Goal: Feedback & Contribution: Contribute content

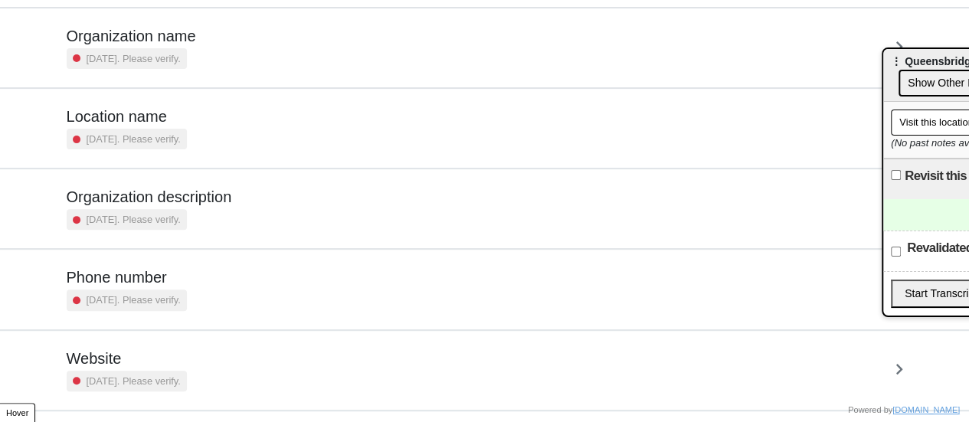
scroll to position [291, 0]
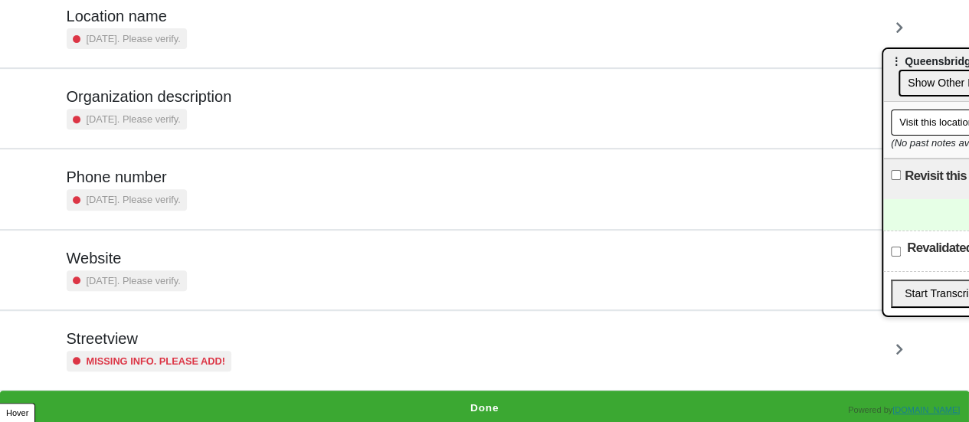
click at [165, 360] on small "Missing info. Please add!" at bounding box center [156, 361] width 139 height 15
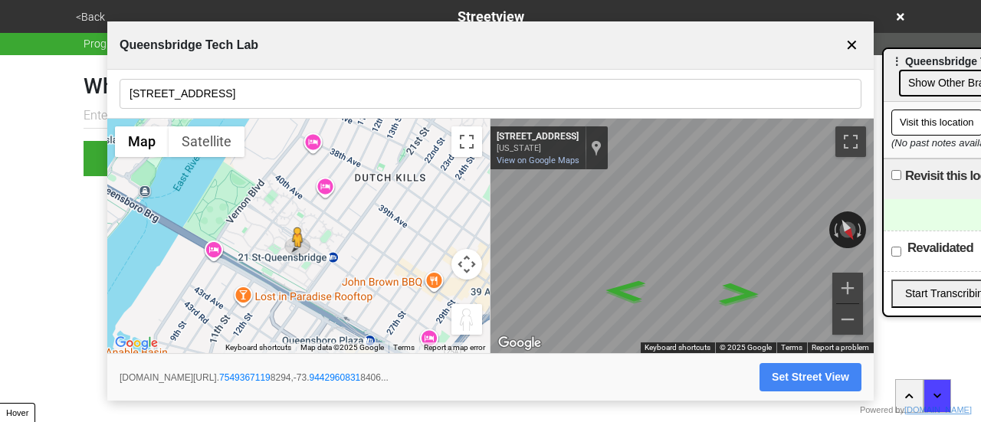
click at [471, 263] on button "Map camera controls" at bounding box center [466, 264] width 31 height 31
click at [424, 226] on button "Zoom in" at bounding box center [428, 226] width 31 height 31
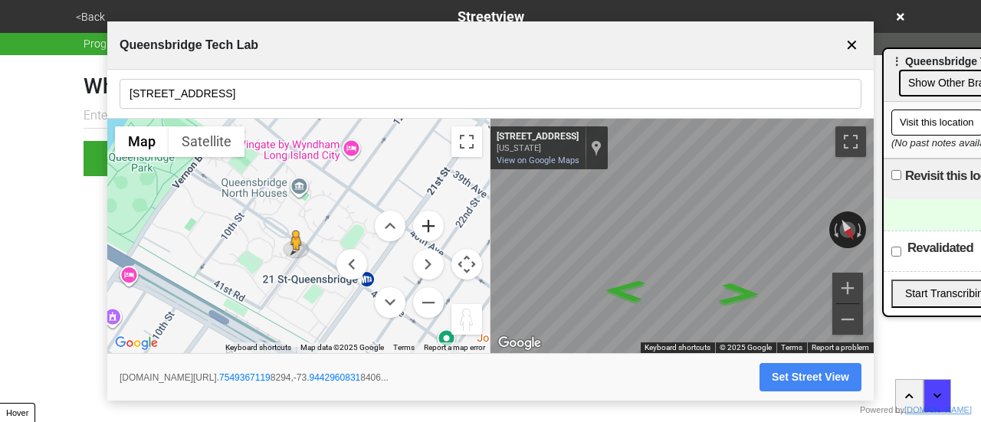
click at [424, 226] on button "Zoom in" at bounding box center [428, 226] width 31 height 31
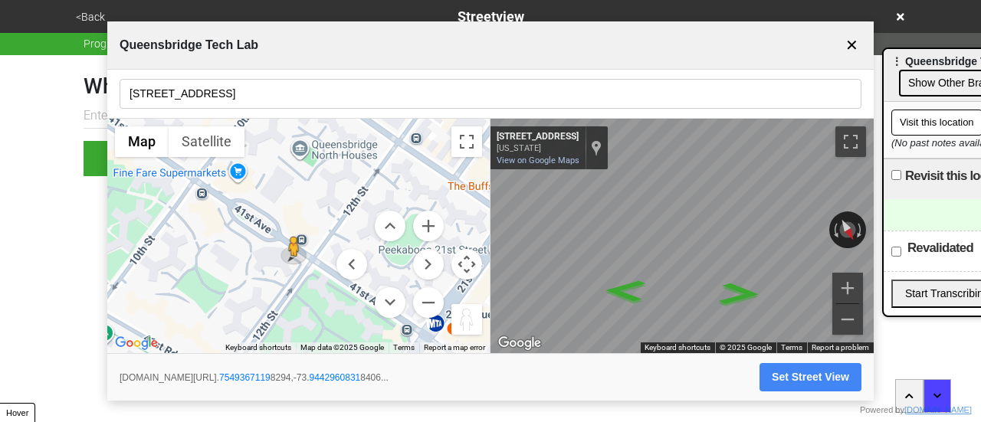
click at [203, 90] on input "10-43 41st Ave" at bounding box center [491, 94] width 742 height 30
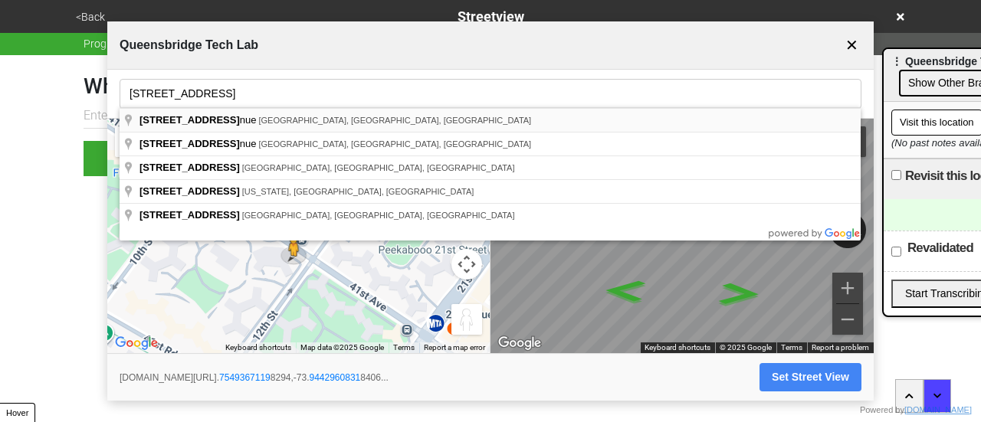
type input "10-43 41st Avenue, Long Island City, NY, USA"
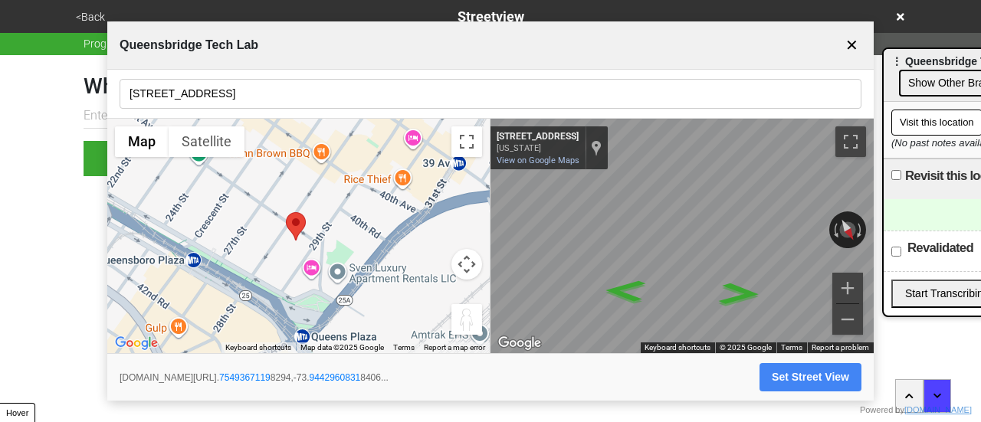
click at [210, 90] on input "10-43 41st Avenue, Long Island City, NY, USA" at bounding box center [491, 94] width 742 height 30
click at [153, 81] on input "10-43 41st Avenue, Long Island City, NY, USA" at bounding box center [491, 94] width 742 height 30
drag, startPoint x: 124, startPoint y: 94, endPoint x: 532, endPoint y: 68, distance: 408.4
click at [179, 94] on input "10-43 41st Avenue, Long Island City, NY, USA" at bounding box center [491, 94] width 742 height 30
click at [846, 50] on button "✕" at bounding box center [851, 45] width 19 height 29
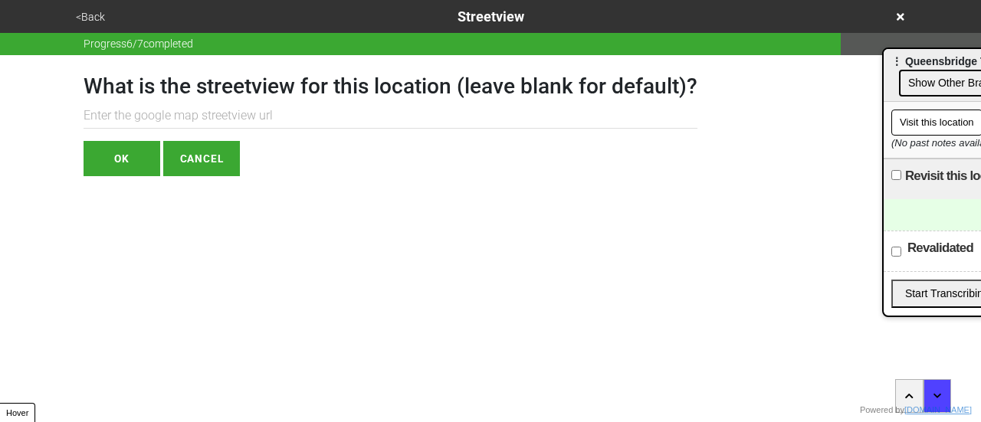
click at [100, 18] on button "<Back" at bounding box center [90, 17] width 38 height 18
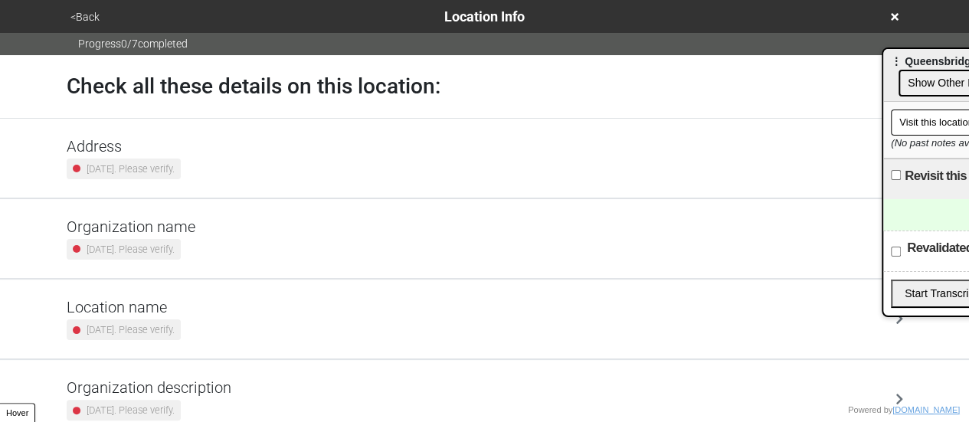
click at [227, 166] on div "Address 2 years ago. Please verify." at bounding box center [485, 158] width 837 height 42
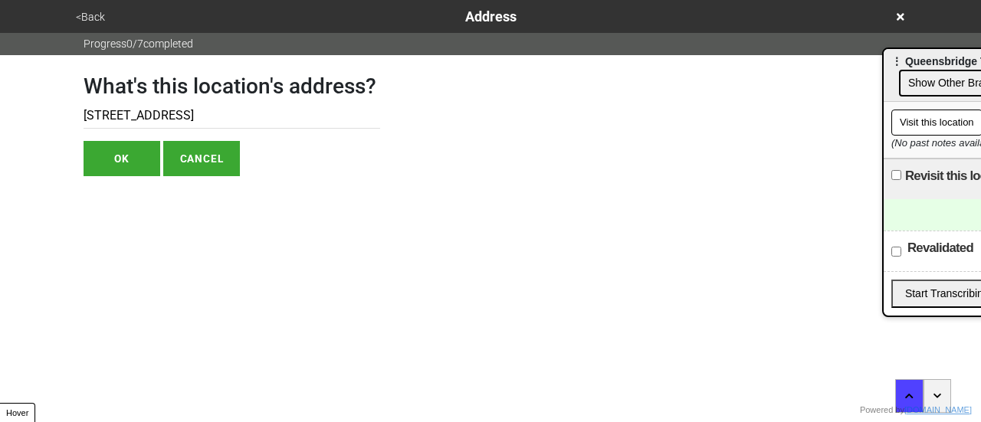
click at [121, 108] on input "10-43 41st Ave" at bounding box center [231, 115] width 296 height 25
drag, startPoint x: 121, startPoint y: 108, endPoint x: 518, endPoint y: 119, distance: 397.0
click at [518, 119] on div "What's this location's address? 10-43 41st Ave OK CANCEL" at bounding box center [490, 115] width 850 height 121
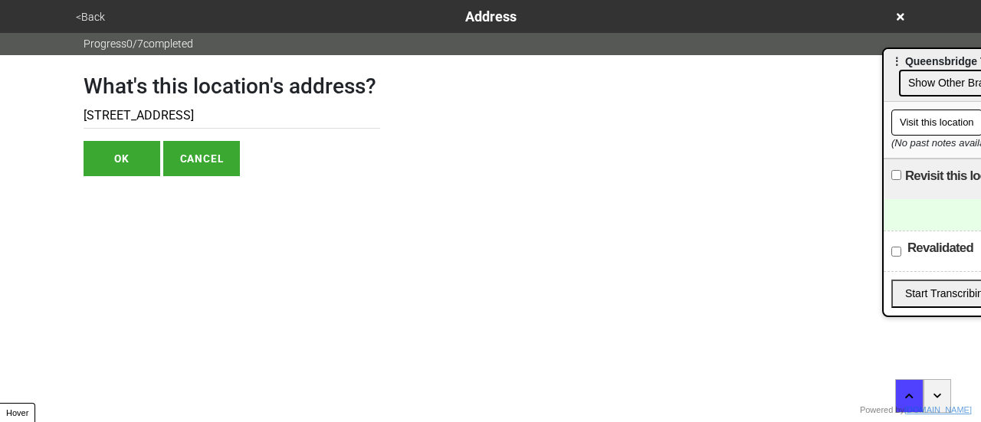
click at [115, 114] on input "10-43 41st Ave" at bounding box center [231, 115] width 296 height 25
click at [87, 10] on button "<Back" at bounding box center [90, 17] width 38 height 18
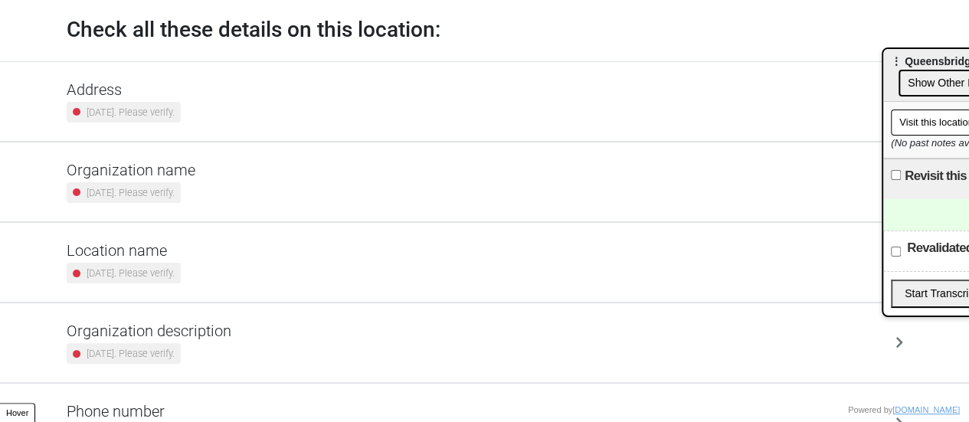
scroll to position [291, 0]
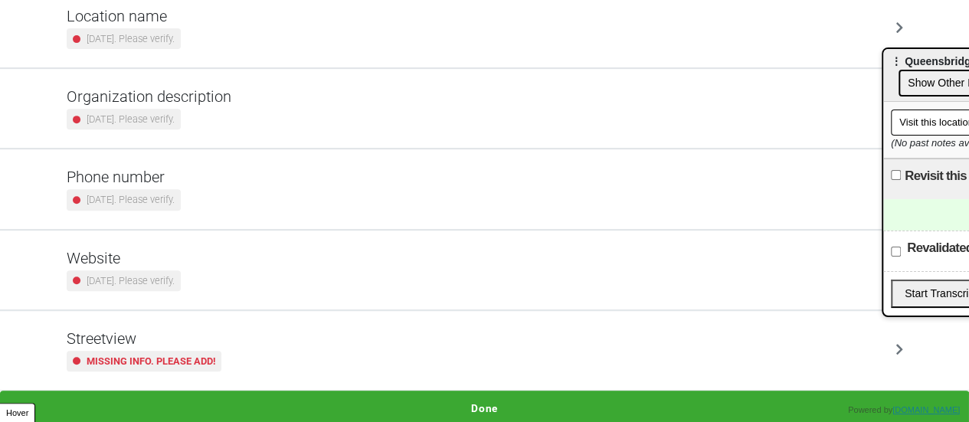
click at [122, 354] on small "Missing info. Please add!" at bounding box center [151, 361] width 129 height 15
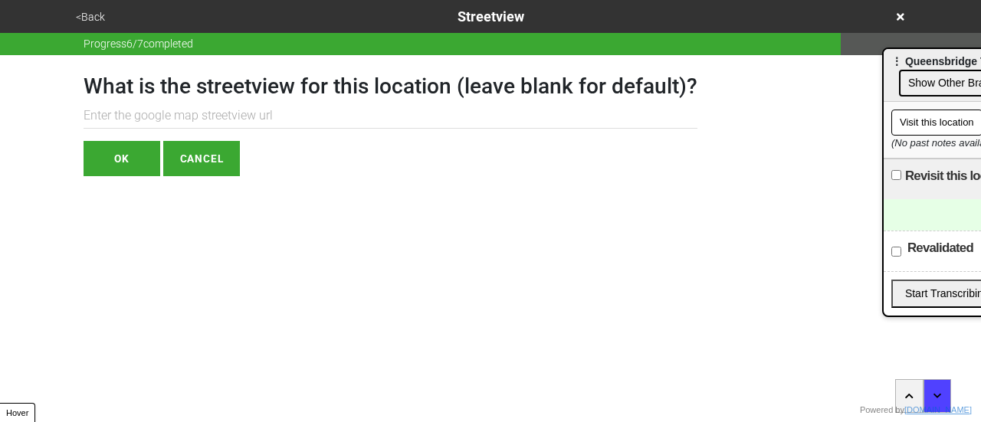
click at [127, 117] on input "text" at bounding box center [390, 115] width 614 height 25
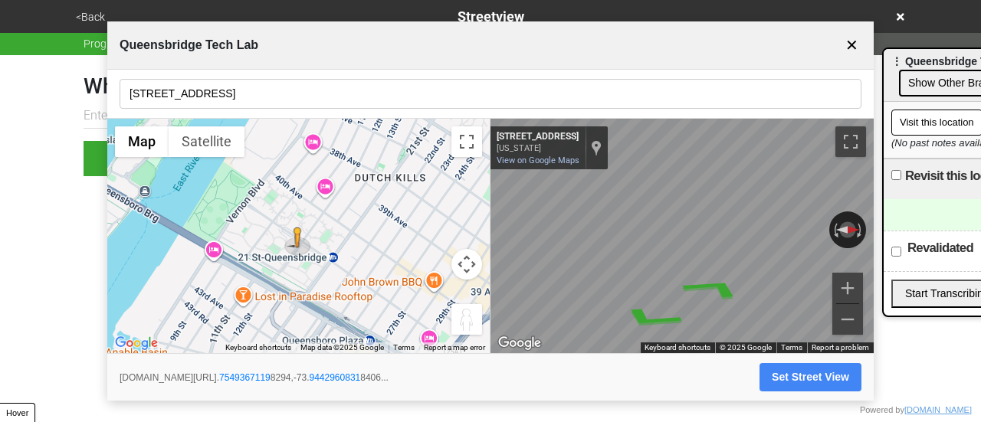
click at [473, 266] on button "Map camera controls" at bounding box center [466, 264] width 31 height 31
click at [393, 227] on button "Move up" at bounding box center [390, 226] width 31 height 31
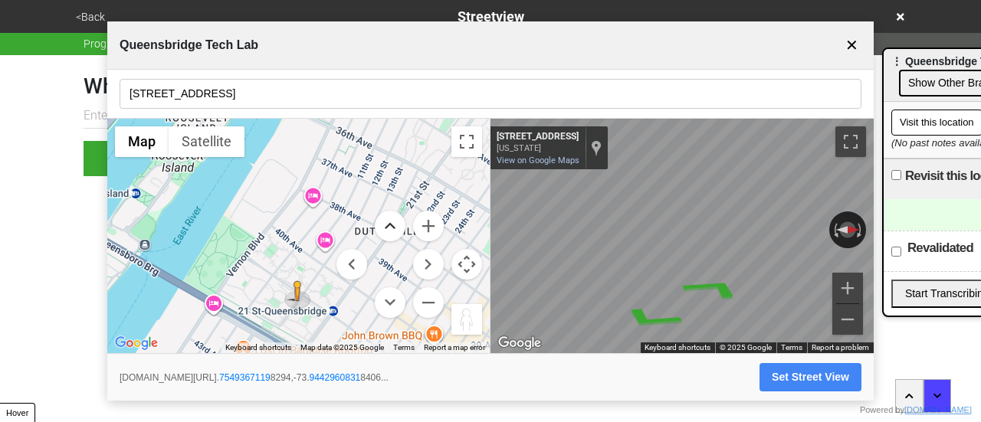
click at [393, 227] on button "Move up" at bounding box center [390, 226] width 31 height 31
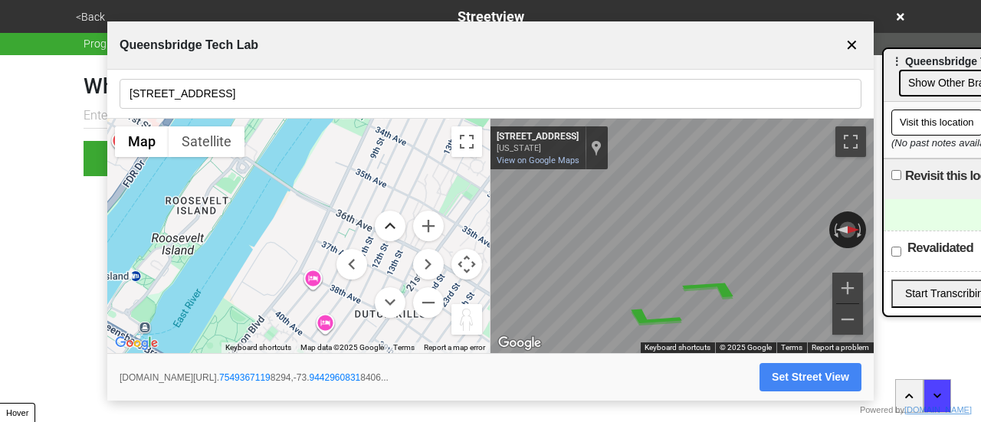
click at [393, 227] on button "Move up" at bounding box center [390, 226] width 31 height 31
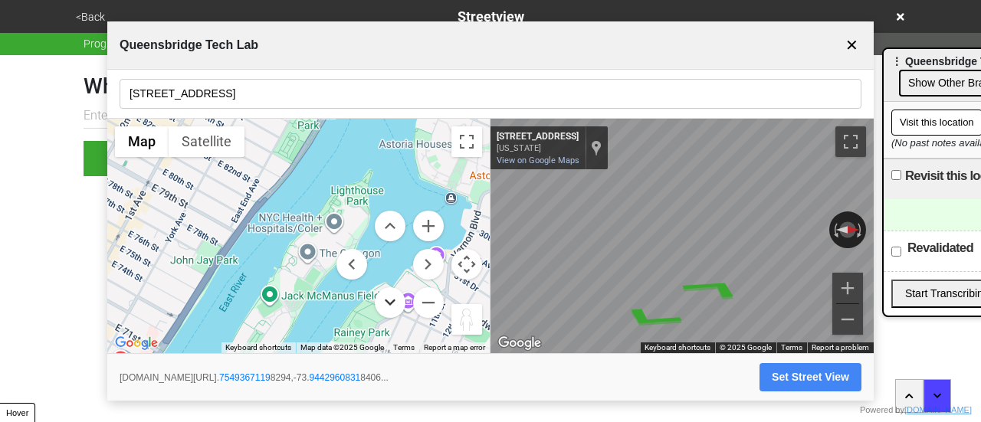
click at [388, 297] on button "Move down" at bounding box center [390, 302] width 31 height 31
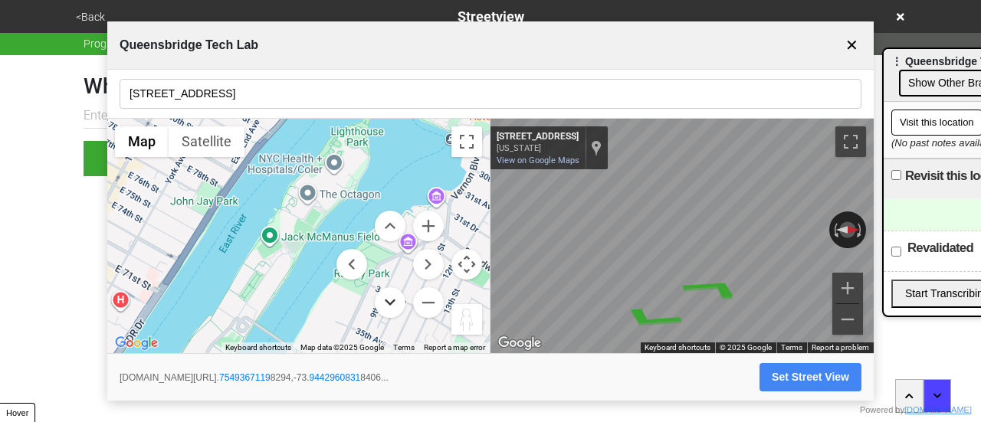
click at [388, 297] on button "Move down" at bounding box center [390, 302] width 31 height 31
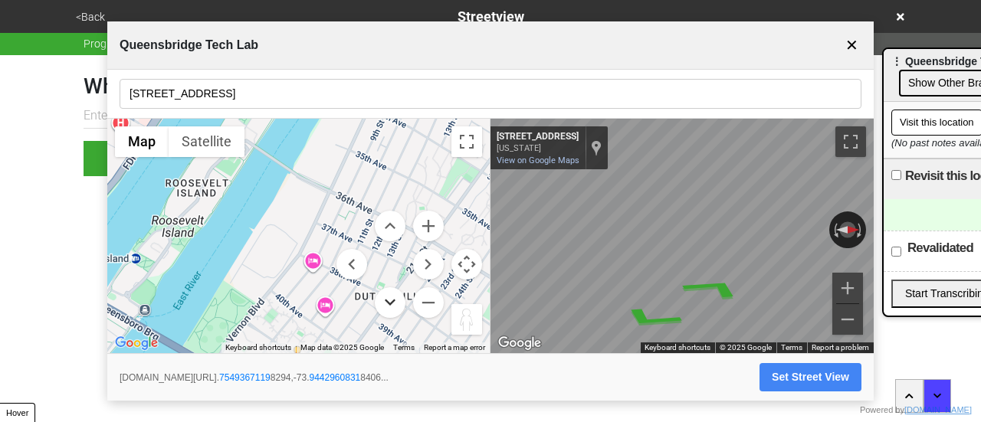
click at [388, 297] on button "Move down" at bounding box center [390, 302] width 31 height 31
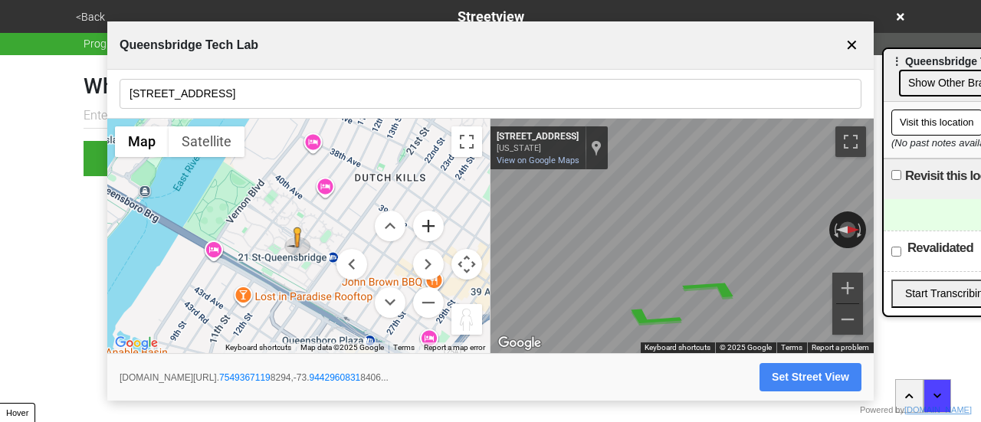
click at [432, 220] on button "Zoom in" at bounding box center [428, 226] width 31 height 31
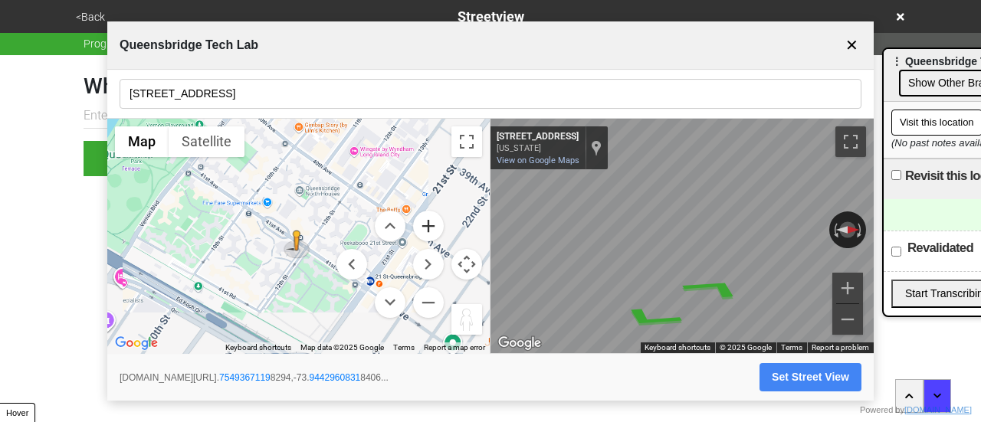
click at [432, 220] on button "Zoom in" at bounding box center [428, 226] width 31 height 31
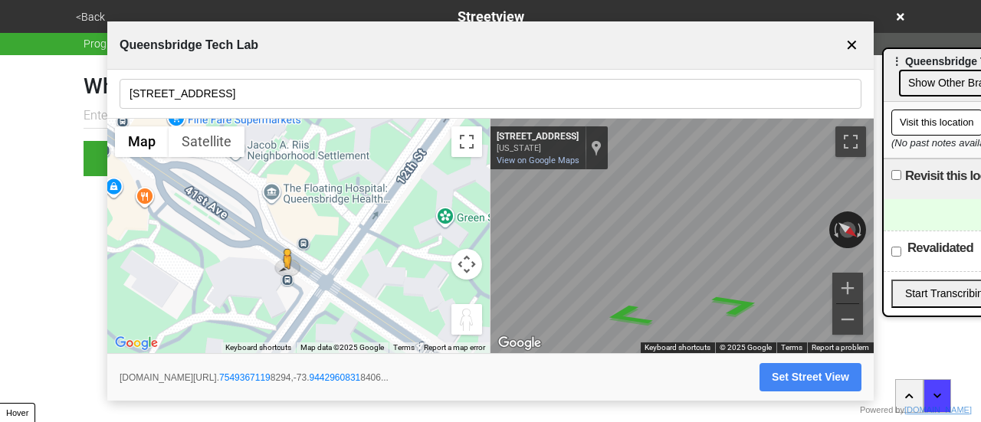
click at [891, 176] on body "<Back Streetview Progress 6 / 7 completed What is the streetview for this locat…" at bounding box center [490, 88] width 981 height 176
click at [195, 91] on input "10-43 41st Ave" at bounding box center [491, 94] width 742 height 30
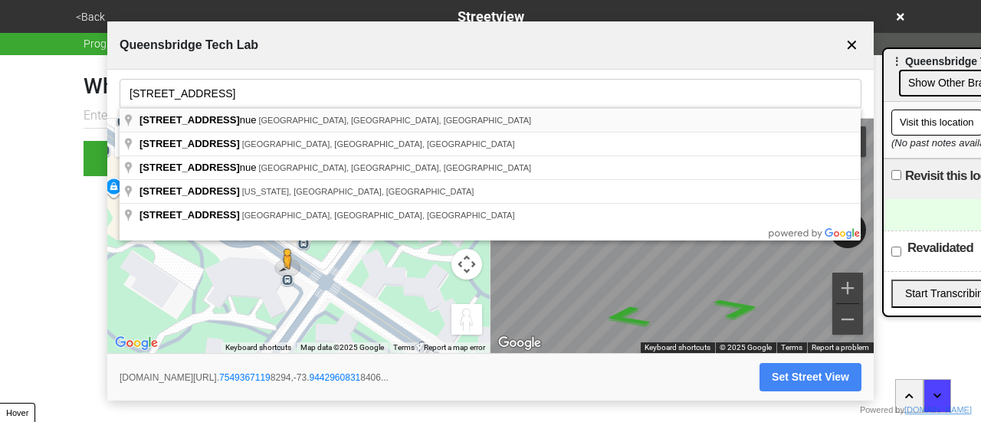
type input "10-43 41st Avenue, Long Island City, NY, USA"
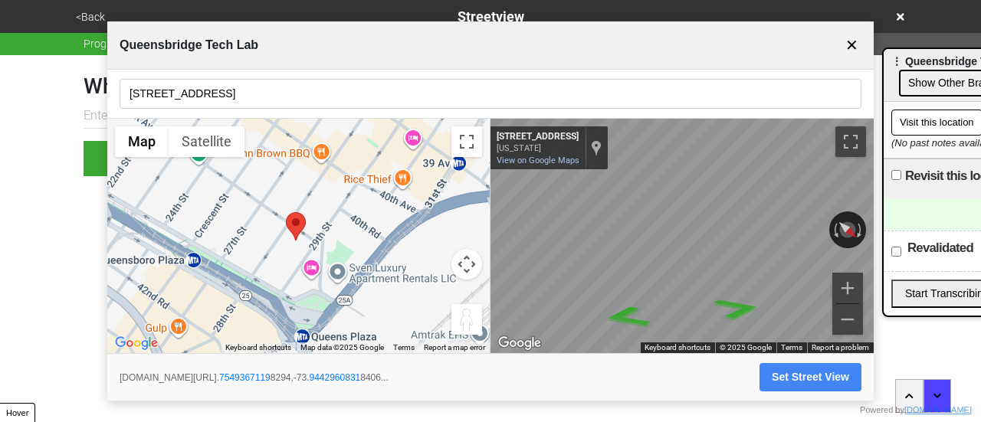
click at [470, 267] on button "Map camera controls" at bounding box center [466, 264] width 31 height 31
click at [426, 303] on button "Zoom out" at bounding box center [428, 302] width 31 height 31
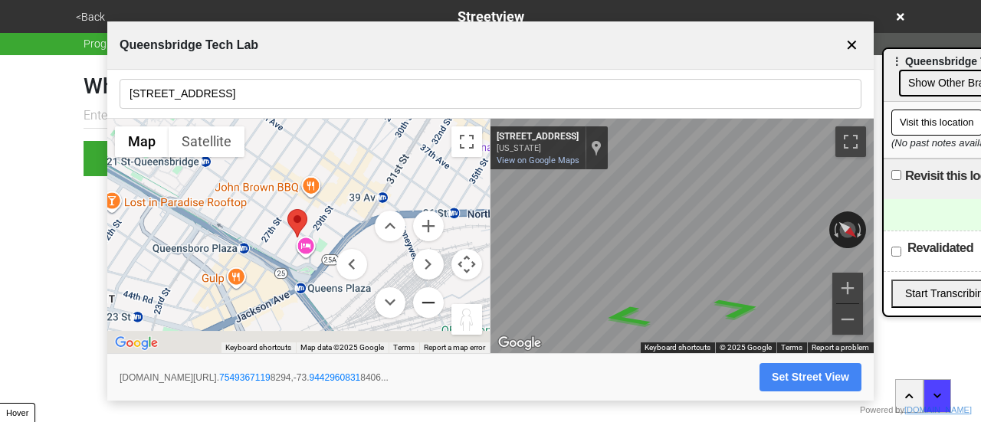
click at [426, 303] on button "Zoom out" at bounding box center [428, 302] width 31 height 31
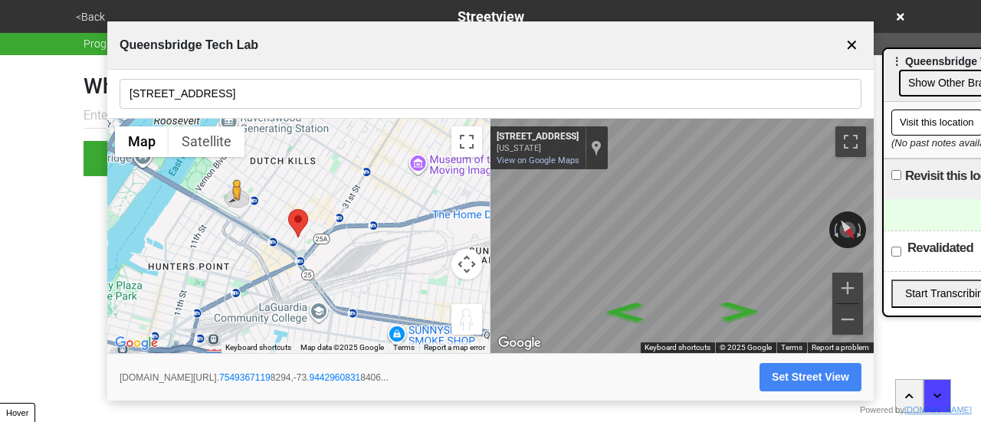
click at [783, 368] on button "Set Street View" at bounding box center [810, 377] width 102 height 28
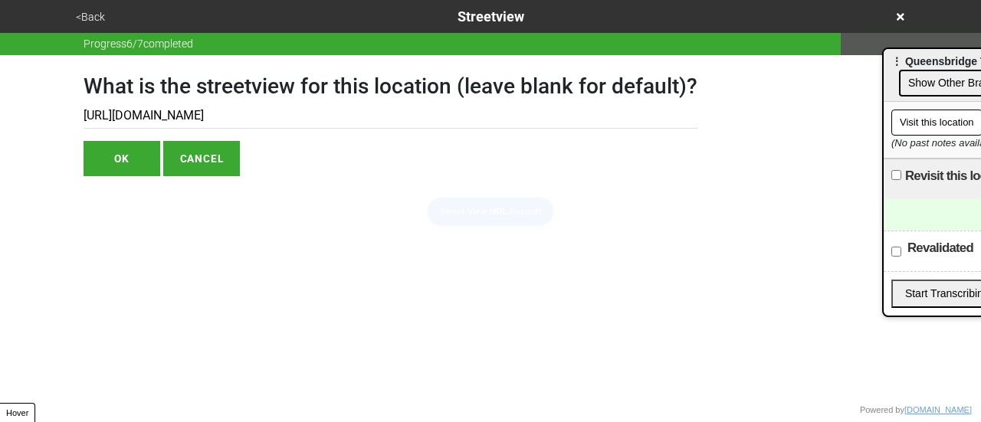
type input "https://www.google.com/maps/@40.75493671198294,-73.94429608318406,3a,75y,215.07…"
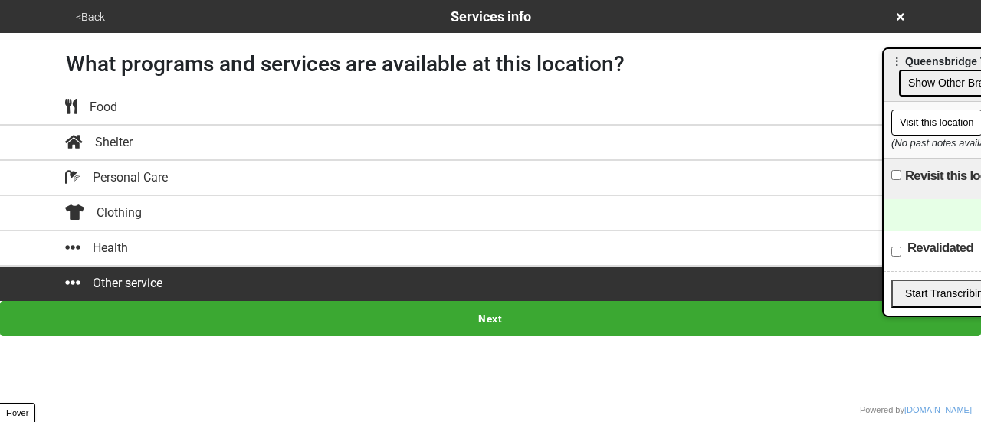
click at [93, 19] on button "<Back" at bounding box center [90, 17] width 38 height 18
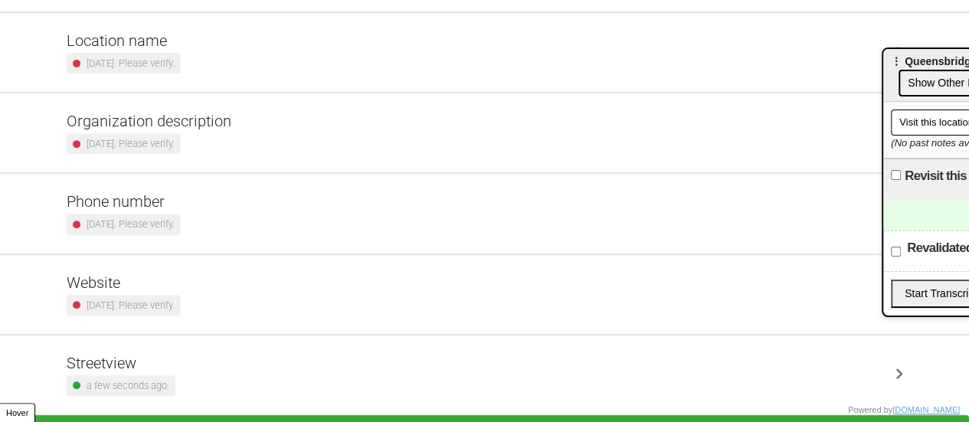
scroll to position [270, 0]
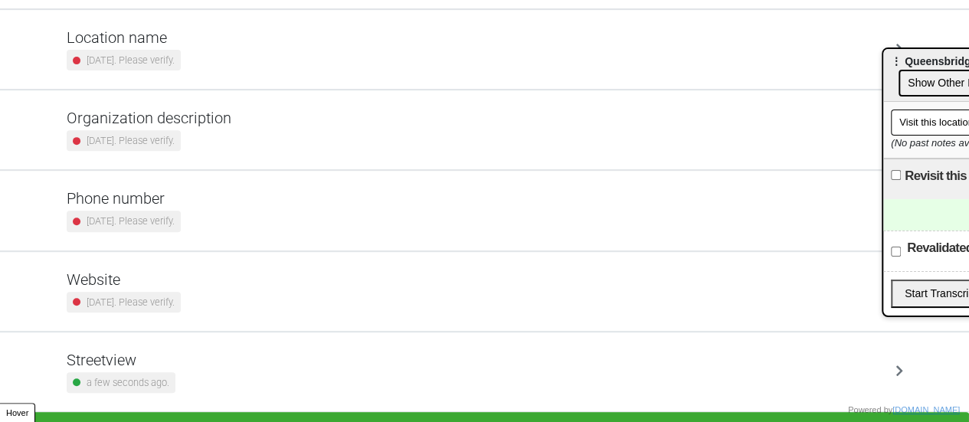
click at [173, 215] on small "[DATE]. Please verify." at bounding box center [131, 221] width 88 height 15
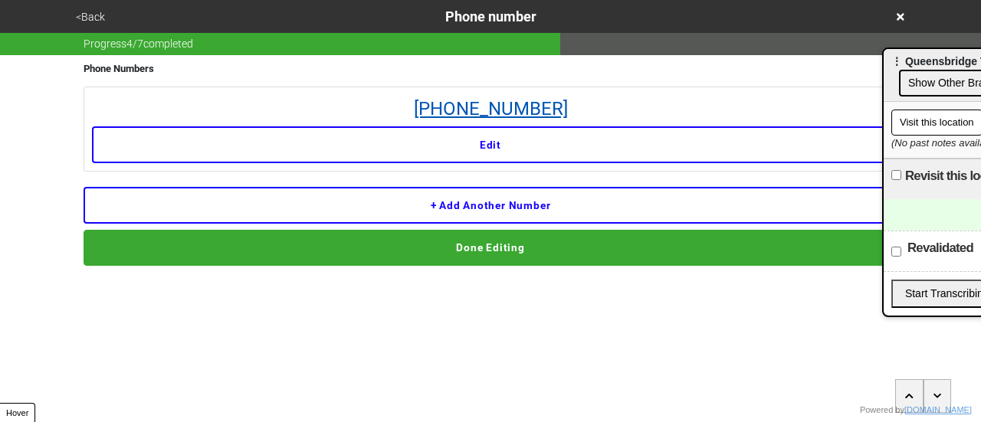
click at [484, 105] on link "718-937-6266" at bounding box center [490, 109] width 797 height 28
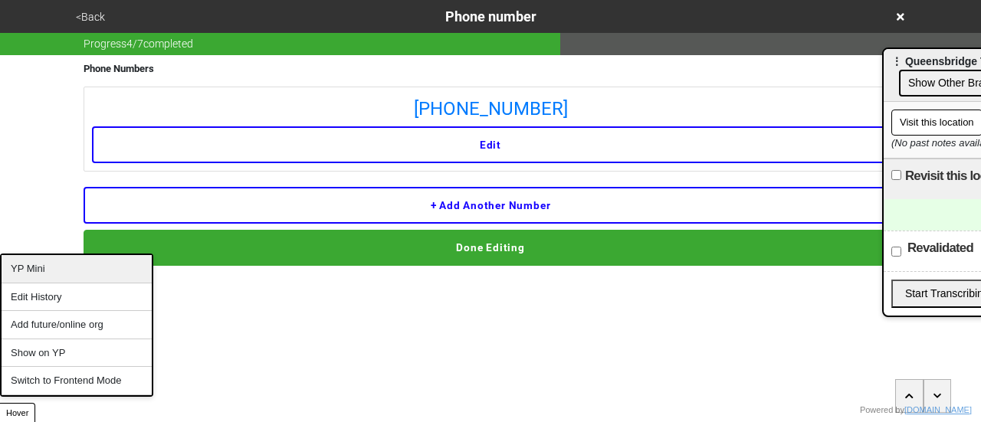
click at [77, 262] on div "YP Mini" at bounding box center [77, 269] width 150 height 28
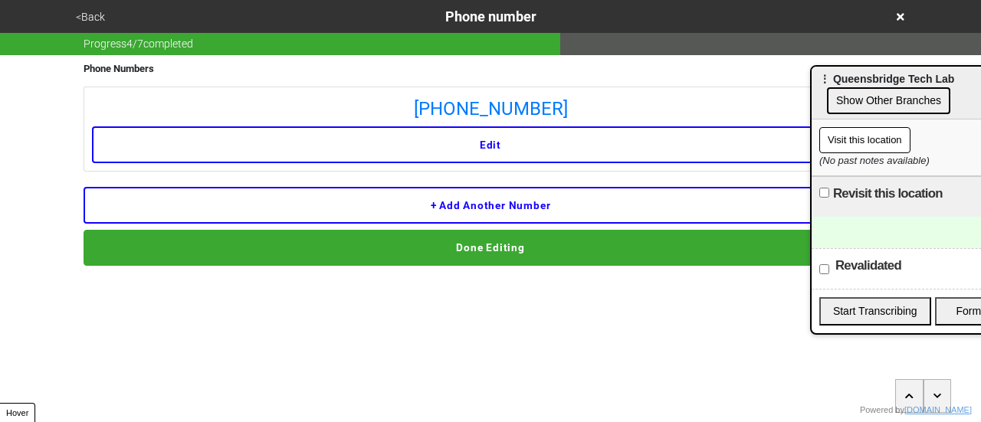
drag, startPoint x: 910, startPoint y: 69, endPoint x: 810, endPoint y: 110, distance: 108.3
click at [838, 88] on div "⋮ Queensbridge Tech Lab Show Other Branches" at bounding box center [932, 93] width 242 height 53
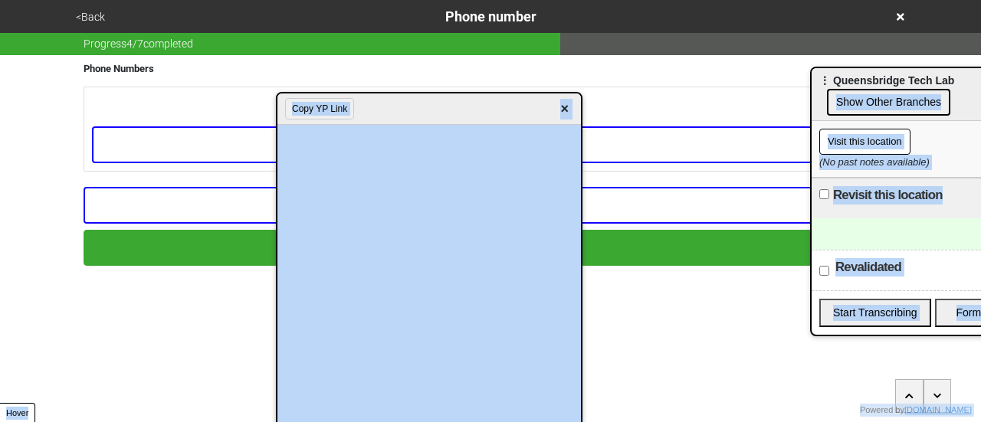
drag, startPoint x: 581, startPoint y: 387, endPoint x: 581, endPoint y: 378, distance: 8.5
click at [581, 378] on div "Copy YP Link ×" at bounding box center [429, 283] width 306 height 383
drag, startPoint x: 581, startPoint y: 339, endPoint x: 585, endPoint y: 314, distance: 24.9
click at [585, 314] on html "<Back Phone number Progress 4 / 7 completed Phone Numbers 718-937-6266 Edit + A…" at bounding box center [490, 163] width 981 height 327
click at [673, 298] on html "<Back Phone number Progress 4 / 7 completed Phone Numbers 718-937-6266 Edit + A…" at bounding box center [490, 163] width 981 height 327
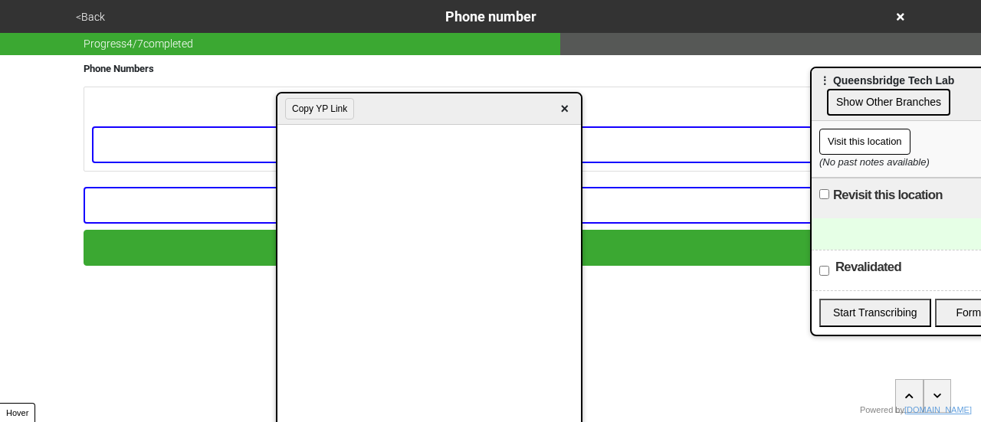
click at [852, 238] on div at bounding box center [932, 233] width 242 height 31
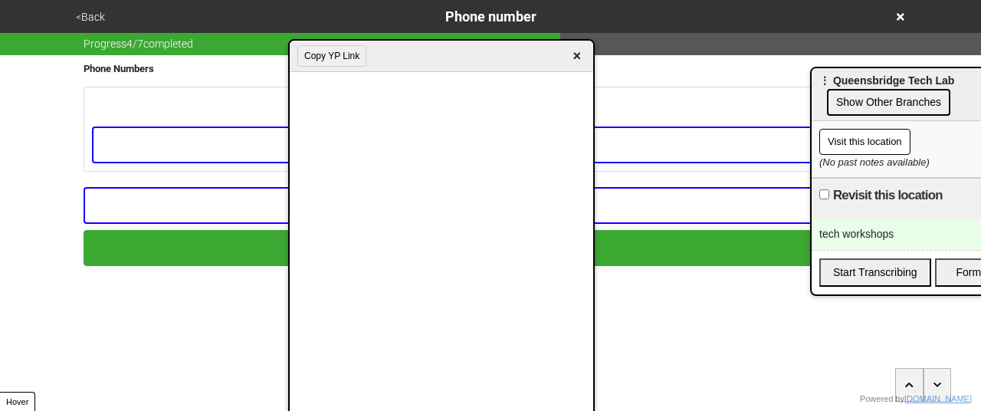
click at [581, 64] on span "×" at bounding box center [577, 56] width 18 height 21
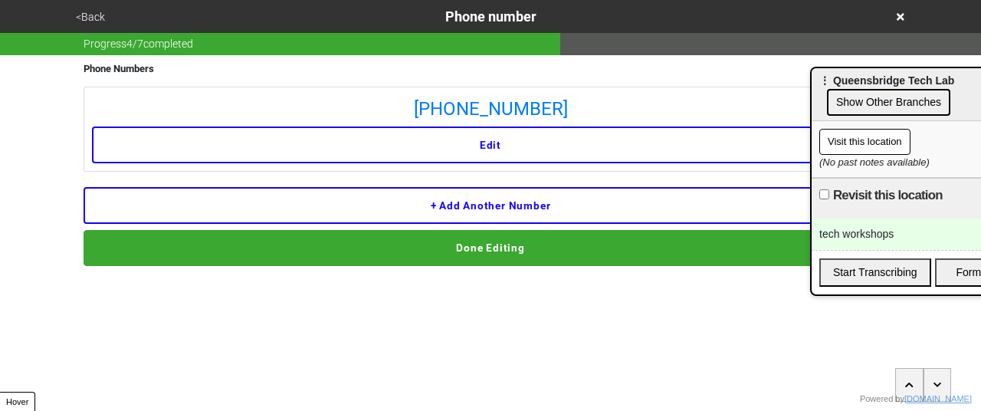
click at [82, 11] on button "<Back" at bounding box center [90, 17] width 38 height 18
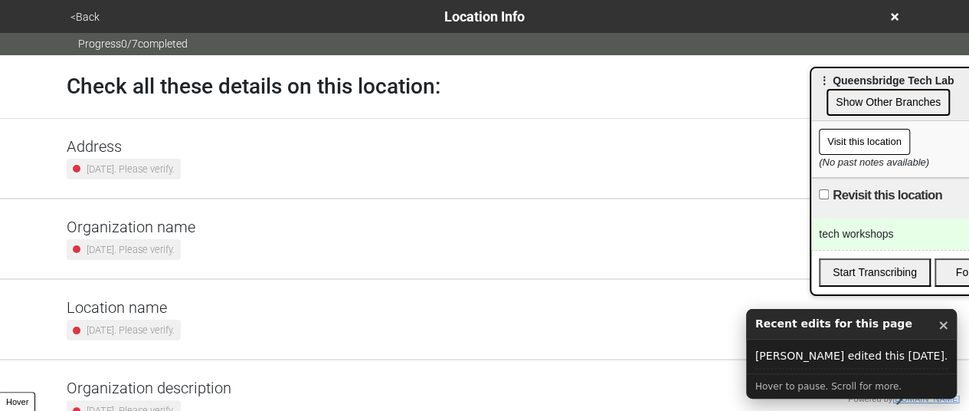
scroll to position [303, 0]
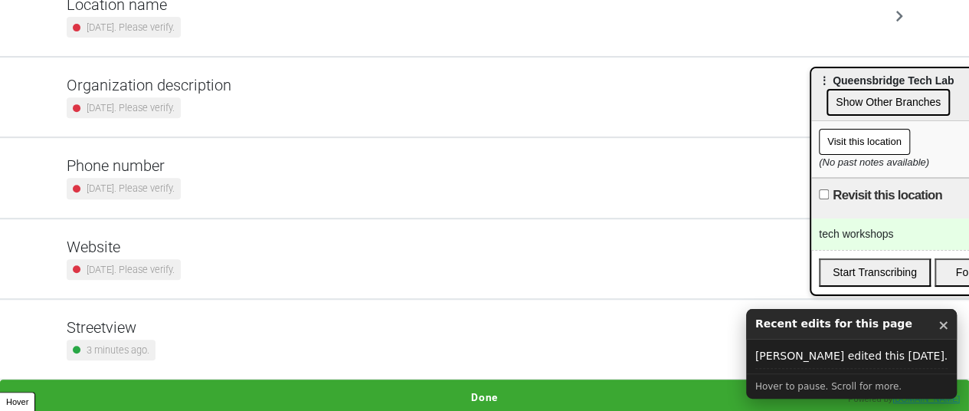
click at [536, 388] on button "Done" at bounding box center [484, 396] width 969 height 35
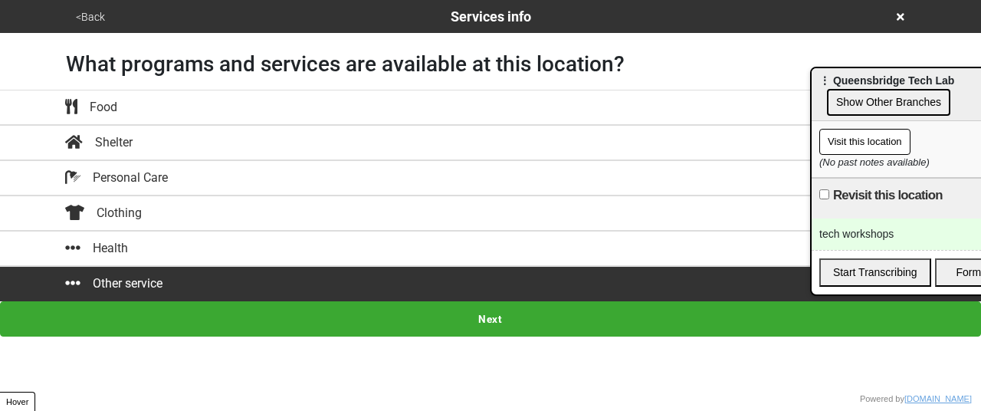
click at [473, 315] on button "Next" at bounding box center [490, 318] width 981 height 35
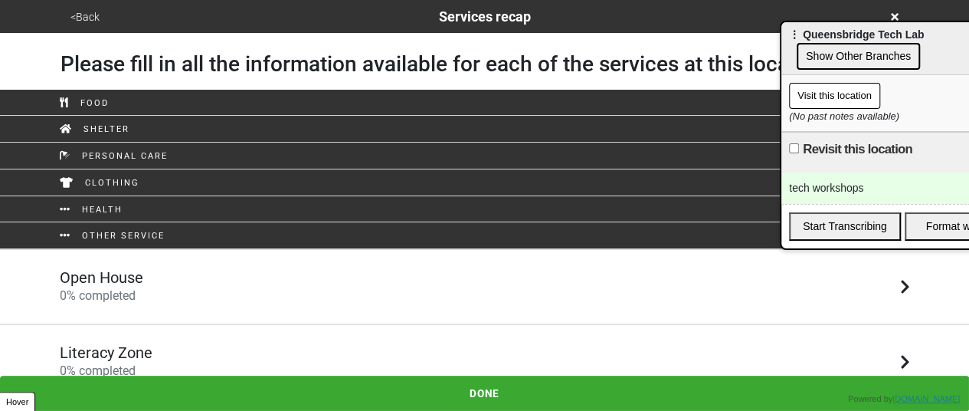
drag, startPoint x: 951, startPoint y: 79, endPoint x: 892, endPoint y: 48, distance: 67.2
click at [930, 24] on div "⋮ Queensbridge Tech Lab Show Other Branches" at bounding box center [902, 48] width 242 height 53
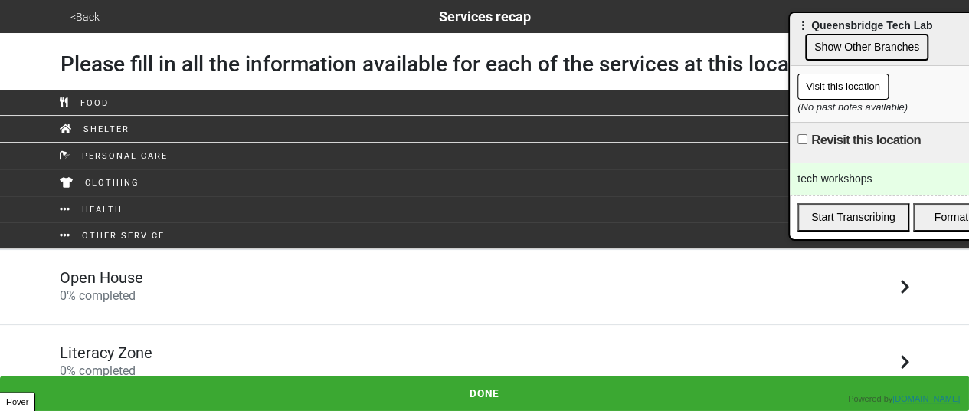
scroll to position [135, 0]
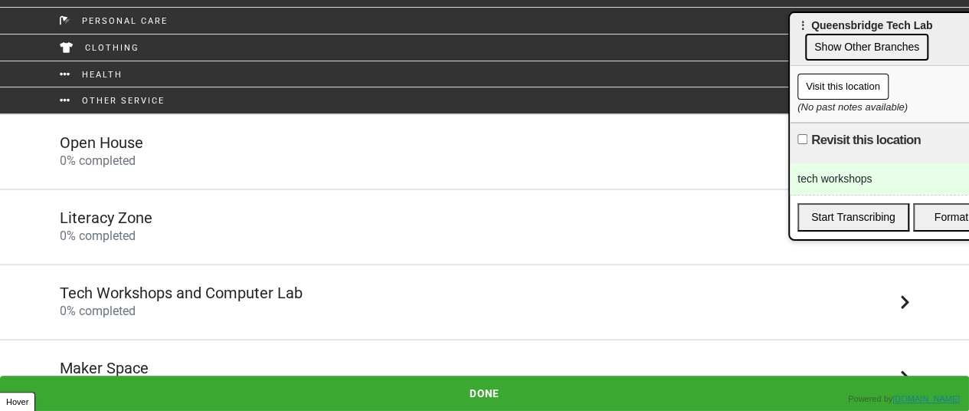
click at [124, 361] on h5 "Maker Space" at bounding box center [104, 368] width 89 height 18
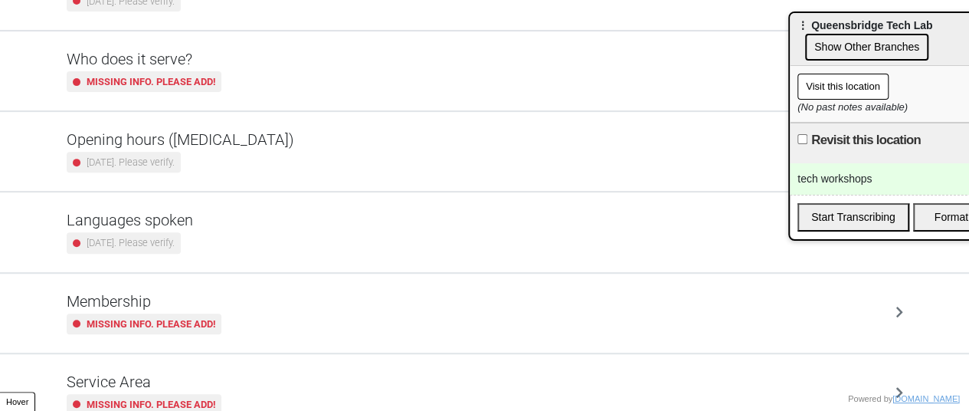
scroll to position [382, 0]
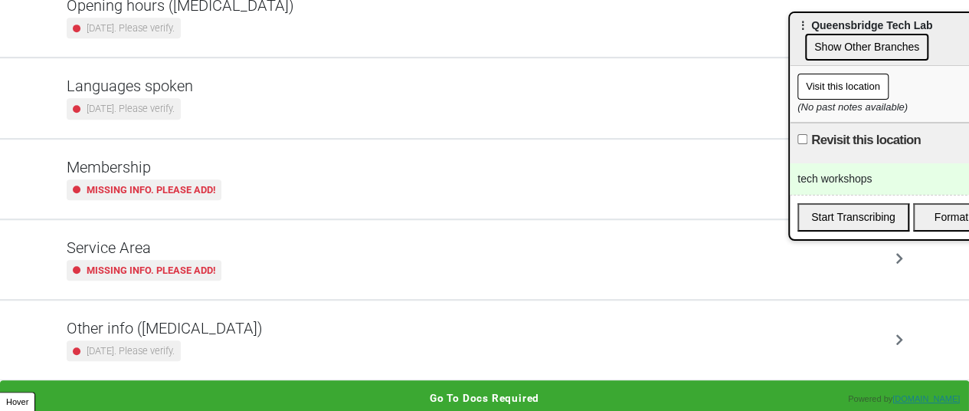
click at [172, 335] on div "Other info (coronavirus) 2 years ago. Please verify." at bounding box center [165, 340] width 196 height 42
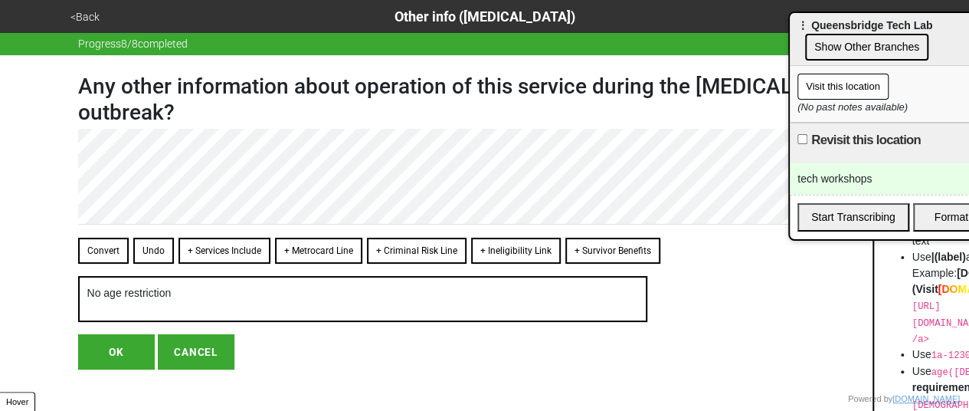
click at [83, 17] on button "<Back" at bounding box center [85, 17] width 38 height 18
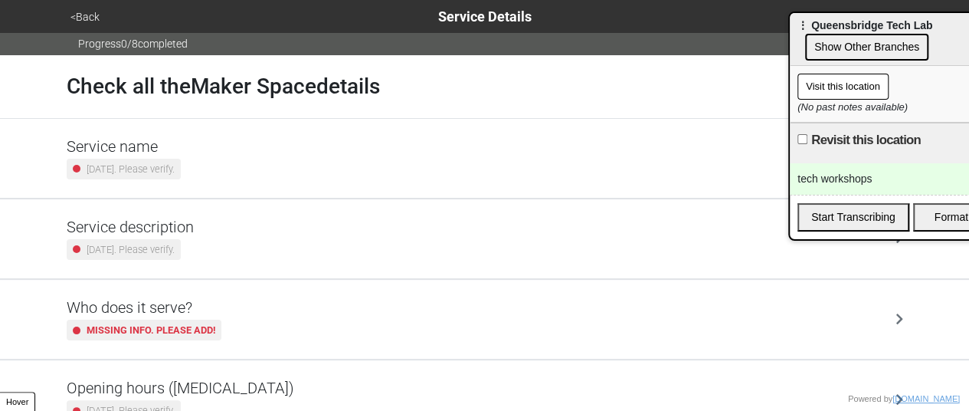
click at [120, 251] on small "[DATE]. Please verify." at bounding box center [131, 249] width 88 height 15
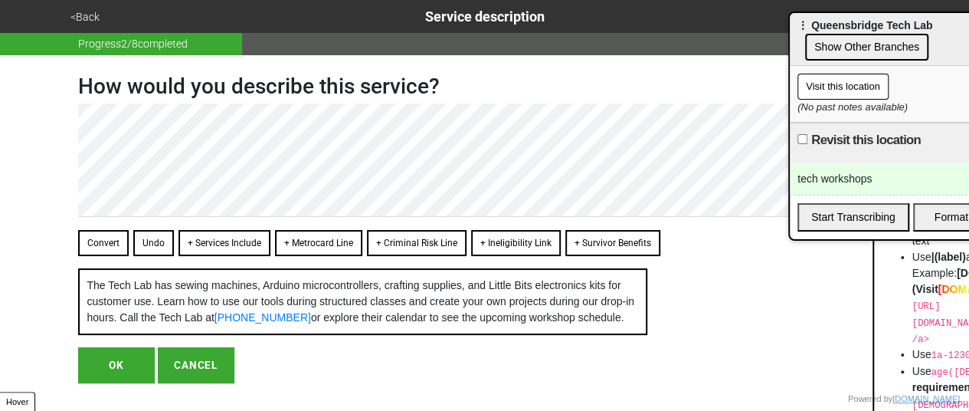
click at [110, 234] on button "Convert" at bounding box center [103, 243] width 51 height 26
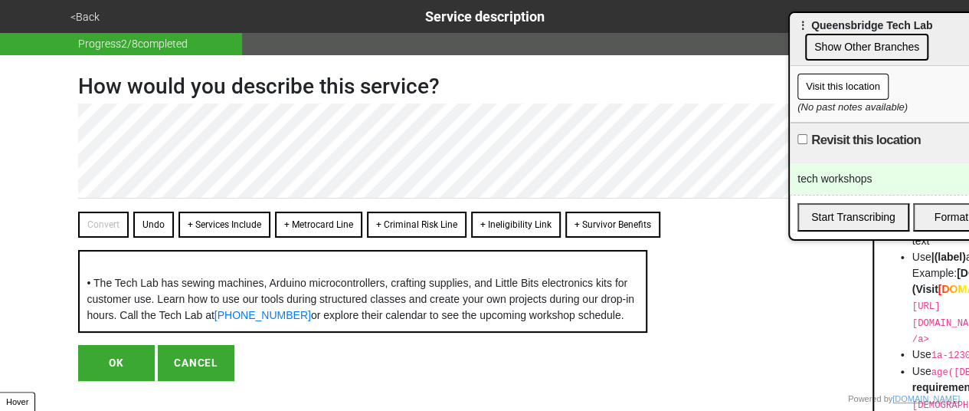
click at [130, 380] on button "OK" at bounding box center [116, 362] width 77 height 35
type textarea "x"
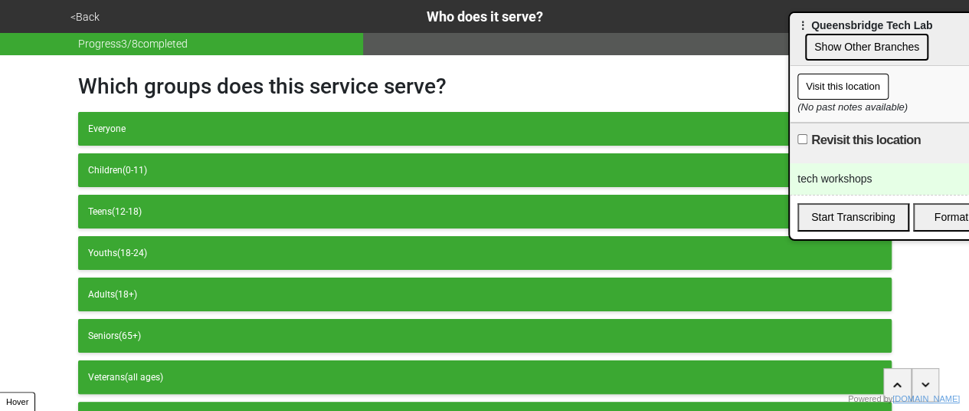
click at [89, 11] on button "<Back" at bounding box center [85, 17] width 38 height 18
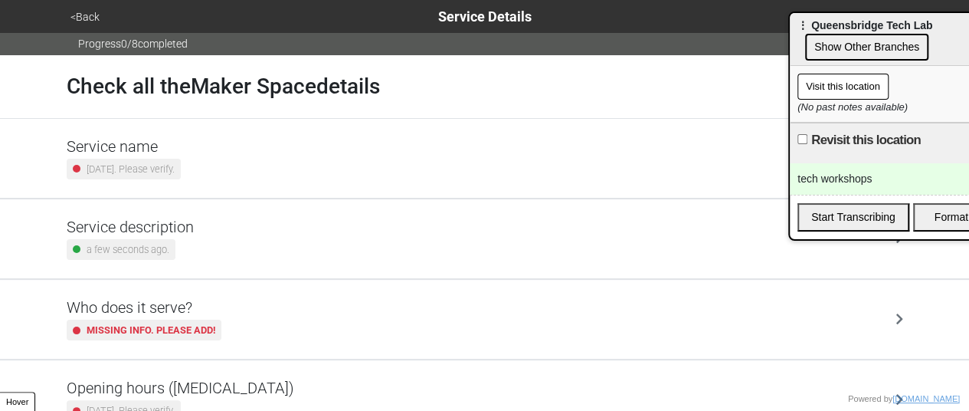
scroll to position [244, 0]
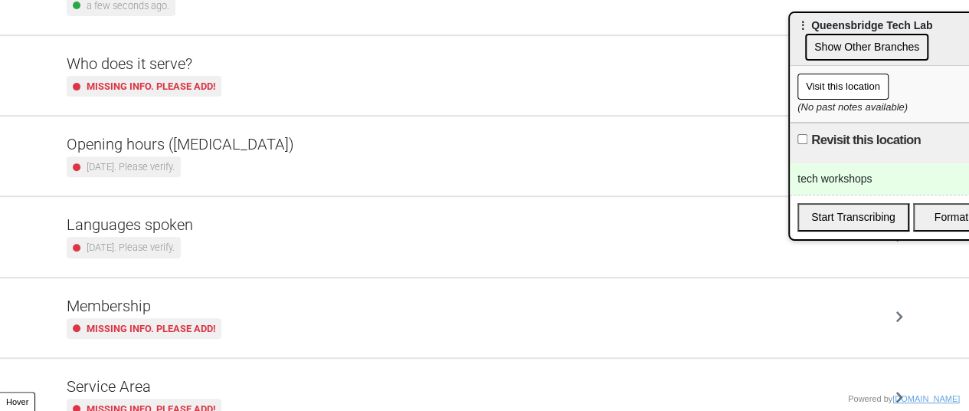
click at [129, 165] on small "[DATE]. Please verify." at bounding box center [131, 166] width 88 height 15
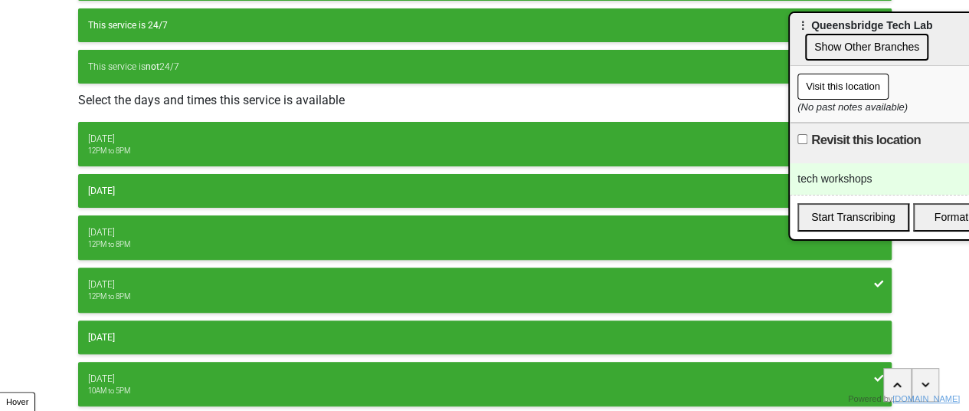
scroll to position [285, 0]
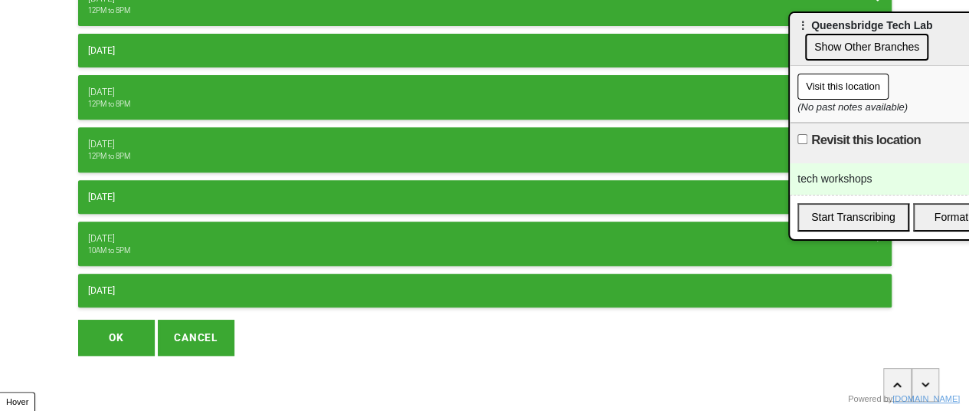
click at [131, 332] on button "OK" at bounding box center [116, 336] width 77 height 35
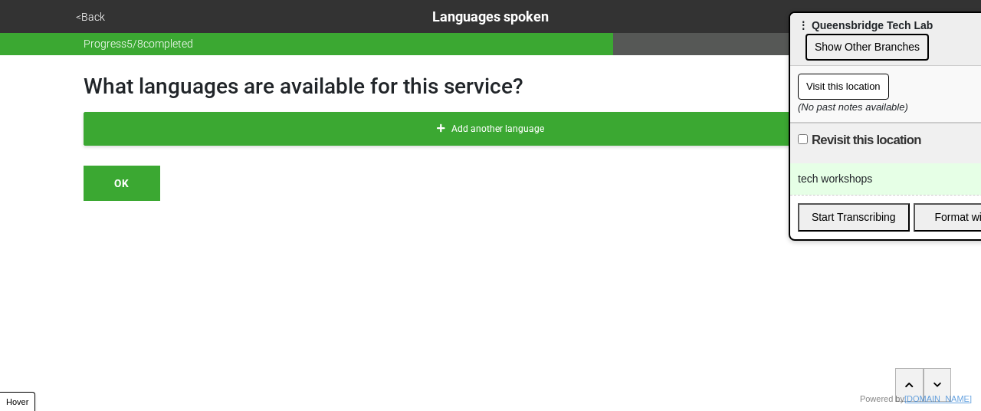
drag, startPoint x: 116, startPoint y: 329, endPoint x: 123, endPoint y: 324, distance: 8.7
click at [117, 262] on html "<Back Languages spoken Progress 5 / 8 completed What languages are available fo…" at bounding box center [490, 131] width 981 height 262
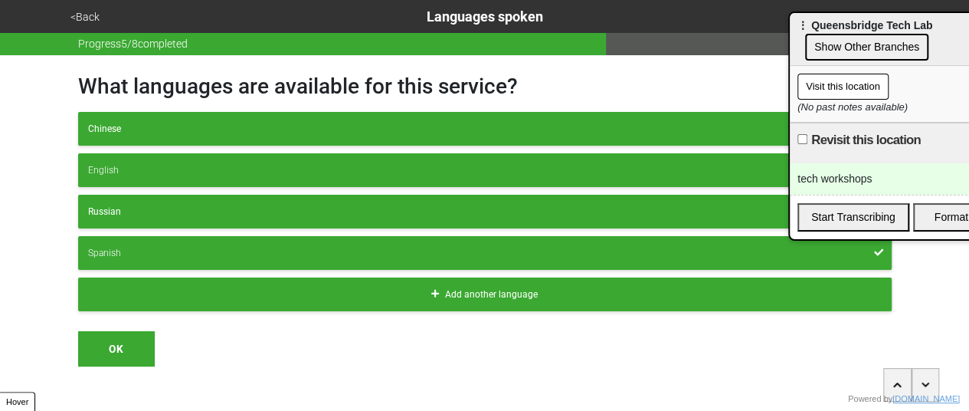
click at [842, 170] on div "tech workshops" at bounding box center [911, 178] width 242 height 31
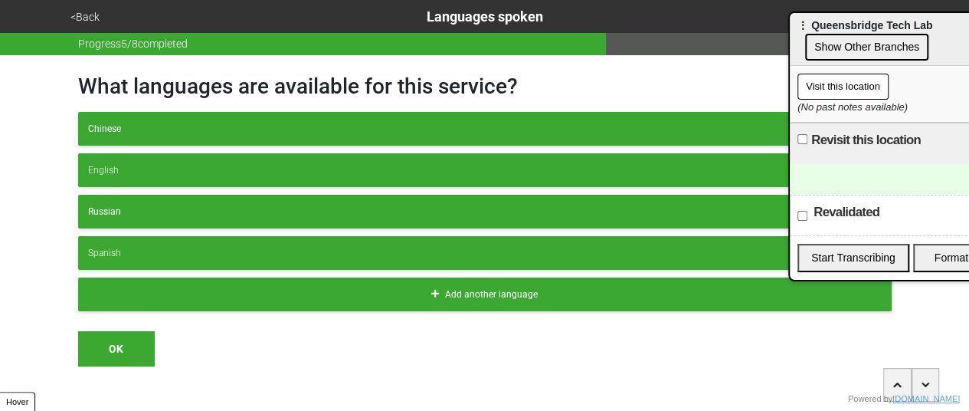
click at [818, 209] on label "Revalidated" at bounding box center [847, 212] width 66 height 18
click at [807, 211] on input "Revalidated" at bounding box center [802, 216] width 10 height 10
checkbox input "true"
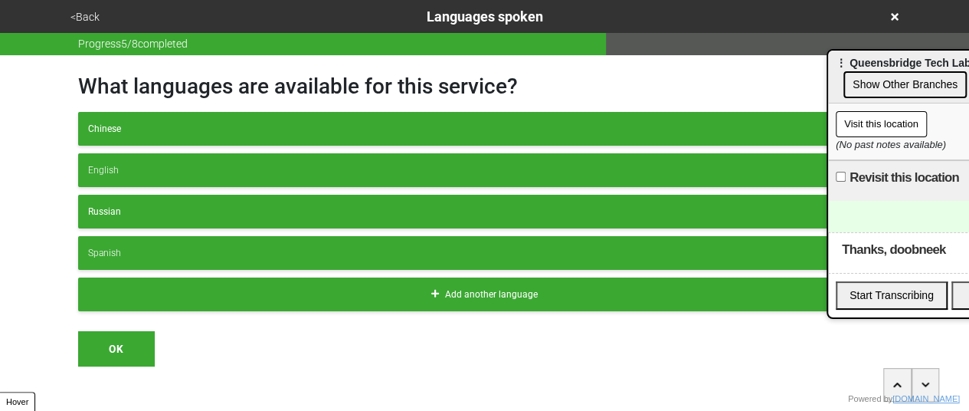
drag, startPoint x: 856, startPoint y: 31, endPoint x: 941, endPoint y: 191, distance: 181.0
click at [969, 278] on html "<Back Languages spoken Progress 5 / 8 completed What languages are available fo…" at bounding box center [484, 213] width 969 height 427
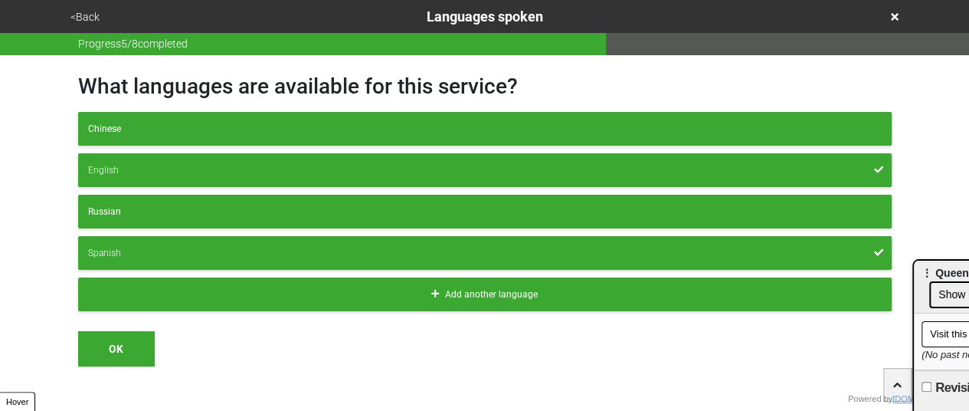
click at [898, 15] on icon at bounding box center [895, 16] width 8 height 11
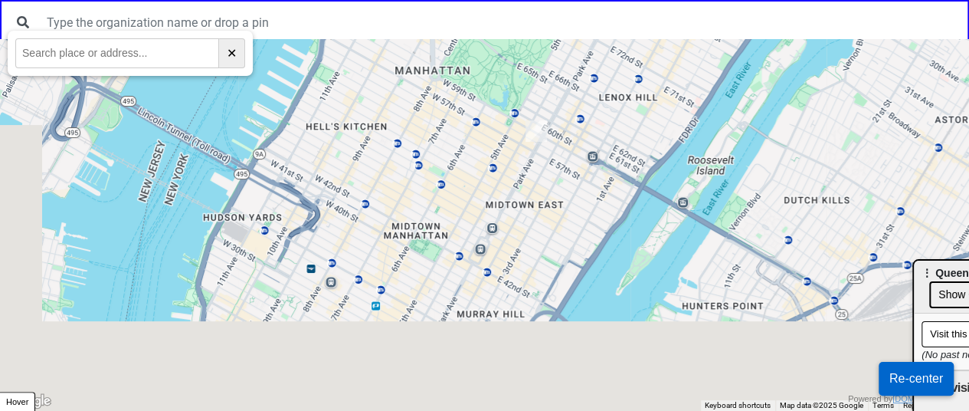
drag, startPoint x: 456, startPoint y: 340, endPoint x: 671, endPoint y: 0, distance: 402.5
click at [630, 60] on div at bounding box center [484, 225] width 969 height 372
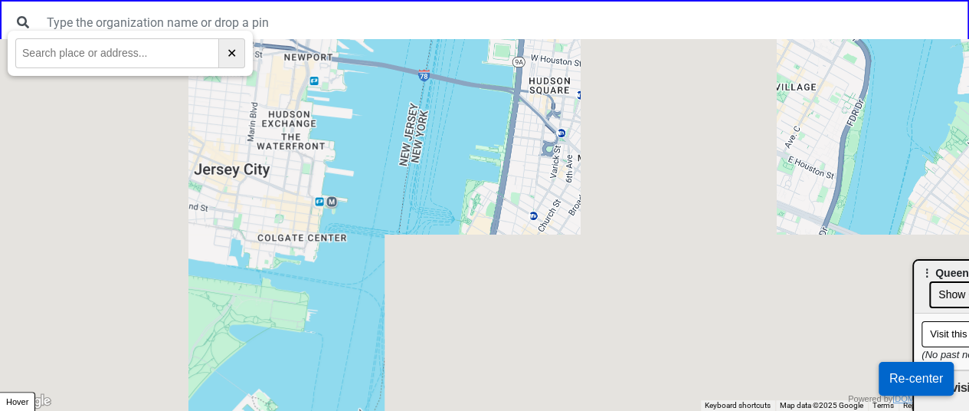
drag, startPoint x: 625, startPoint y: 75, endPoint x: 486, endPoint y: 324, distance: 285.0
click at [486, 323] on div at bounding box center [484, 225] width 969 height 372
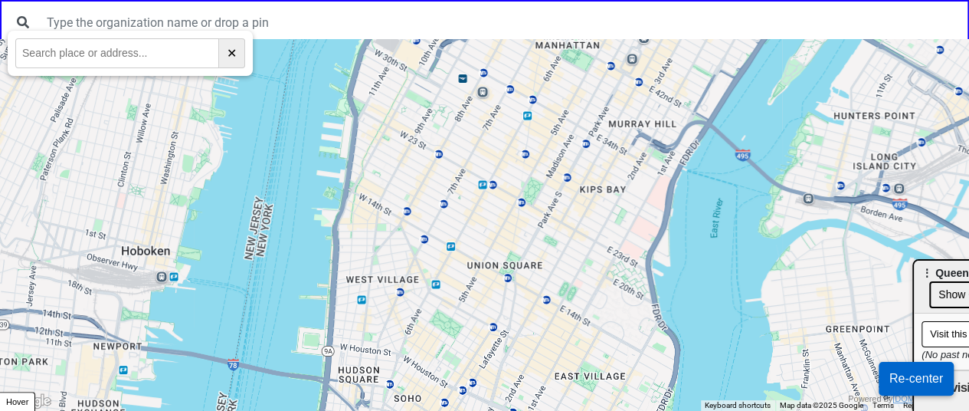
click at [591, 137] on div at bounding box center [484, 225] width 969 height 372
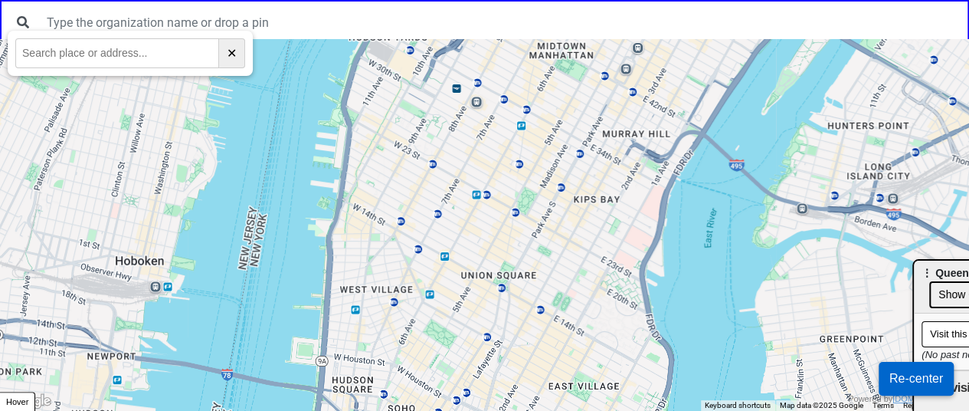
click at [510, 195] on div at bounding box center [484, 225] width 969 height 372
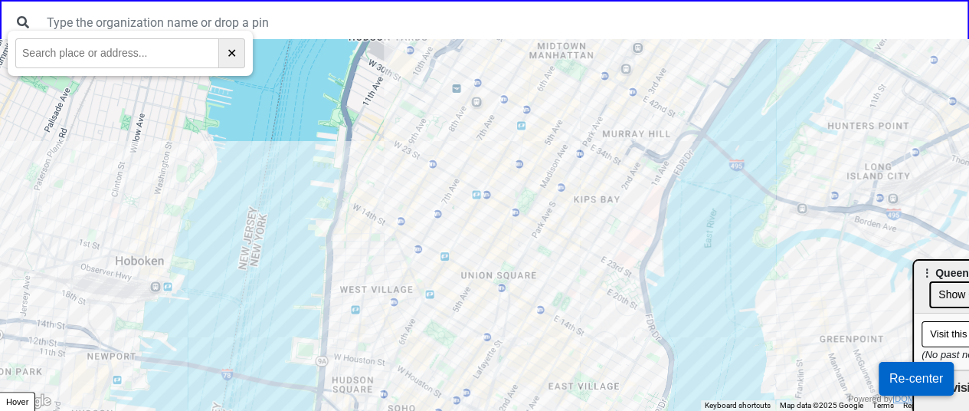
click at [441, 331] on div at bounding box center [484, 225] width 969 height 372
click at [510, 321] on div at bounding box center [484, 225] width 969 height 372
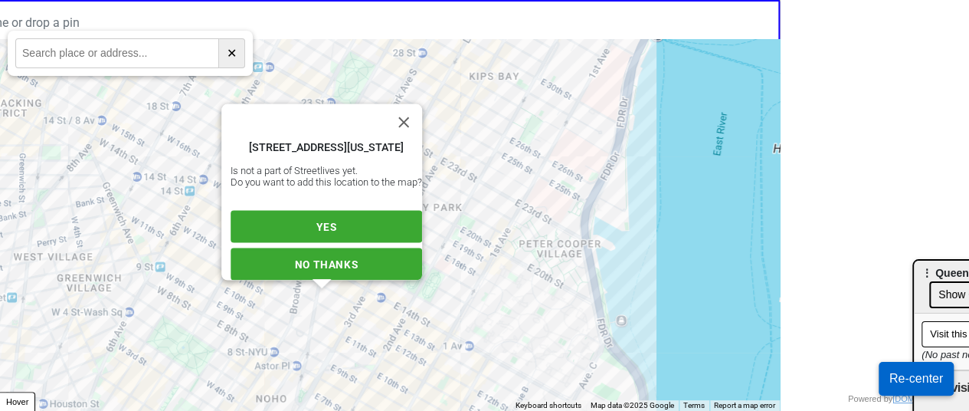
scroll to position [0, 190]
click at [319, 220] on span "YES" at bounding box center [325, 226] width 20 height 12
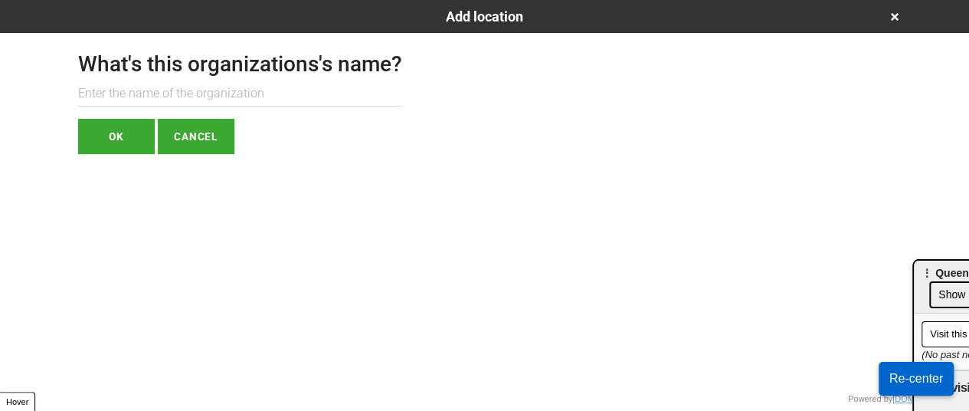
click at [250, 97] on input "text" at bounding box center [240, 93] width 324 height 25
type input "doobneek"
click at [126, 137] on button "OK" at bounding box center [116, 136] width 77 height 35
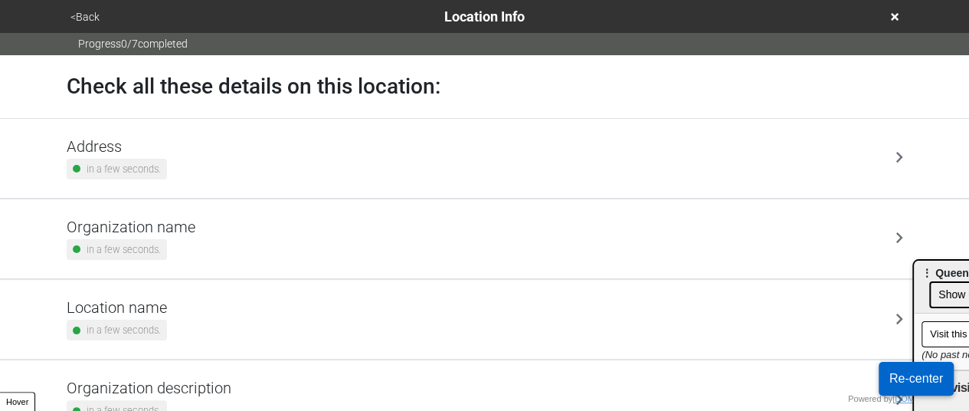
click at [151, 145] on h5 "Address" at bounding box center [117, 146] width 100 height 18
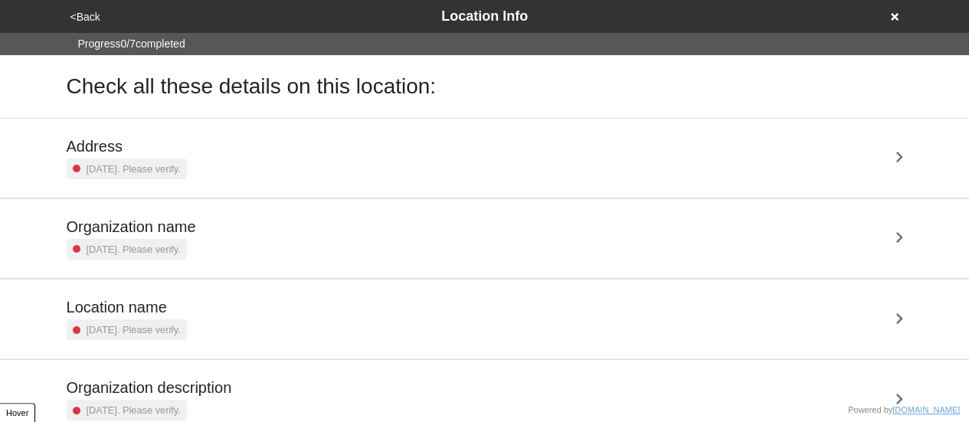
scroll to position [291, 0]
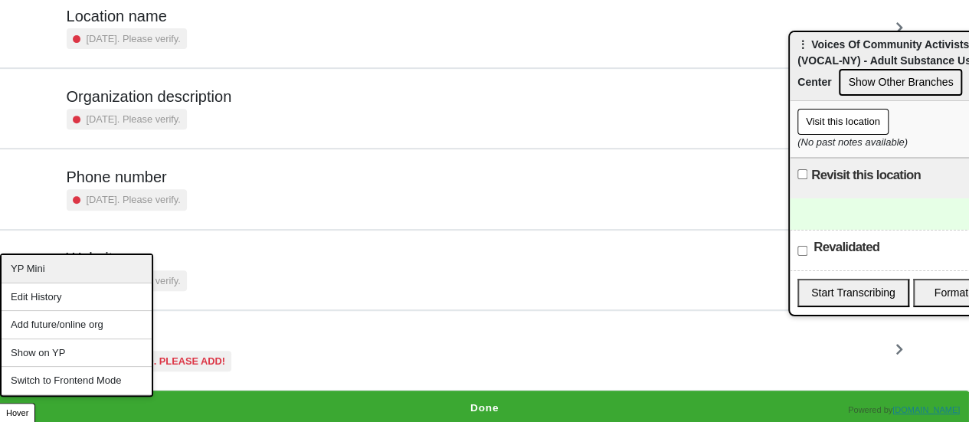
click at [46, 266] on div "YP Mini" at bounding box center [77, 269] width 150 height 28
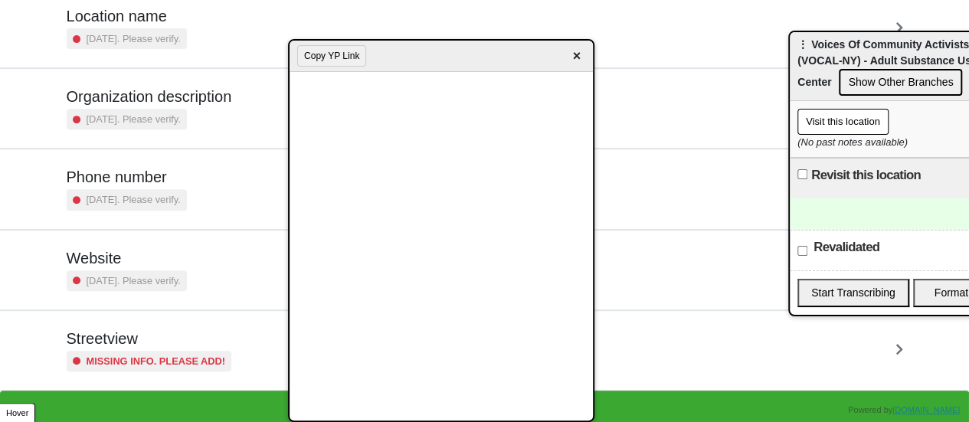
click at [159, 351] on div "Missing info. Please add!" at bounding box center [149, 361] width 165 height 21
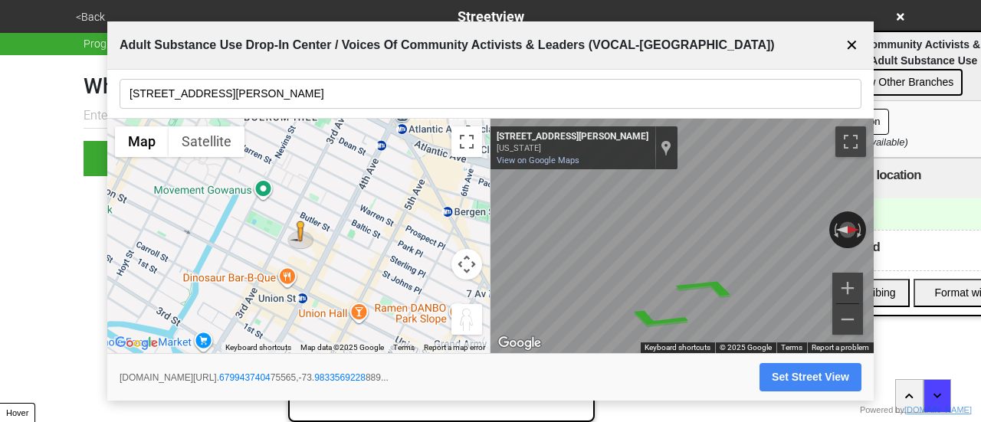
click at [267, 105] on input "290 Douglass St" at bounding box center [491, 94] width 742 height 30
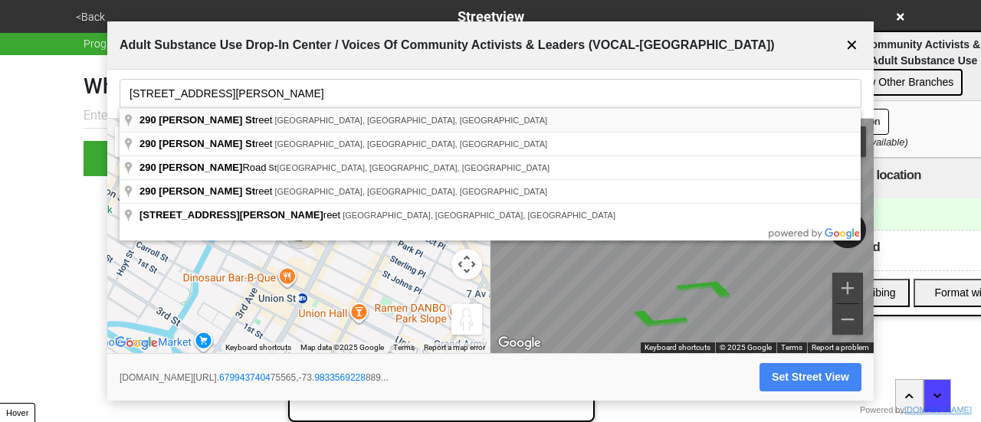
type input "290 Douglass Street, Brooklyn, NY, USA"
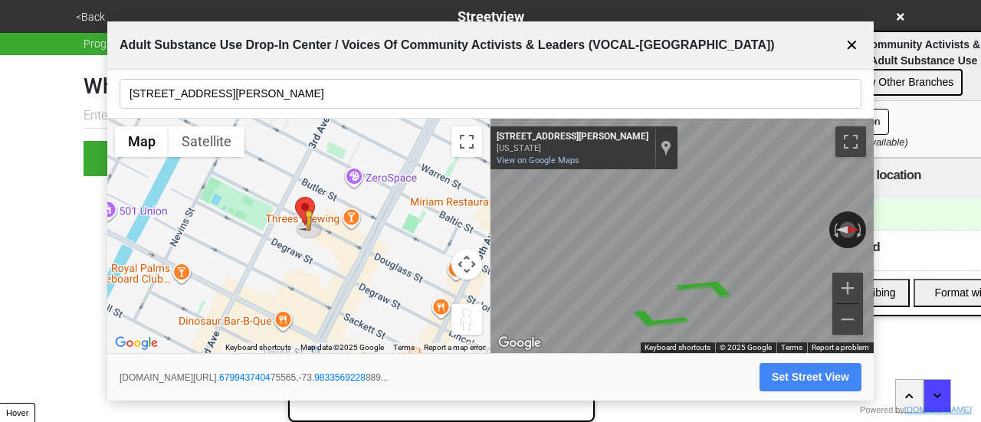
click at [464, 263] on button "Map camera controls" at bounding box center [466, 264] width 31 height 31
click at [426, 221] on button "Zoom in" at bounding box center [428, 226] width 31 height 31
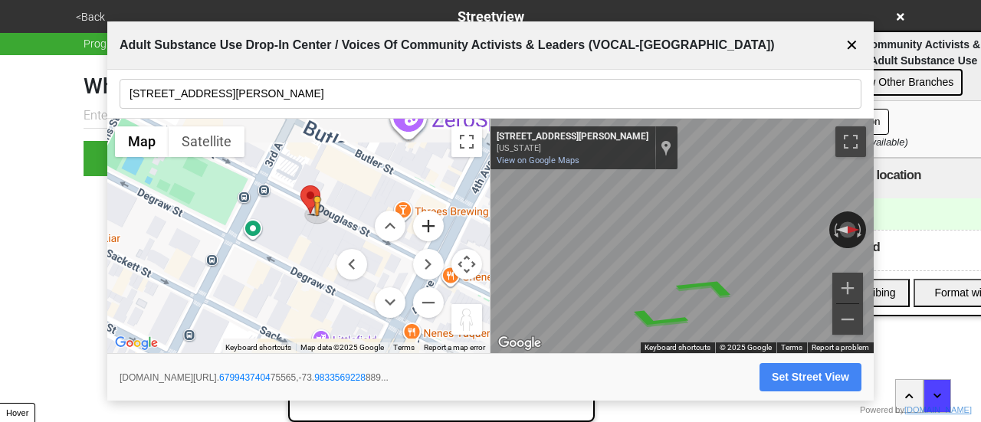
click at [426, 221] on button "Zoom in" at bounding box center [428, 226] width 31 height 31
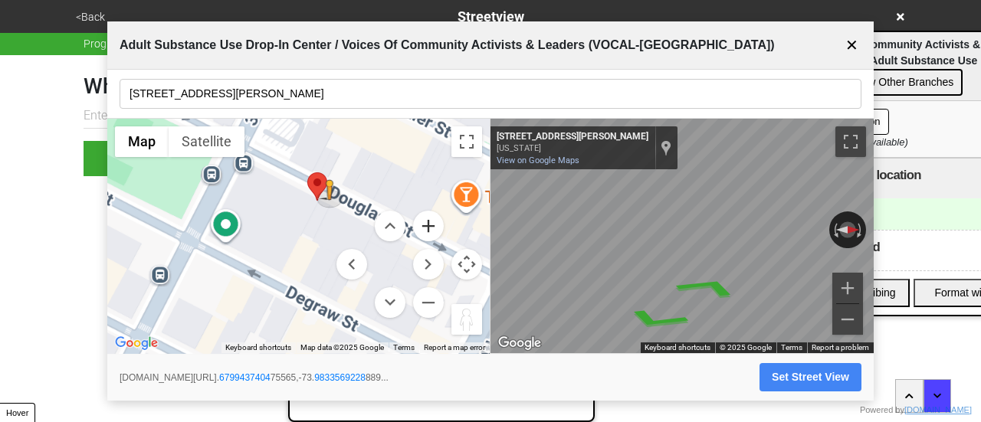
click at [426, 221] on button "Zoom in" at bounding box center [428, 226] width 31 height 31
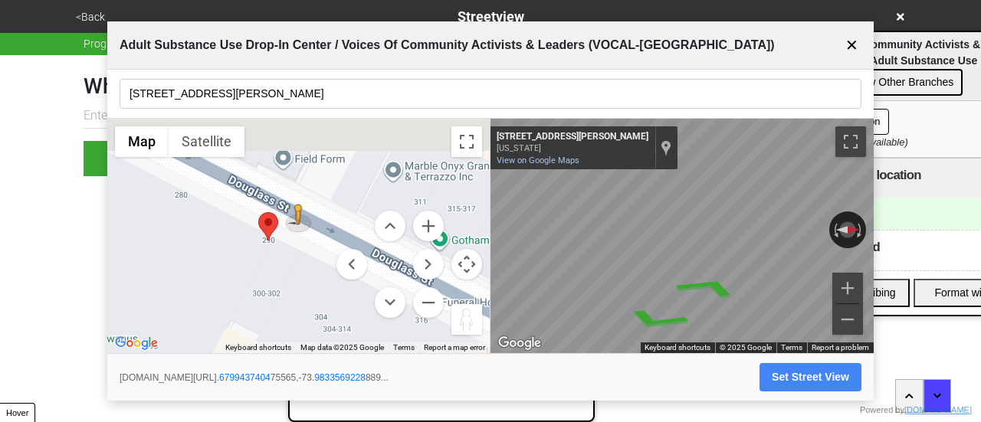
drag, startPoint x: 357, startPoint y: 171, endPoint x: 282, endPoint y: 263, distance: 118.7
click at [278, 270] on div "To activate drag with keyboard, press Alt + Enter. Once in keyboard drag state,…" at bounding box center [298, 236] width 382 height 235
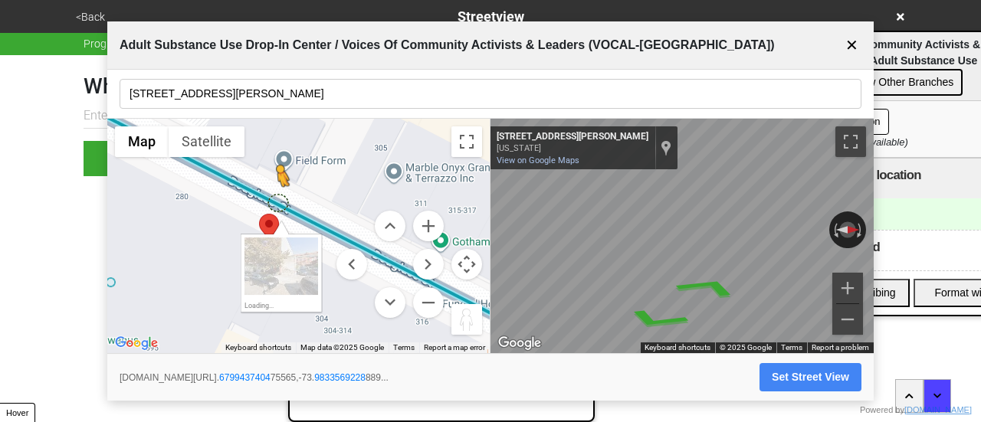
drag, startPoint x: 297, startPoint y: 212, endPoint x: 276, endPoint y: 197, distance: 26.4
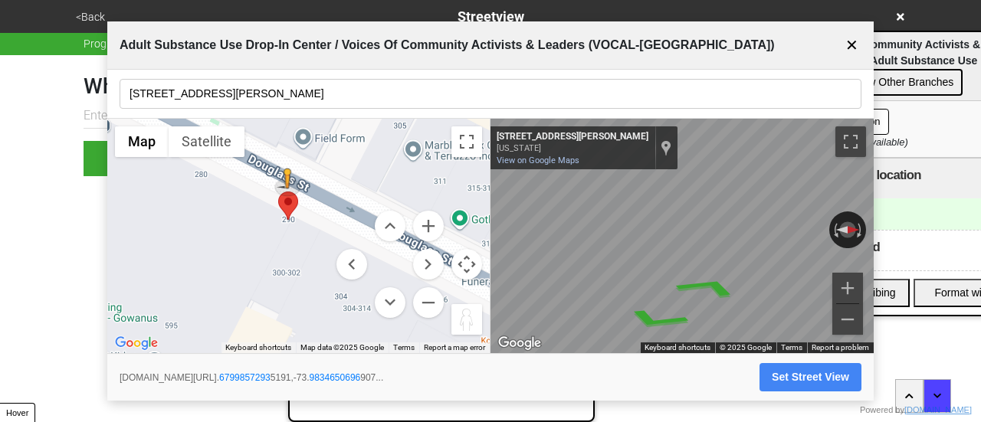
drag, startPoint x: 358, startPoint y: 172, endPoint x: 581, endPoint y: 166, distance: 223.0
click at [363, 148] on div "To activate drag with keyboard, press Alt + Enter. Once in keyboard drag state,…" at bounding box center [298, 236] width 382 height 235
click at [950, 176] on body "<Back Streetview Progress 6 / 7 completed What is the streetview for this locat…" at bounding box center [490, 88] width 981 height 176
click at [620, 269] on icon "Go East, Douglass St" at bounding box center [627, 276] width 94 height 39
click at [847, 284] on button "Zoom in" at bounding box center [847, 288] width 31 height 31
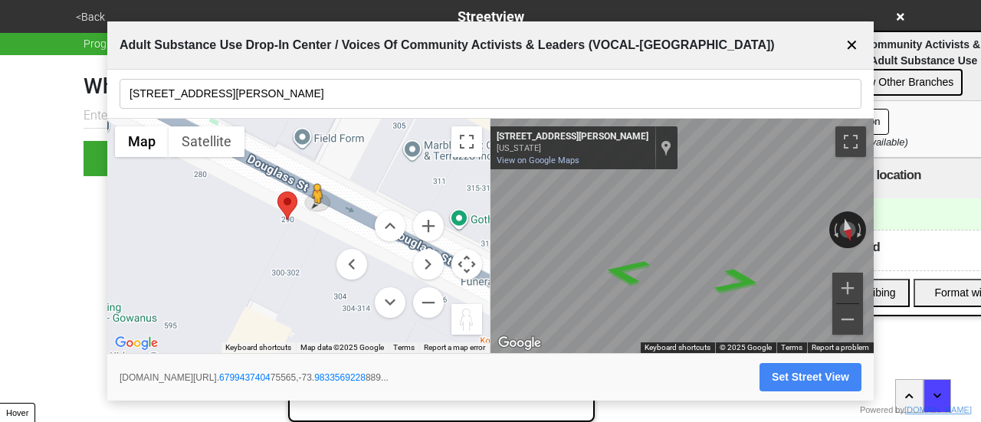
click at [826, 382] on button "Set Street View" at bounding box center [810, 377] width 102 height 28
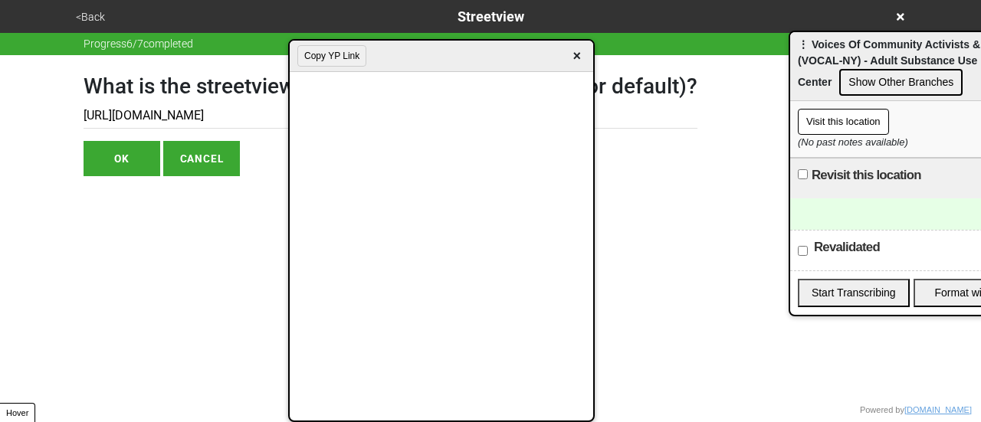
type input "https://www.google.com/maps/@40.679943740475565,-73.9833569228889,3a,75y,194.05…"
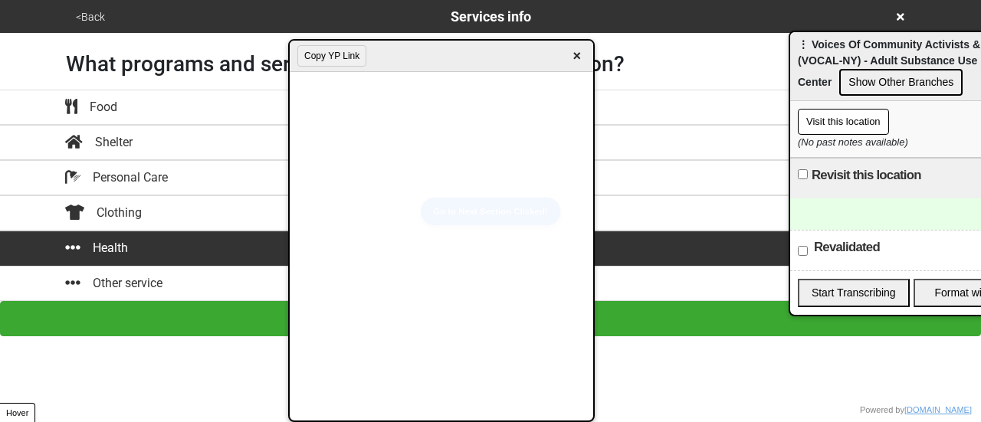
click at [581, 59] on span "×" at bounding box center [577, 56] width 18 height 21
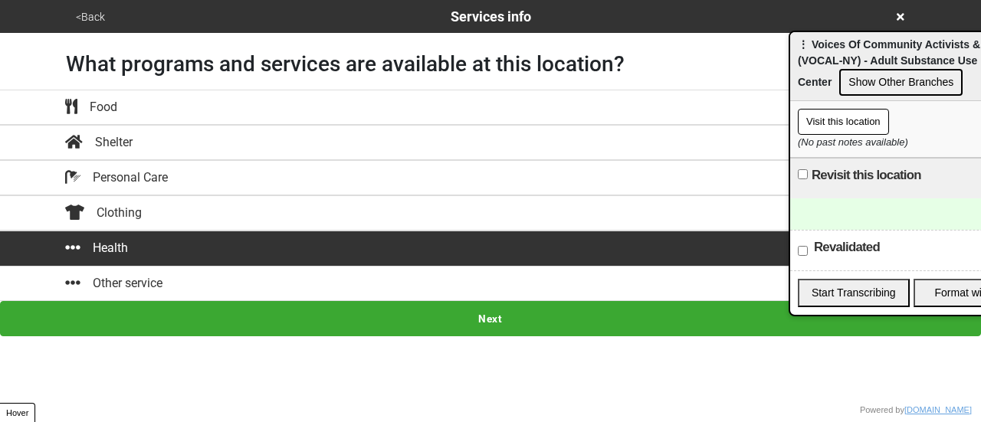
click at [86, 25] on button "<Back" at bounding box center [90, 17] width 38 height 18
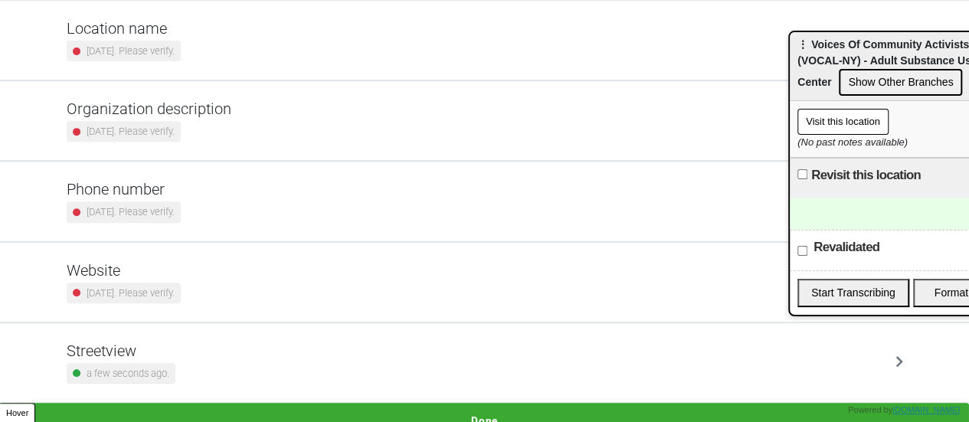
scroll to position [291, 0]
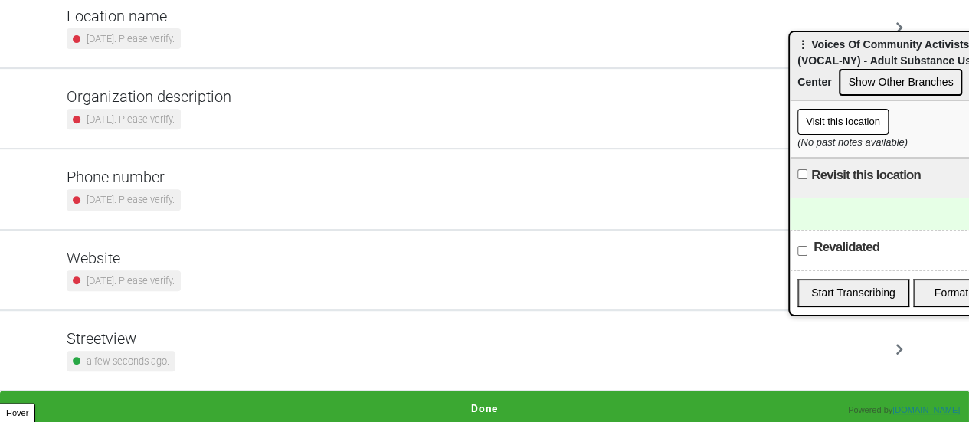
click at [175, 195] on small "[DATE]. Please verify." at bounding box center [131, 199] width 88 height 15
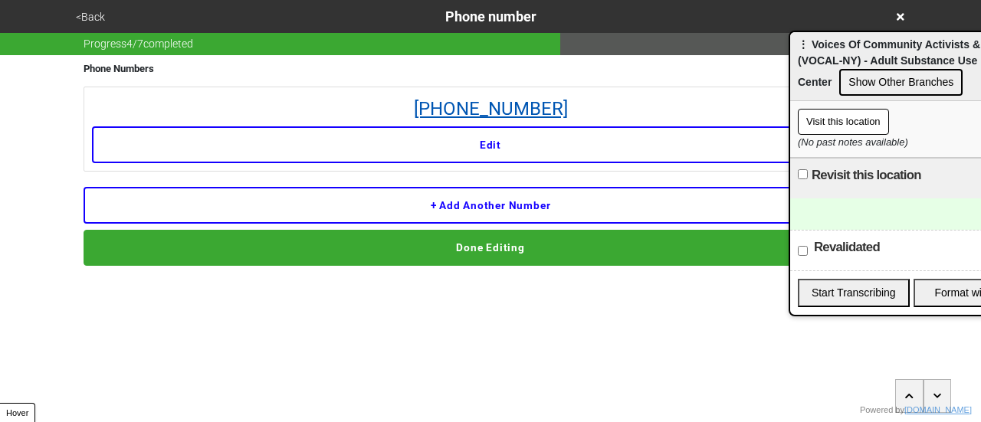
click at [522, 104] on link "718-802-9540" at bounding box center [490, 109] width 797 height 28
click at [864, 205] on div at bounding box center [911, 213] width 242 height 31
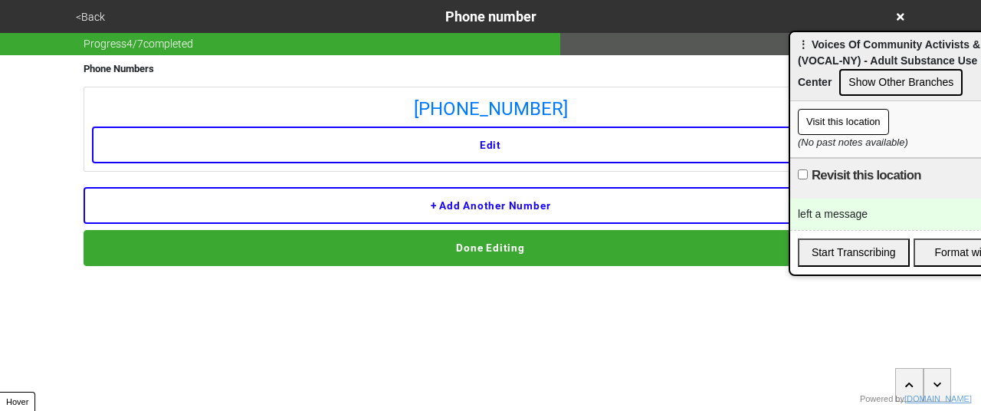
click at [95, 23] on button "<Back" at bounding box center [90, 17] width 38 height 18
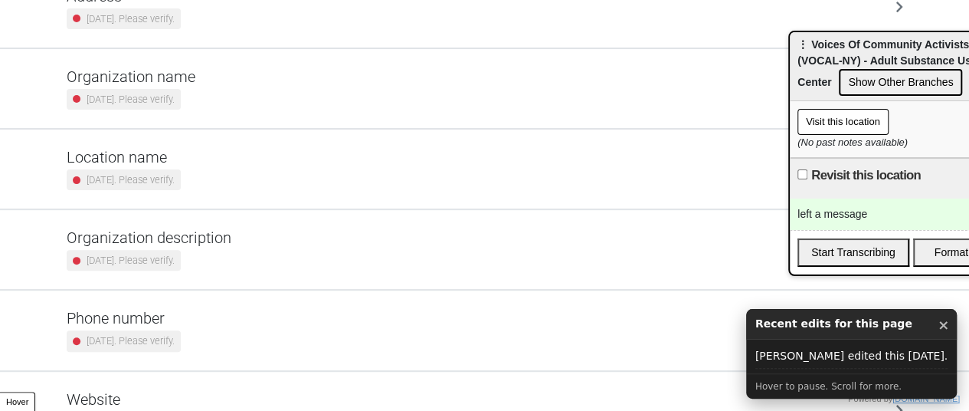
scroll to position [193, 0]
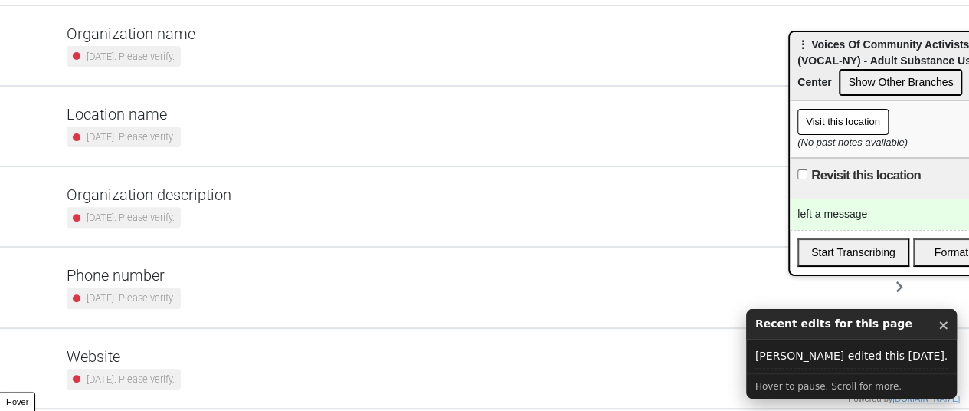
click at [161, 278] on h5 "Phone number" at bounding box center [124, 275] width 114 height 18
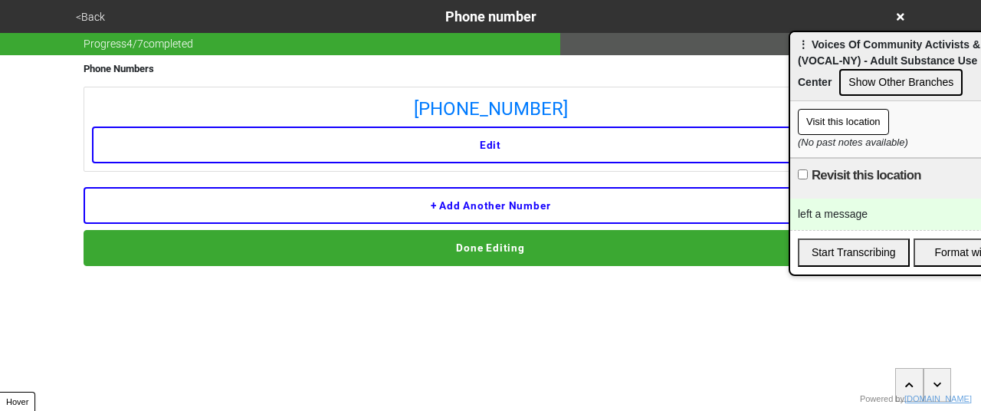
click at [90, 16] on button "<Back" at bounding box center [90, 17] width 38 height 18
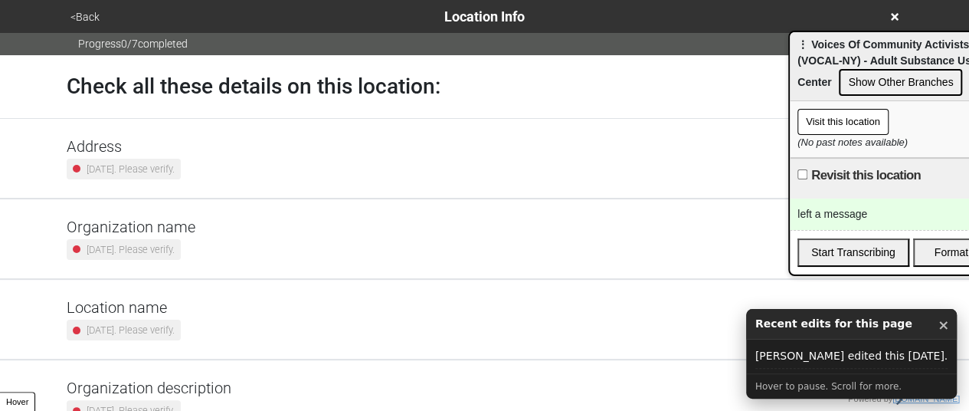
scroll to position [303, 0]
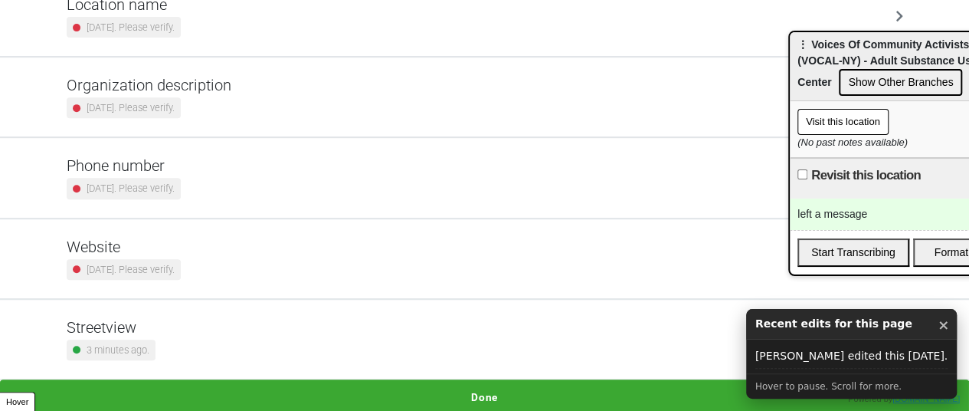
click at [242, 260] on div "Website 2 years ago. Please verify." at bounding box center [485, 258] width 837 height 42
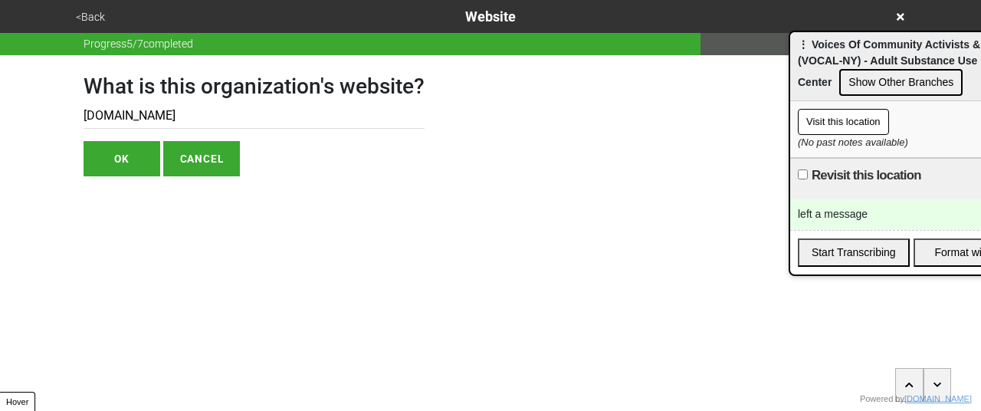
click at [123, 123] on input "vocal-ny.org" at bounding box center [253, 115] width 341 height 25
click at [74, 8] on button "<Back" at bounding box center [90, 17] width 38 height 18
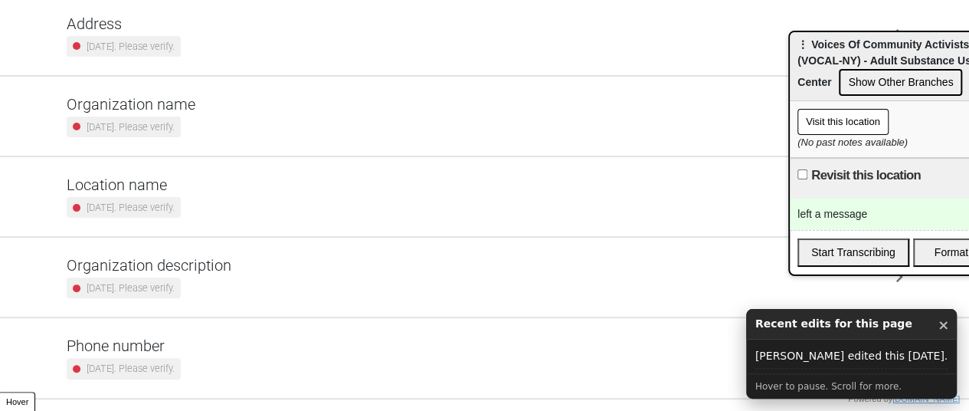
scroll to position [208, 0]
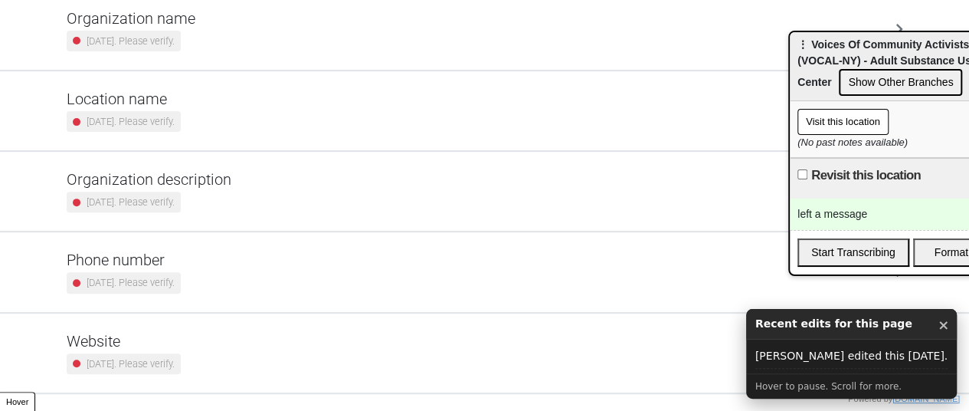
click at [129, 258] on h5 "Phone number" at bounding box center [124, 259] width 114 height 18
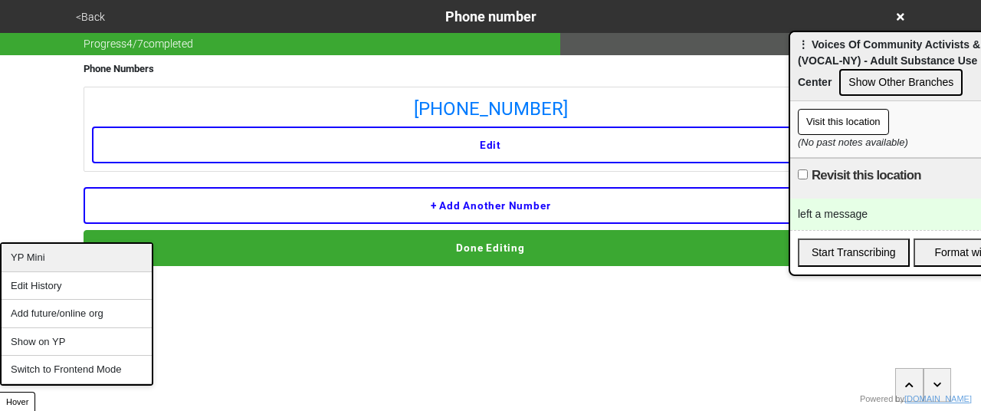
click at [67, 257] on div "YP Mini" at bounding box center [77, 258] width 150 height 28
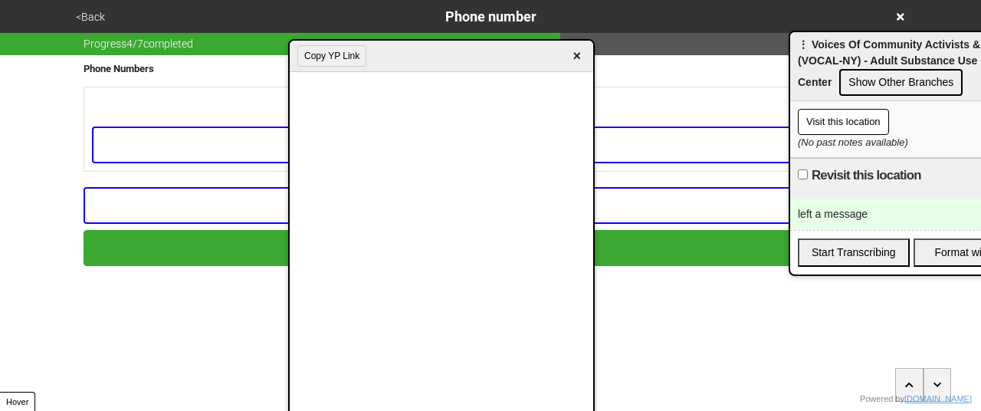
click at [326, 51] on button "Copy YP Link" at bounding box center [331, 55] width 69 height 21
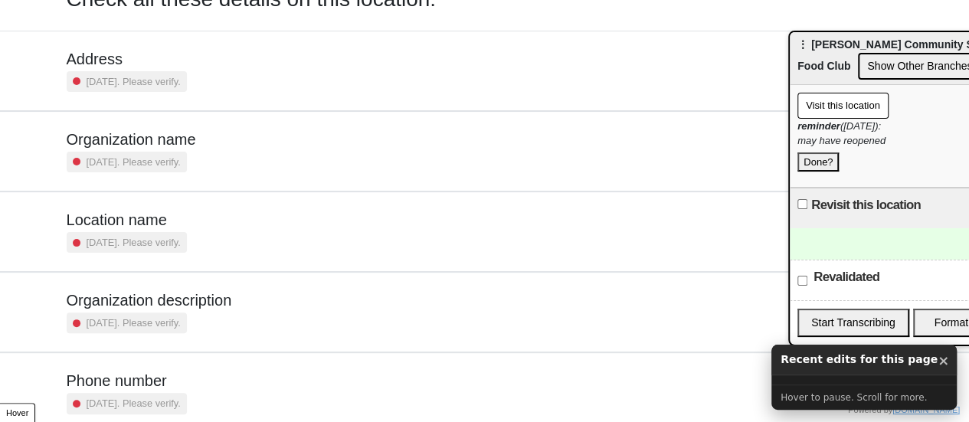
scroll to position [291, 0]
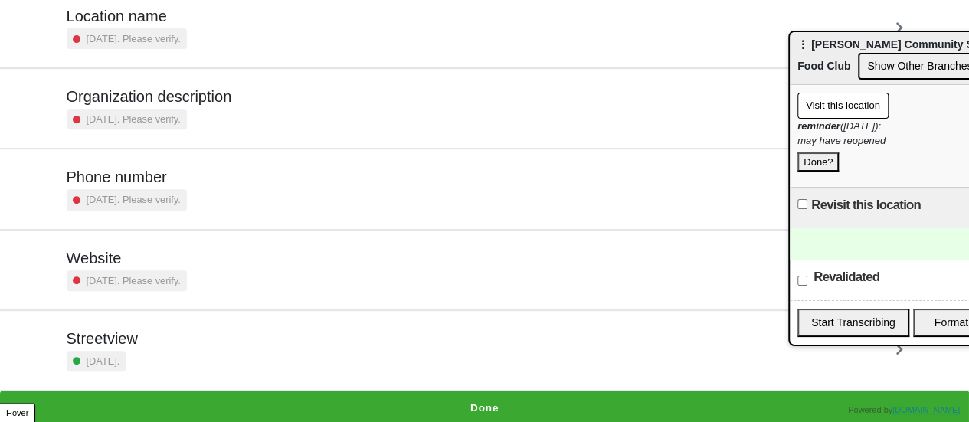
click at [149, 186] on div "Phone number 2 years ago. Please verify." at bounding box center [127, 189] width 120 height 42
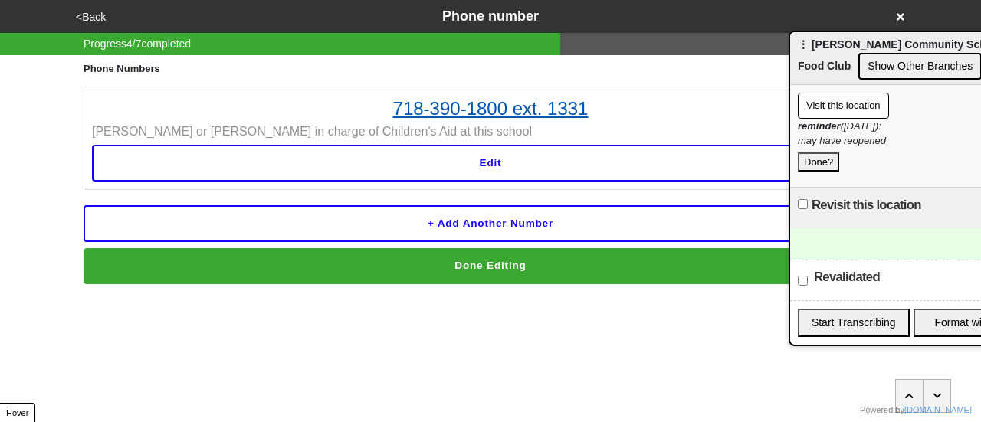
click at [470, 106] on link "718-390-1800 ext. 1331" at bounding box center [490, 109] width 797 height 28
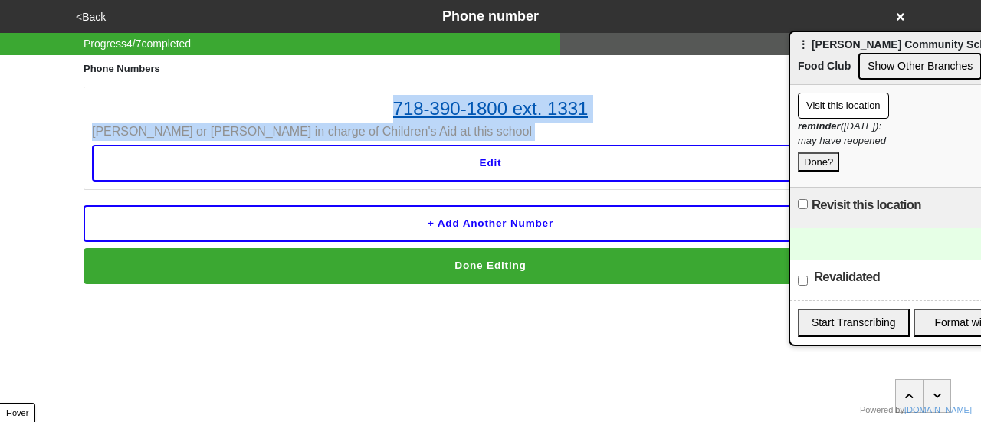
drag, startPoint x: 334, startPoint y: 143, endPoint x: 392, endPoint y: 110, distance: 67.3
click at [392, 110] on li "718-390-1800 ext. 1331 Sheril or Felicia in charge of Children's Aid at this sc…" at bounding box center [490, 138] width 814 height 103
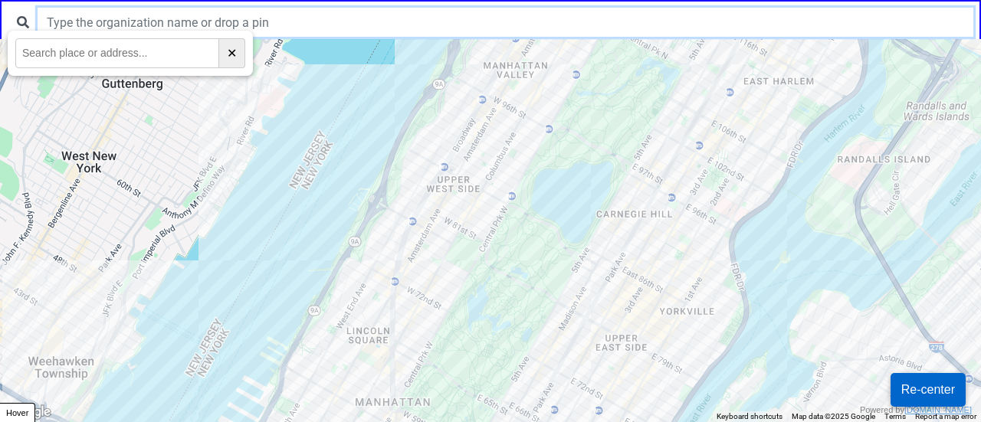
paste input "[URL][DOMAIN_NAME][PERSON_NAME][MEDICAL_DATA]"
click at [237, 22] on input "[URL][DOMAIN_NAME][PERSON_NAME][MEDICAL_DATA]" at bounding box center [505, 22] width 935 height 29
click at [237, 22] on input "https://yourpeer.nyc/locations/voices-of-community-activists-leaders-vocal-ny-b…" at bounding box center [505, 22] width 935 height 29
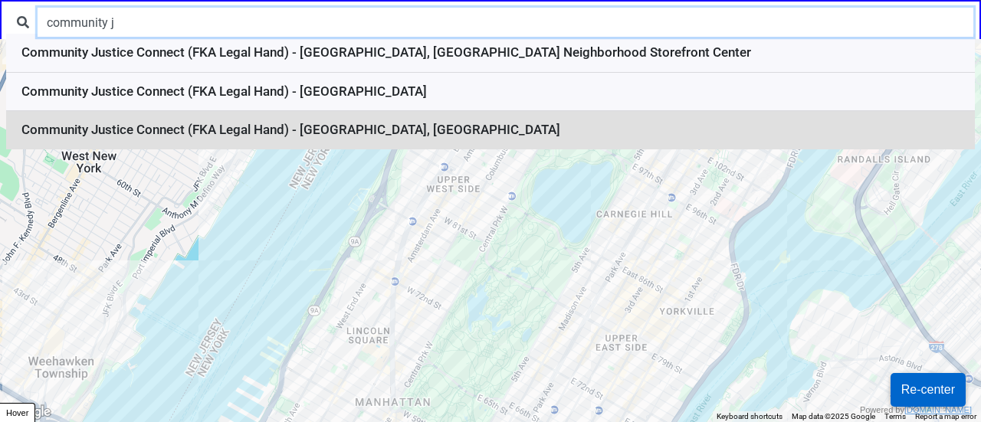
type input "community j"
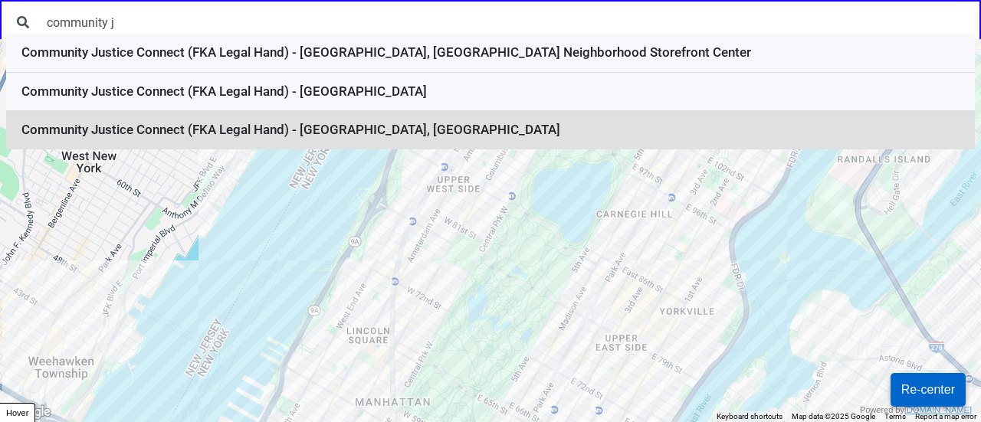
click at [296, 131] on li "Community Justice Connect (FKA Legal Hand) - Jamaica, Queens" at bounding box center [490, 130] width 968 height 38
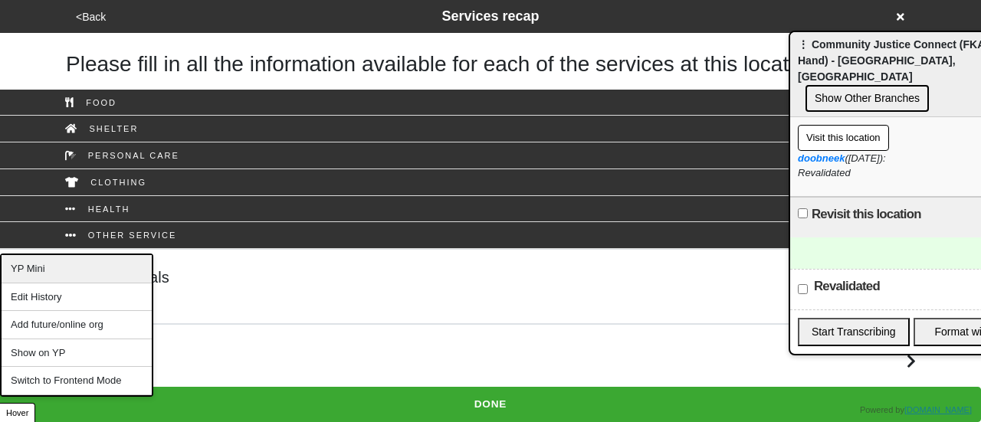
click at [48, 267] on div "YP Mini" at bounding box center [77, 269] width 150 height 28
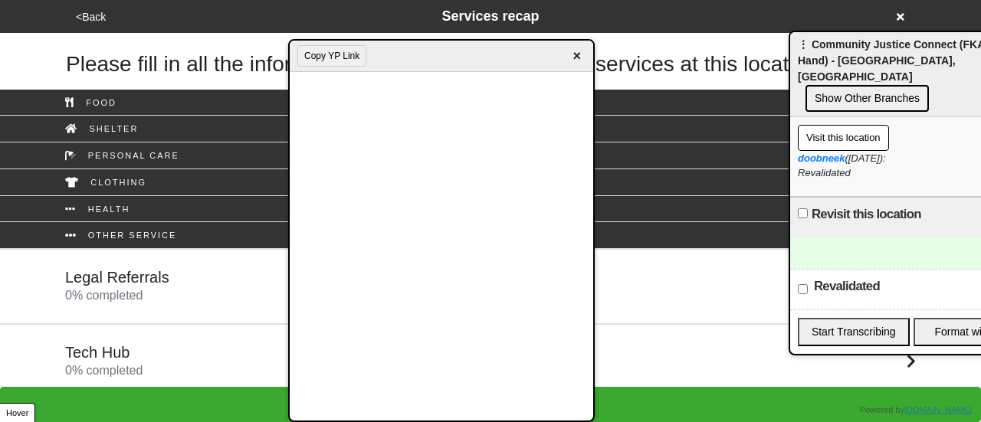
click at [200, 284] on div "Legal Referrals 0 % completed" at bounding box center [490, 286] width 873 height 37
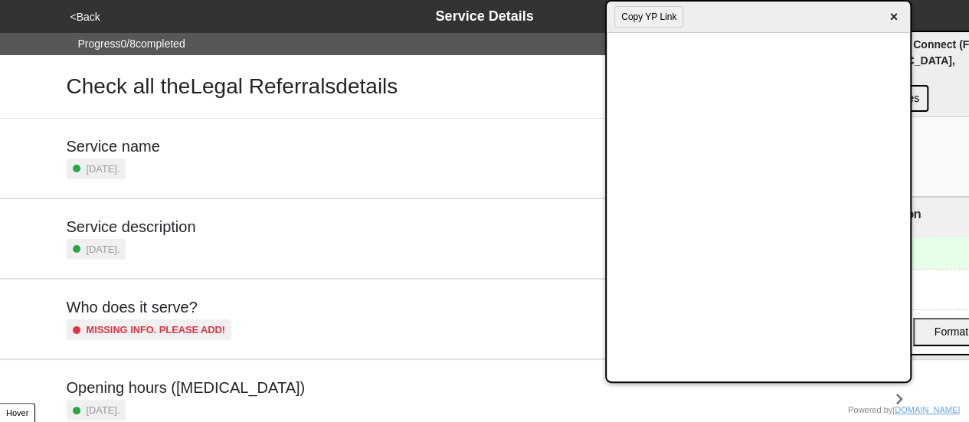
drag, startPoint x: 421, startPoint y: 70, endPoint x: 797, endPoint y: 8, distance: 381.2
click at [770, 8] on div "Copy YP Link ×" at bounding box center [758, 17] width 303 height 31
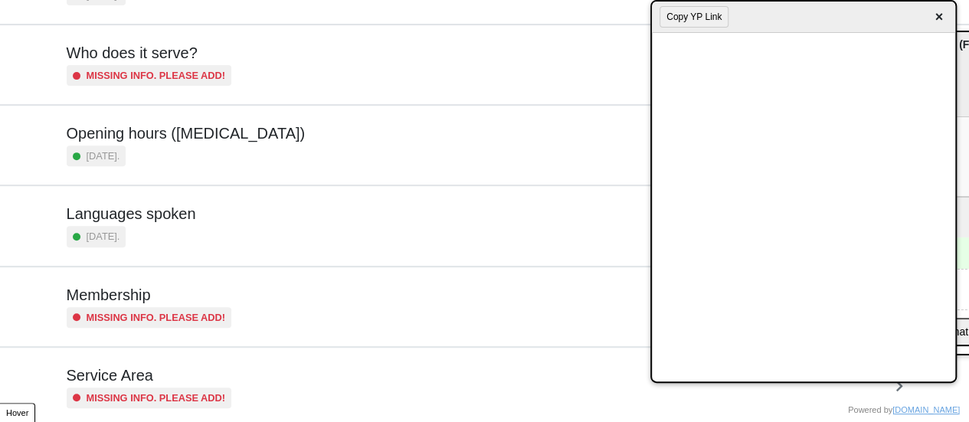
scroll to position [371, 0]
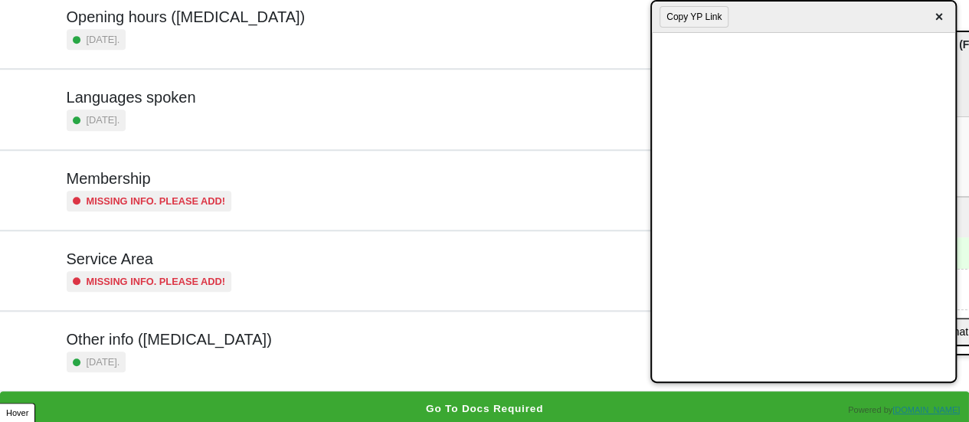
click at [199, 39] on div "9 days ago." at bounding box center [186, 39] width 239 height 21
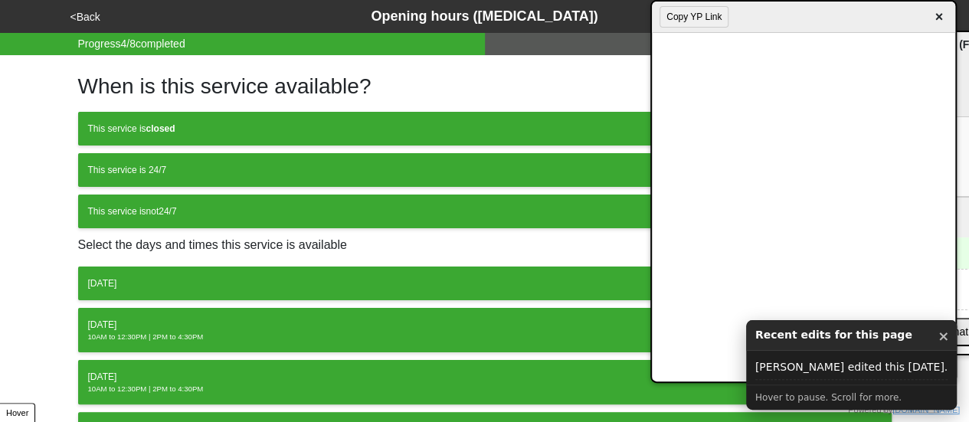
click at [257, 323] on div "Tuesday" at bounding box center [485, 325] width 794 height 14
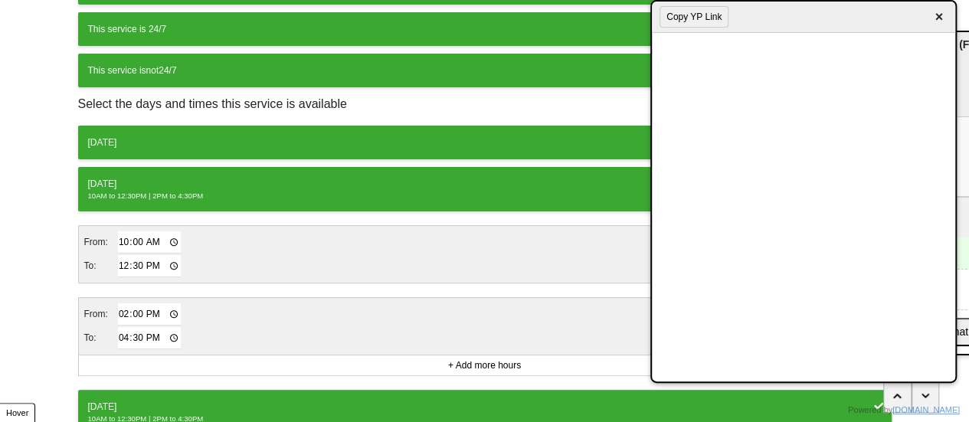
scroll to position [332, 0]
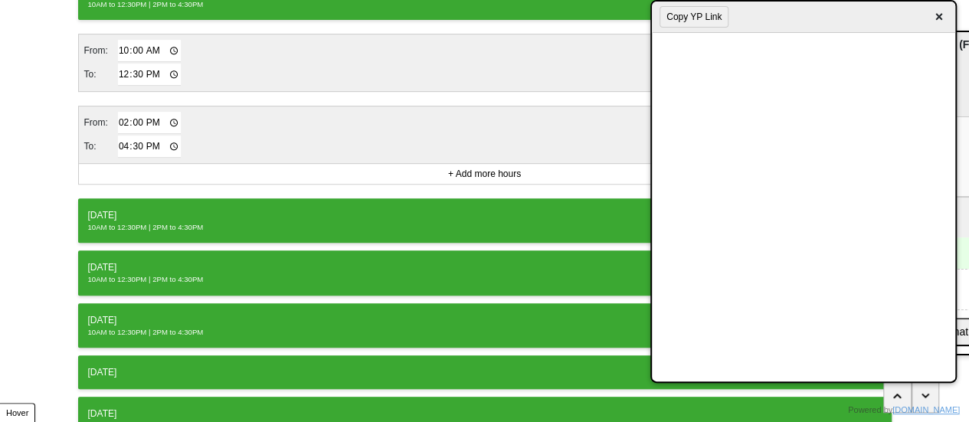
click at [141, 142] on input "16:30" at bounding box center [150, 147] width 64 height 22
click at [135, 143] on input "16:30" at bounding box center [150, 147] width 64 height 22
type input "16:00"
click at [194, 215] on div "Wednesday" at bounding box center [485, 215] width 794 height 14
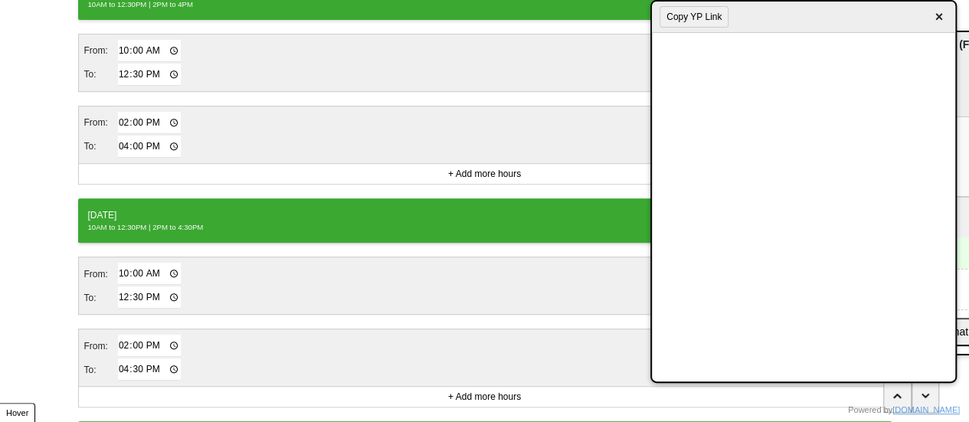
click at [133, 362] on input "16:30" at bounding box center [150, 370] width 64 height 22
type input "16:00"
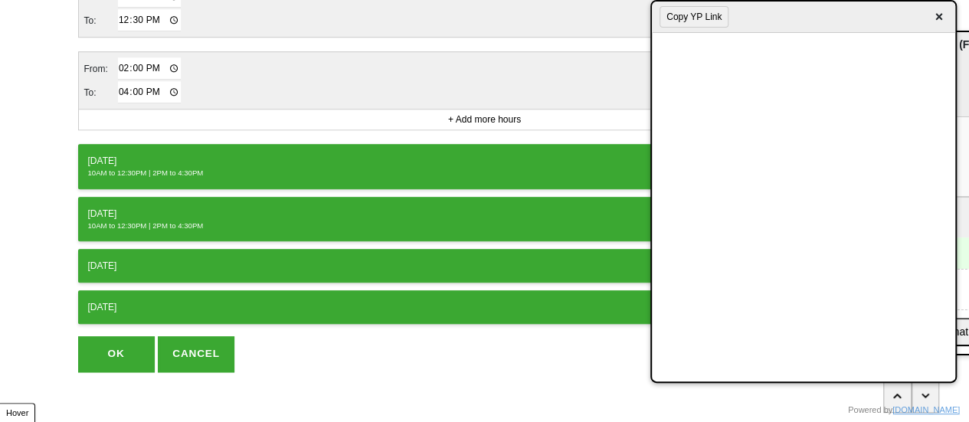
click at [164, 157] on div "Thursday" at bounding box center [485, 161] width 794 height 14
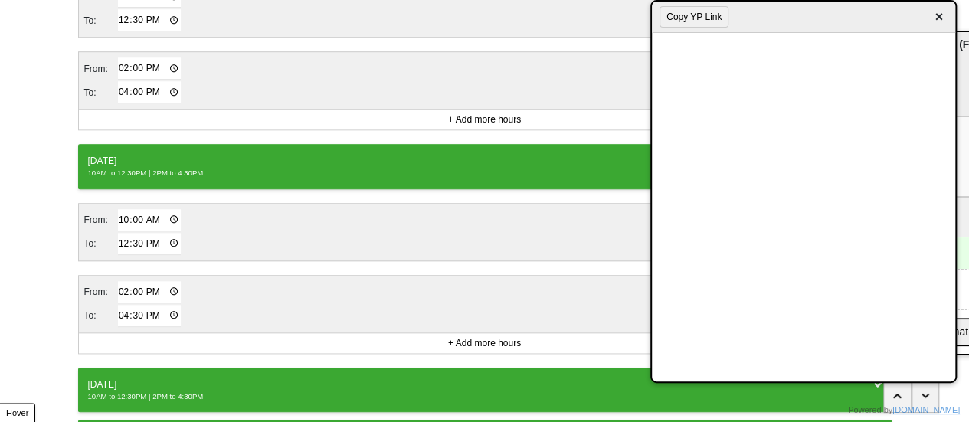
click at [139, 308] on input "16:30" at bounding box center [150, 316] width 64 height 22
type input "16:00"
click at [175, 378] on div "Friday" at bounding box center [485, 385] width 794 height 14
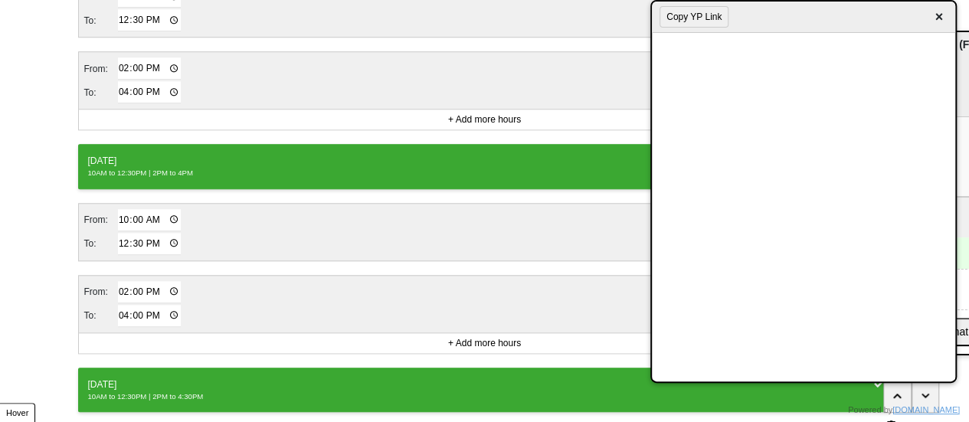
scroll to position [947, 0]
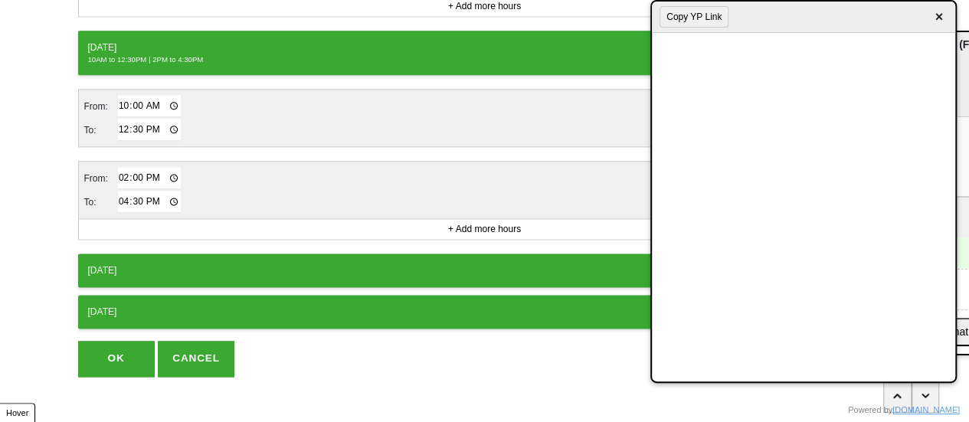
click at [130, 191] on input "16:30" at bounding box center [150, 202] width 64 height 22
type input "16:00"
click at [135, 352] on button "OK" at bounding box center [116, 358] width 77 height 35
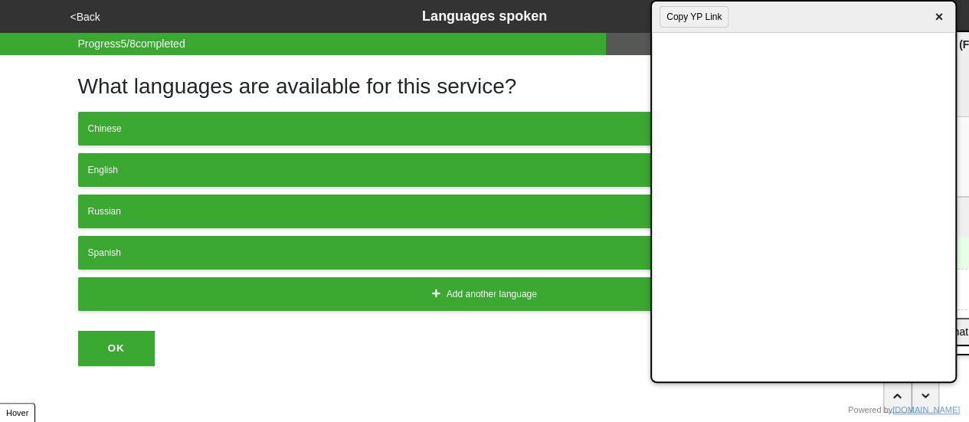
click at [83, 14] on button "<Back" at bounding box center [85, 17] width 39 height 18
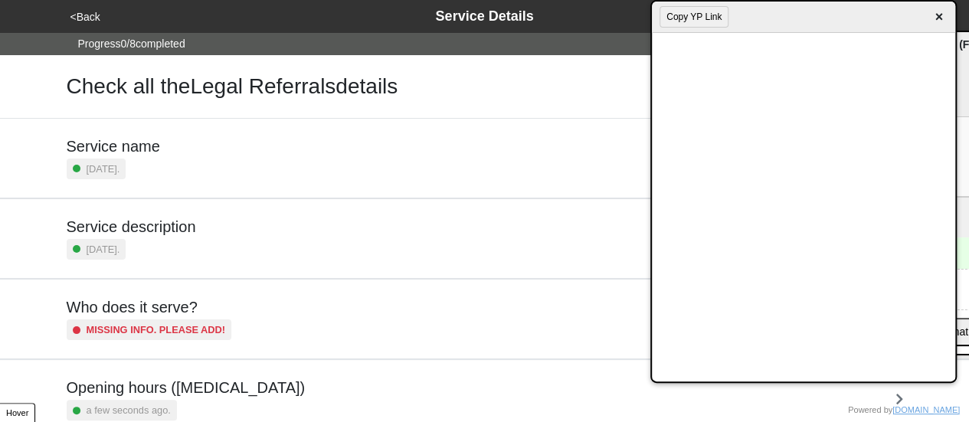
click at [120, 242] on small "9 days ago." at bounding box center [104, 249] width 34 height 15
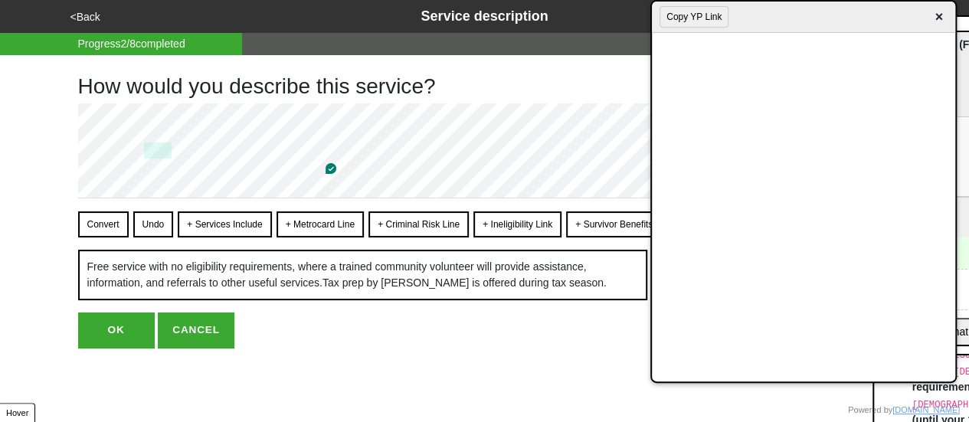
drag, startPoint x: 208, startPoint y: 220, endPoint x: 192, endPoint y: 221, distance: 16.9
click at [208, 220] on button "+ Services Include" at bounding box center [224, 224] width 93 height 26
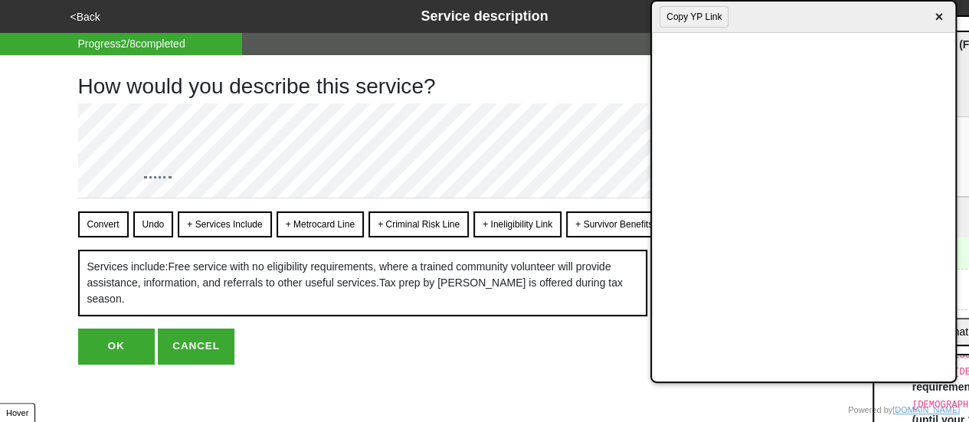
click at [89, 227] on button "Convert" at bounding box center [103, 224] width 51 height 26
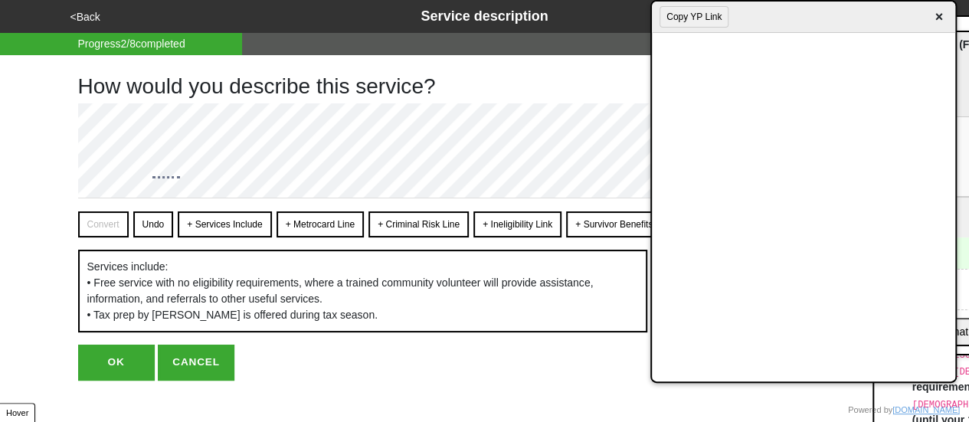
click at [119, 380] on button "OK" at bounding box center [116, 362] width 77 height 35
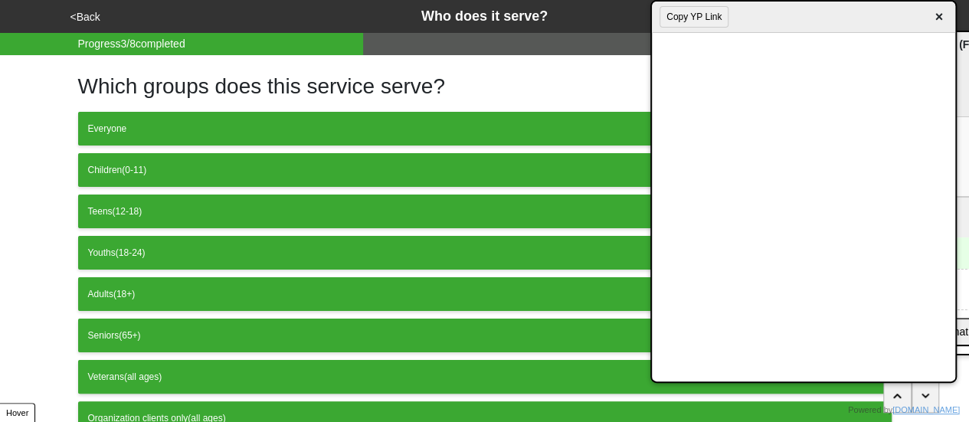
click at [86, 18] on button "<Back" at bounding box center [85, 17] width 39 height 18
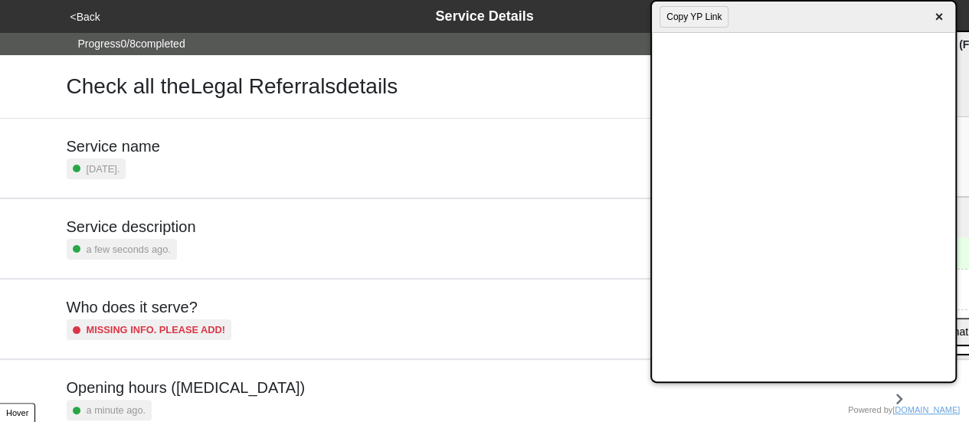
click at [86, 18] on button "<Back" at bounding box center [85, 17] width 39 height 18
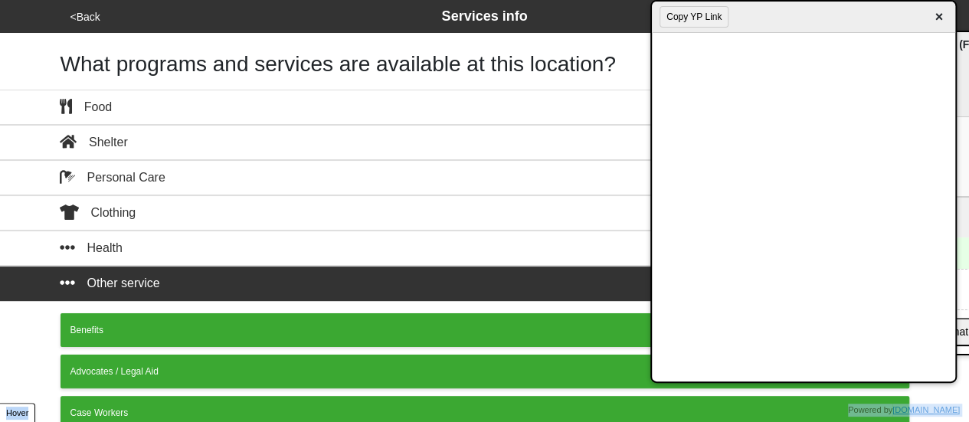
drag, startPoint x: 976, startPoint y: 255, endPoint x: 980, endPoint y: 427, distance: 172.4
click at [969, 421] on html "<Back Services info What programs and services are available at this location? …" at bounding box center [484, 428] width 969 height 857
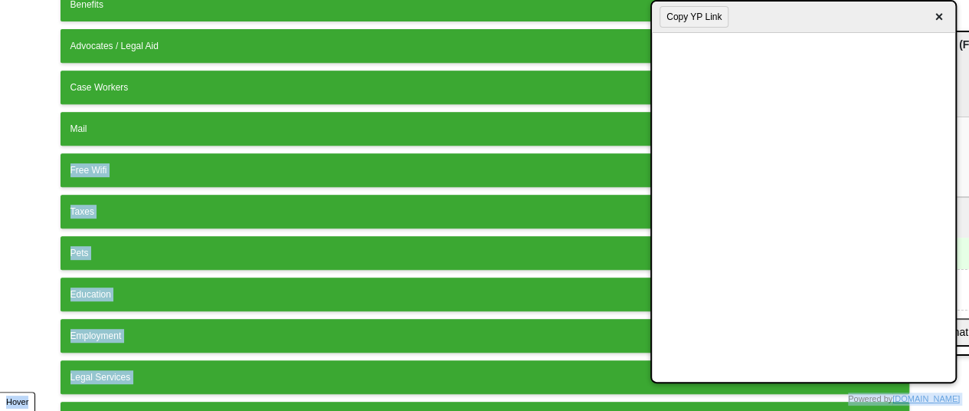
scroll to position [437, 0]
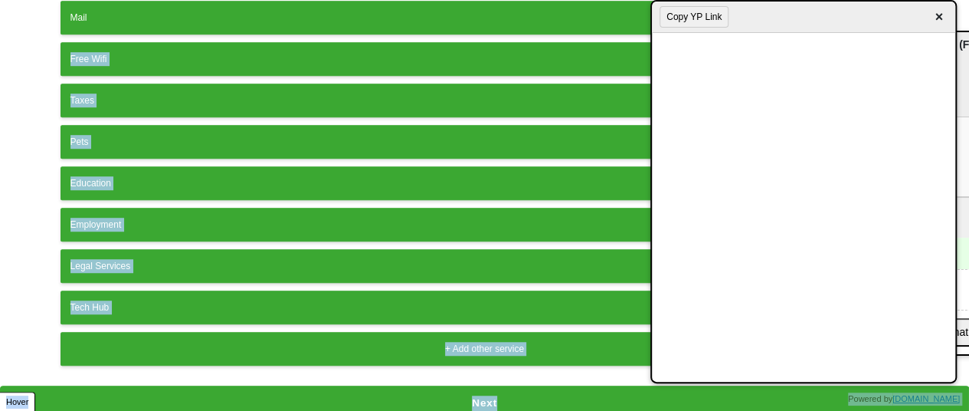
click at [14, 259] on div "Other service Benefits Advocates / Legal Aid Case Workers Mail Free Wifi Taxes …" at bounding box center [484, 107] width 969 height 556
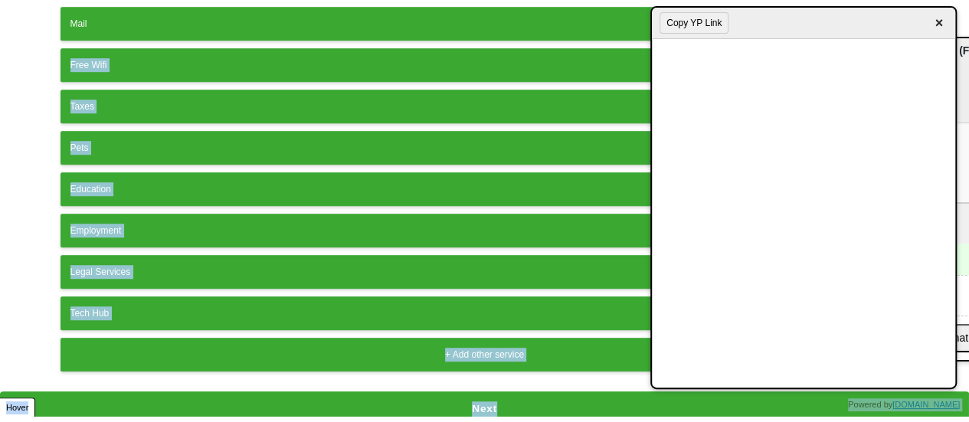
scroll to position [425, 0]
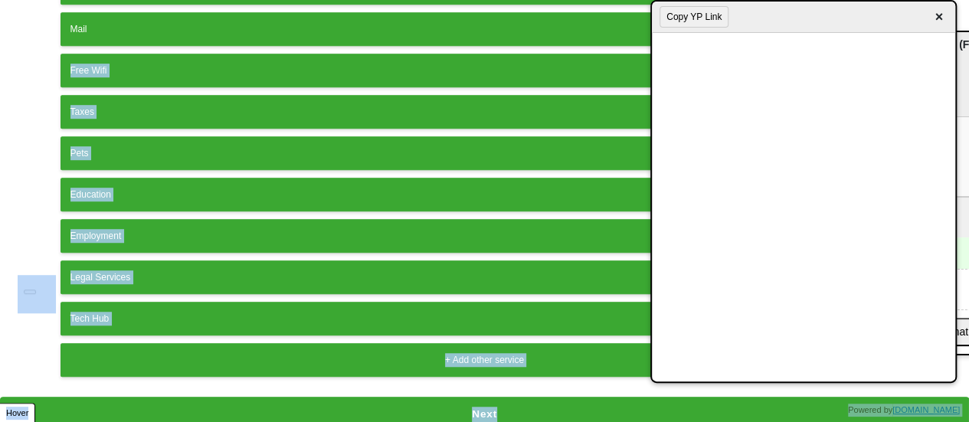
click at [481, 397] on button "Next" at bounding box center [484, 414] width 969 height 35
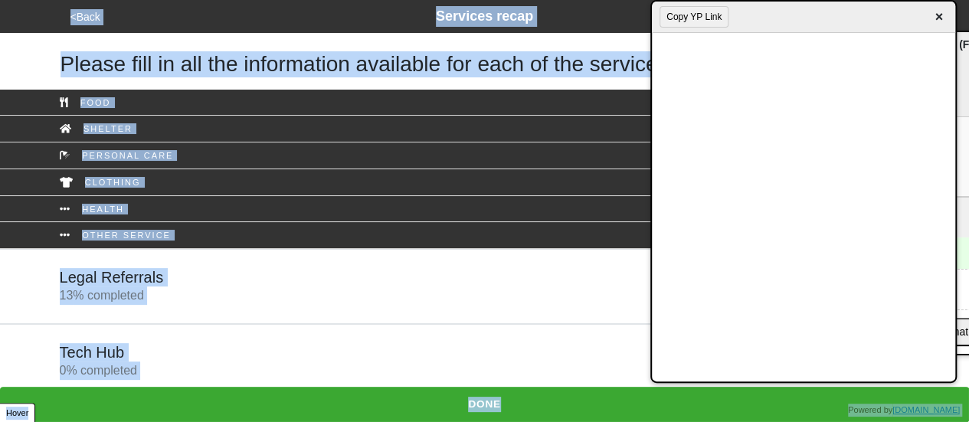
click at [496, 304] on link "Legal Referrals 13 % completed" at bounding box center [484, 286] width 969 height 75
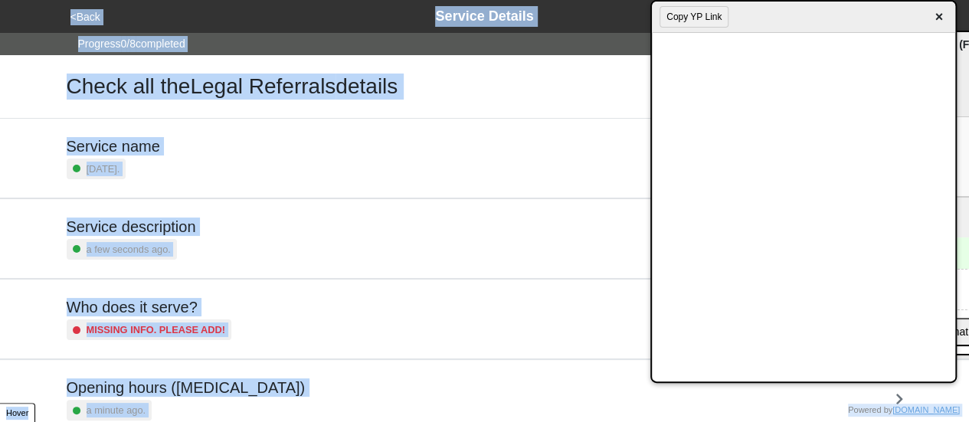
click at [92, 15] on button "<Back" at bounding box center [85, 17] width 39 height 18
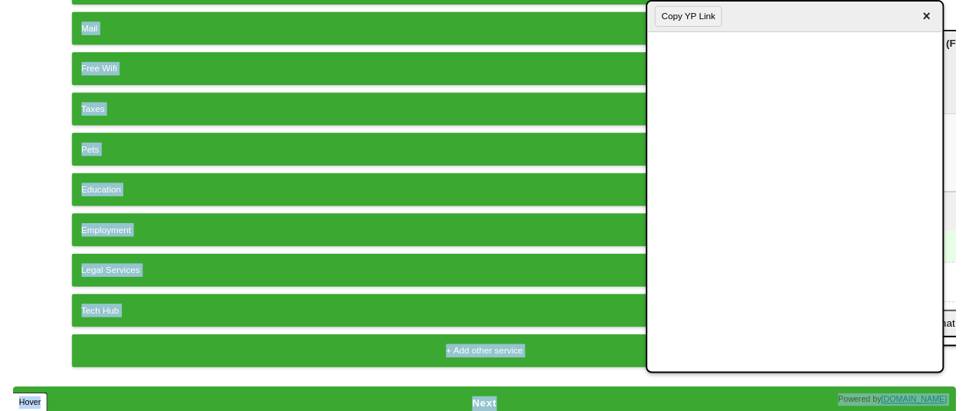
scroll to position [437, 0]
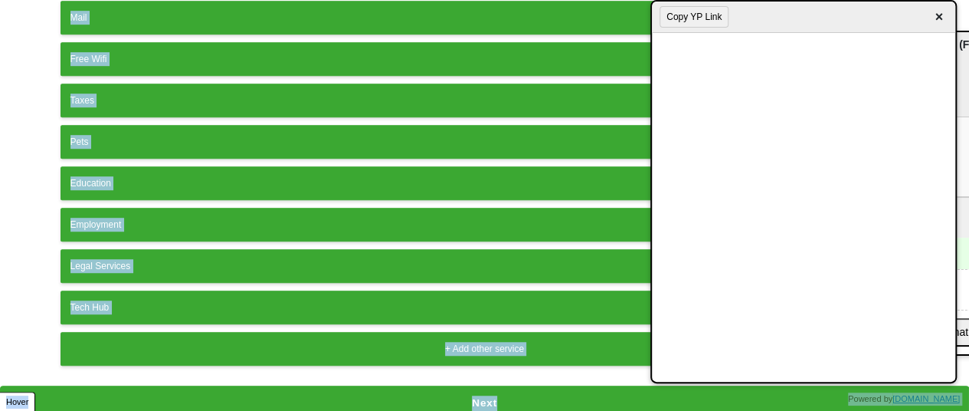
click at [486, 395] on button "Next" at bounding box center [484, 402] width 969 height 35
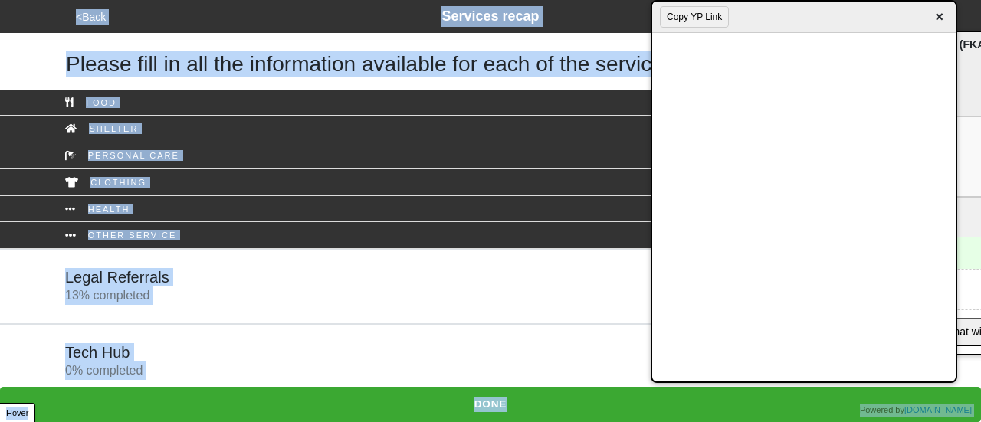
click at [234, 352] on div "Tech Hub 0 % completed" at bounding box center [490, 361] width 873 height 37
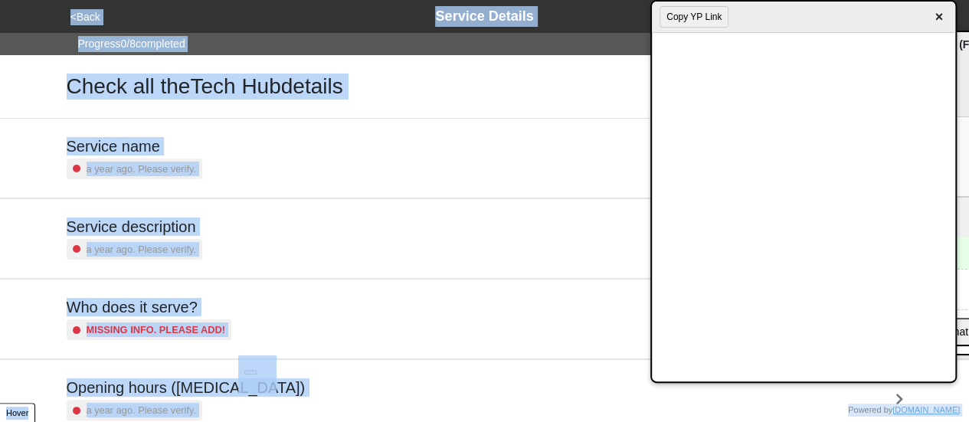
click at [199, 232] on div "Service description a year ago. Please verify." at bounding box center [485, 239] width 837 height 42
type textarea "x"
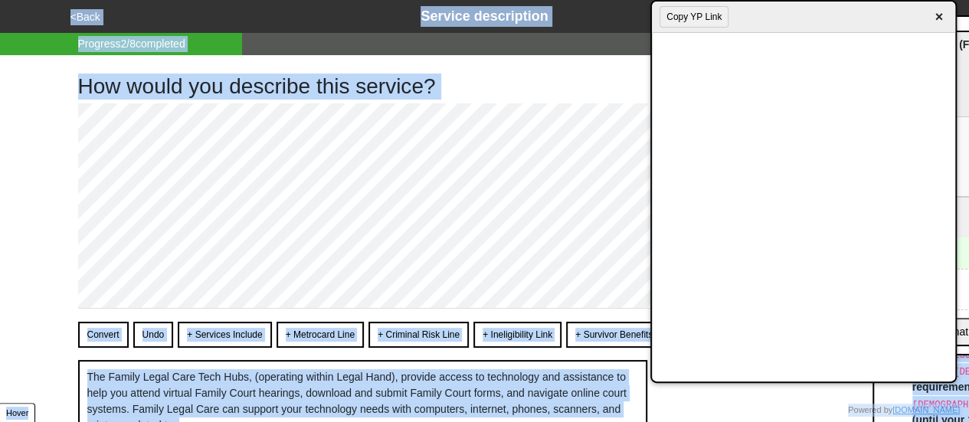
click at [92, 16] on button "<Back" at bounding box center [85, 17] width 39 height 18
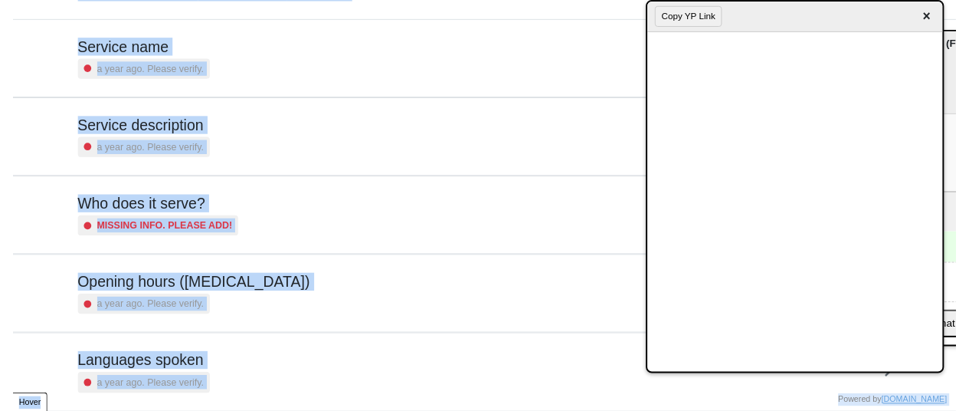
scroll to position [106, 0]
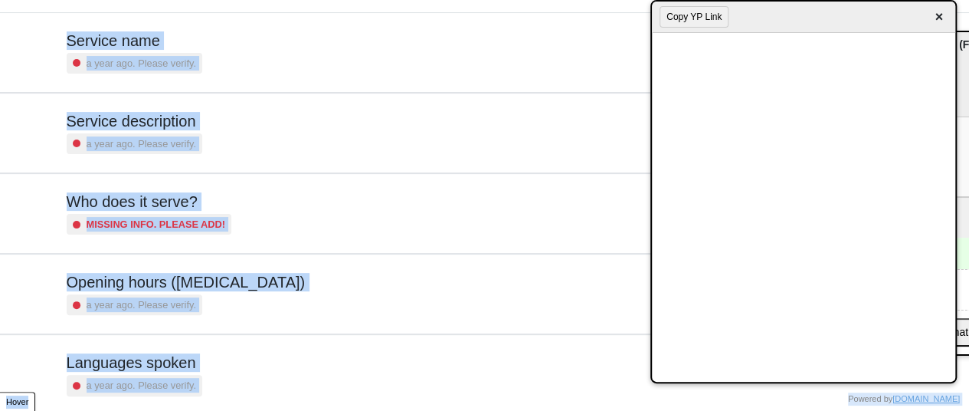
click at [199, 277] on h5 "Opening hours (coronavirus)" at bounding box center [186, 282] width 239 height 18
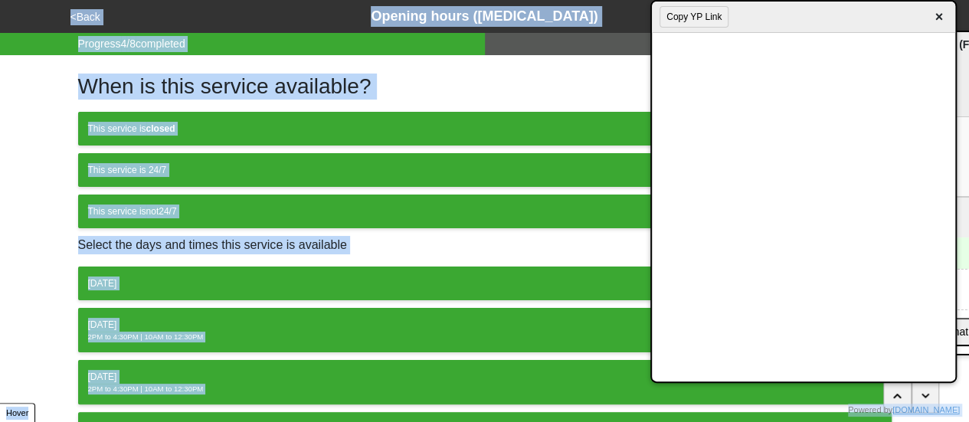
click at [273, 318] on div "Tuesday" at bounding box center [485, 325] width 794 height 14
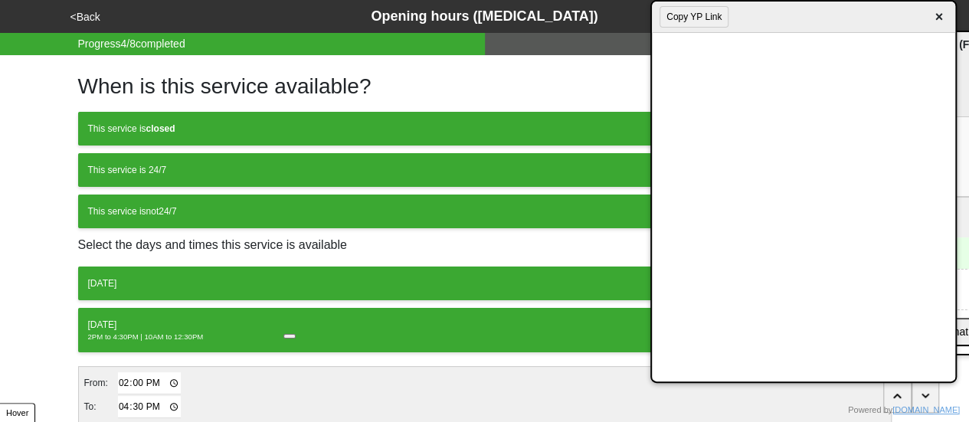
click at [124, 407] on input "16:30" at bounding box center [150, 407] width 64 height 22
click at [139, 407] on input "16:30" at bounding box center [150, 407] width 64 height 22
type input "16:00"
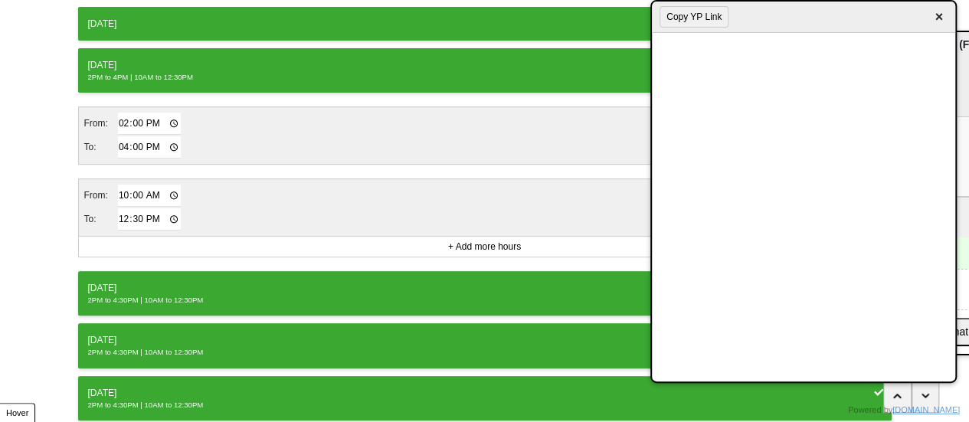
scroll to position [441, 0]
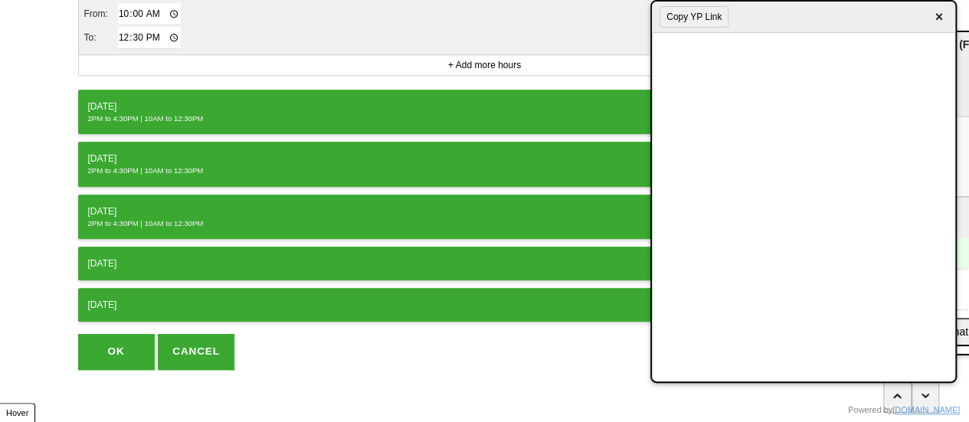
click at [152, 114] on div "2PM to 4:30PM | 10AM to 12:30PM" at bounding box center [485, 118] width 794 height 11
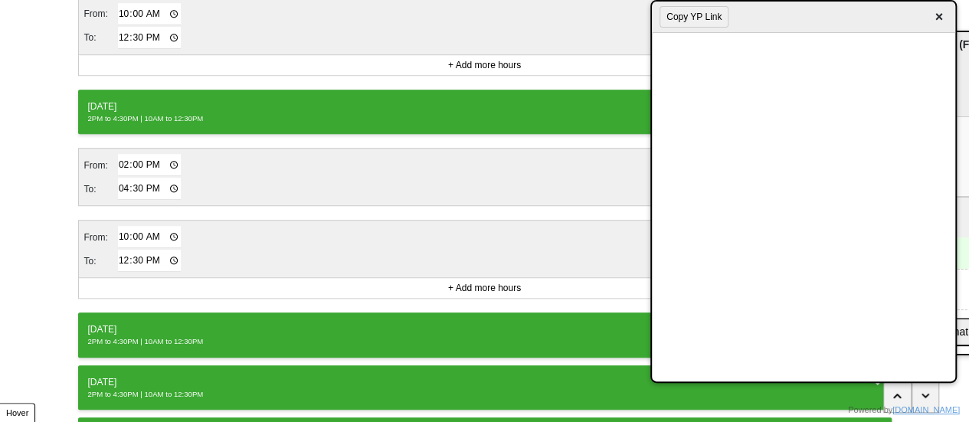
click at [136, 252] on input "12:30" at bounding box center [150, 261] width 64 height 22
type input "12:00"
click at [165, 323] on div "Thursday" at bounding box center [485, 330] width 794 height 14
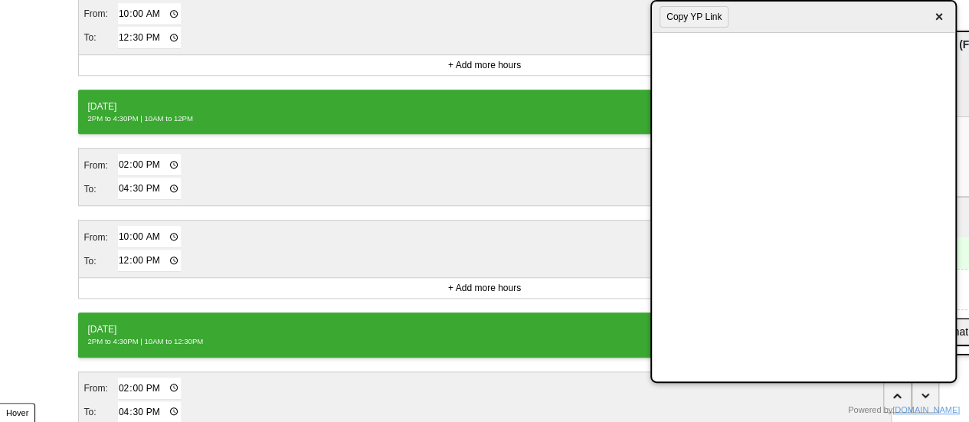
click at [136, 404] on input "16:30" at bounding box center [150, 412] width 64 height 22
type input "16:00"
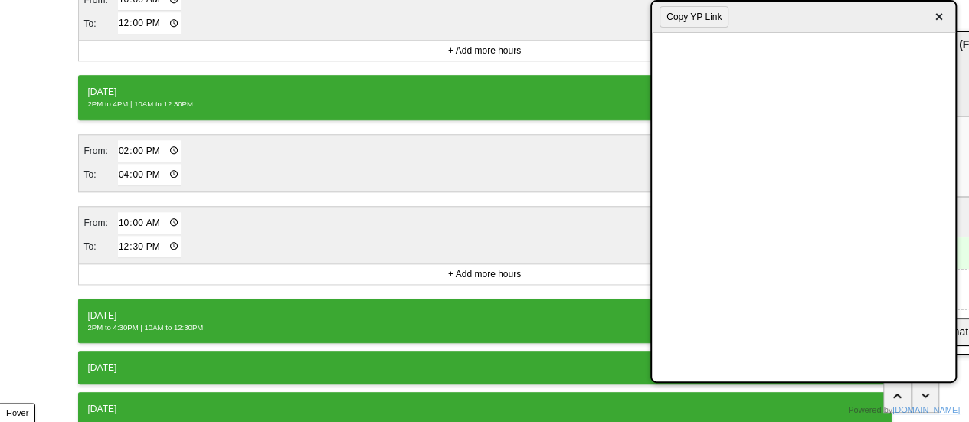
scroll to position [766, 0]
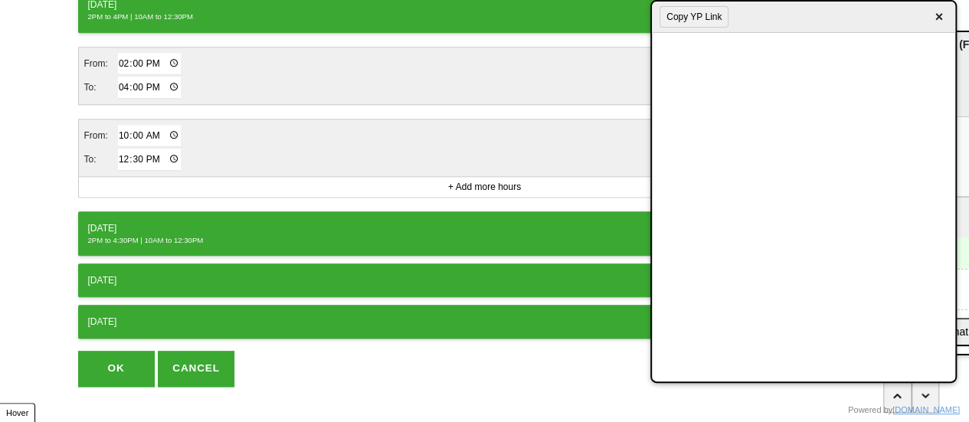
drag, startPoint x: 123, startPoint y: 218, endPoint x: 129, endPoint y: 250, distance: 31.9
click at [124, 221] on div "Friday" at bounding box center [485, 228] width 794 height 14
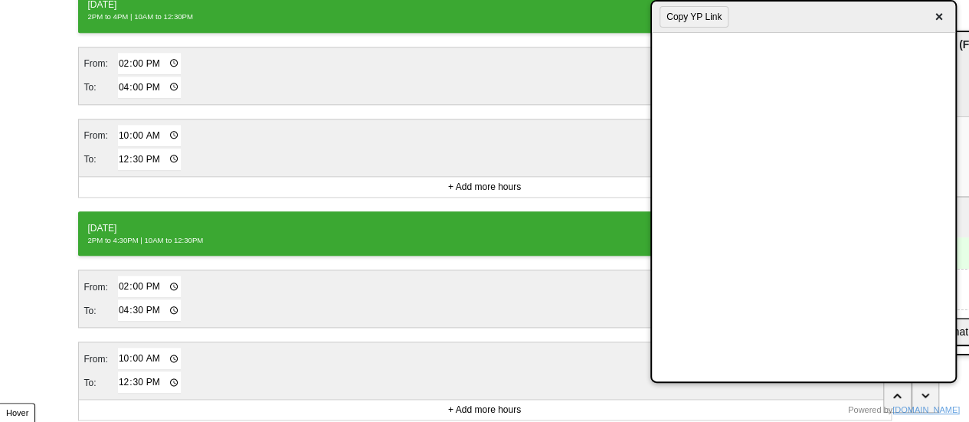
click at [136, 300] on input "16:30" at bounding box center [150, 311] width 64 height 22
type input "16:00"
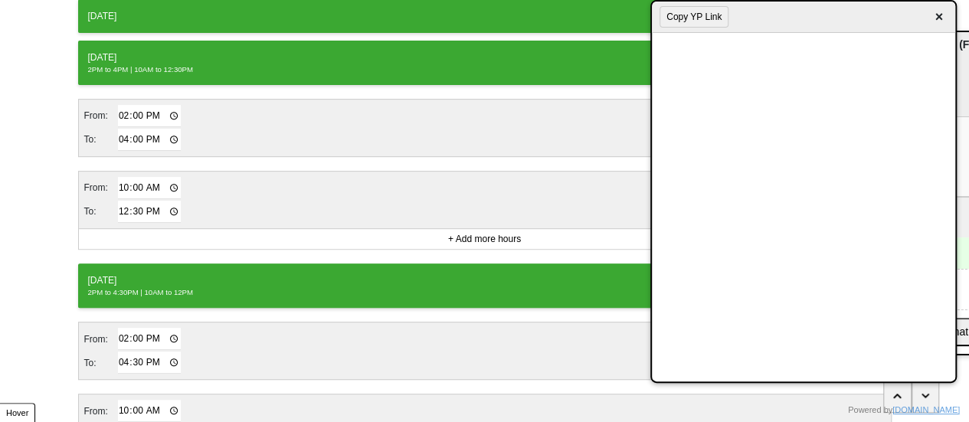
scroll to position [296, 0]
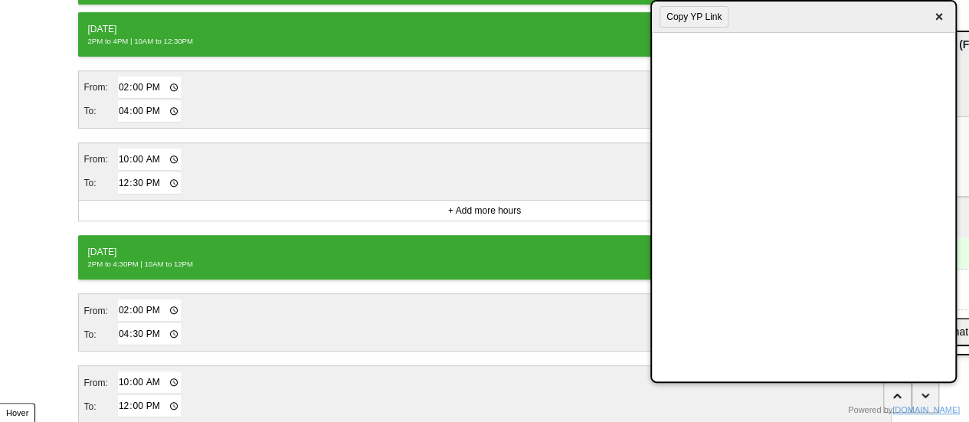
click at [133, 323] on input "16:30" at bounding box center [150, 334] width 64 height 22
type input "16:00"
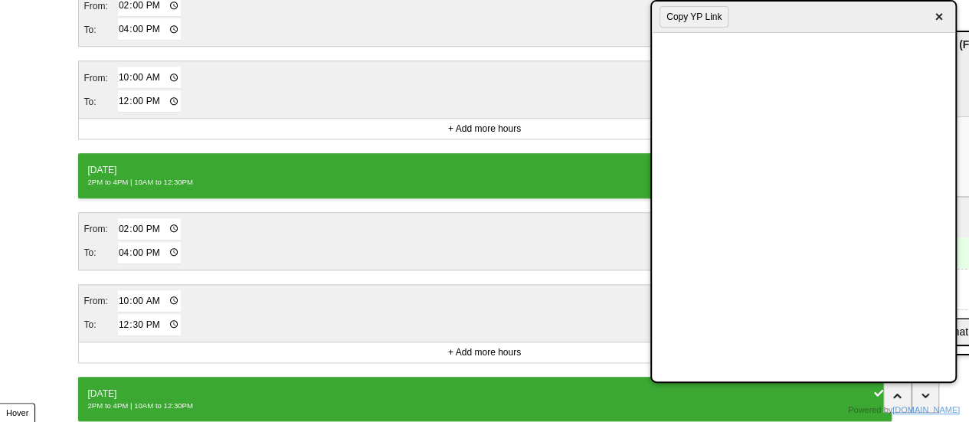
scroll to position [947, 0]
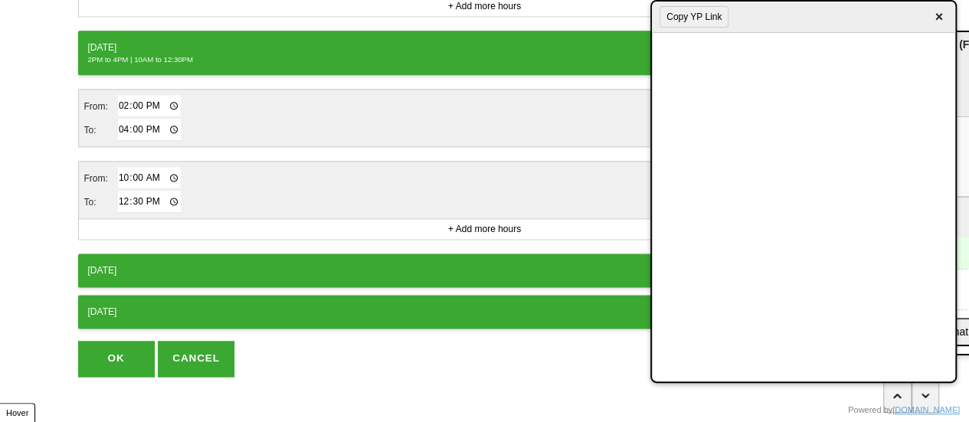
click at [123, 345] on button "OK" at bounding box center [116, 358] width 77 height 35
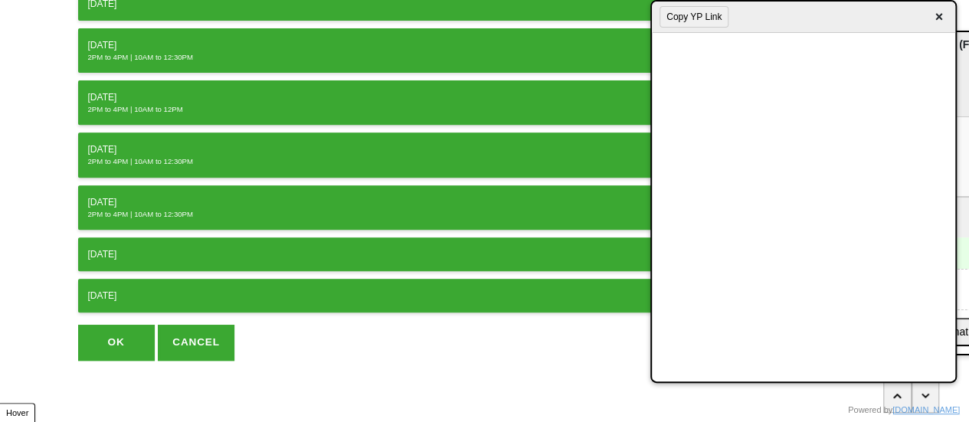
scroll to position [273, 0]
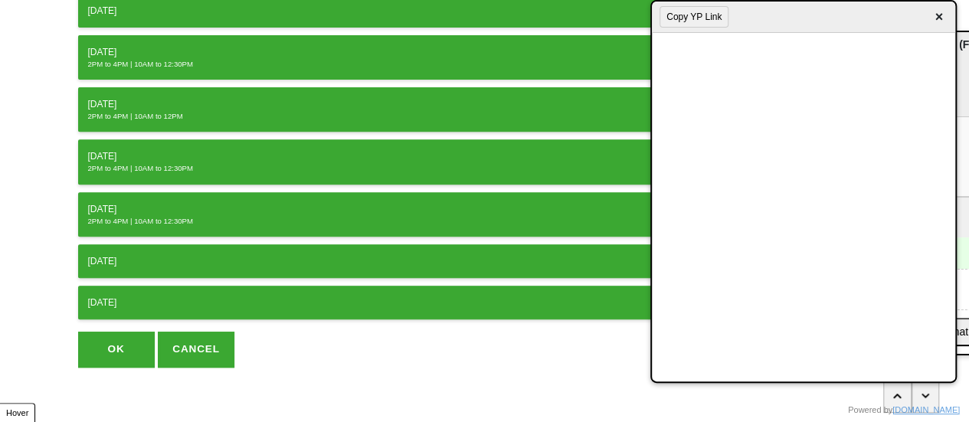
click at [126, 346] on button "OK" at bounding box center [116, 349] width 77 height 35
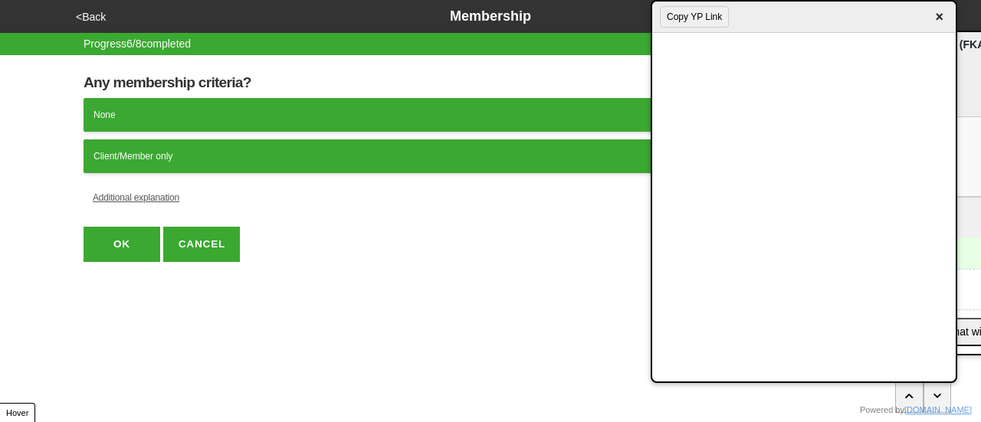
click at [938, 22] on span "×" at bounding box center [939, 17] width 18 height 21
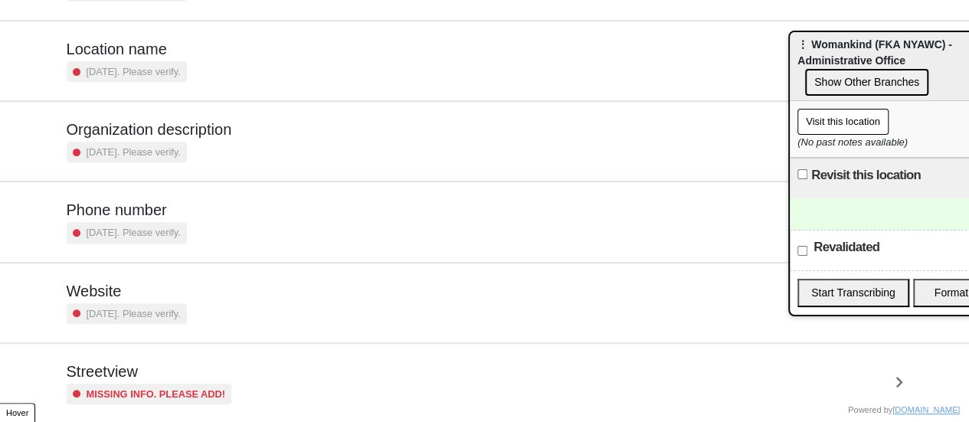
scroll to position [291, 0]
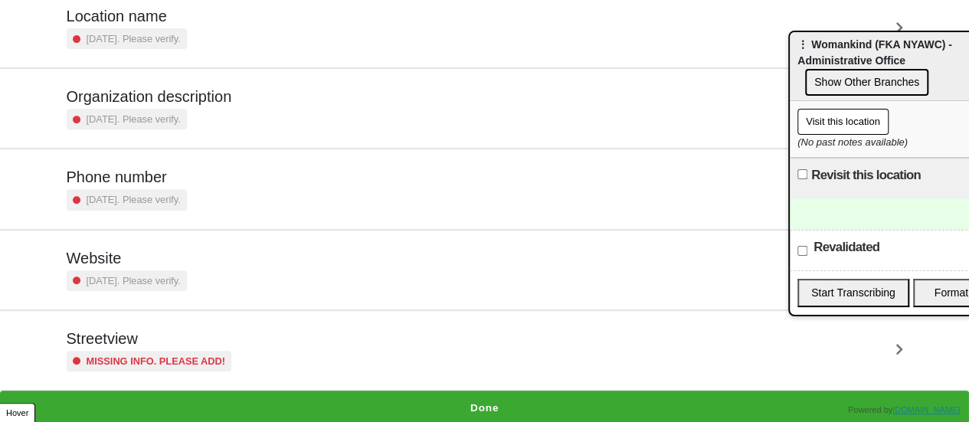
click at [208, 351] on div "Missing info. Please add!" at bounding box center [149, 361] width 165 height 21
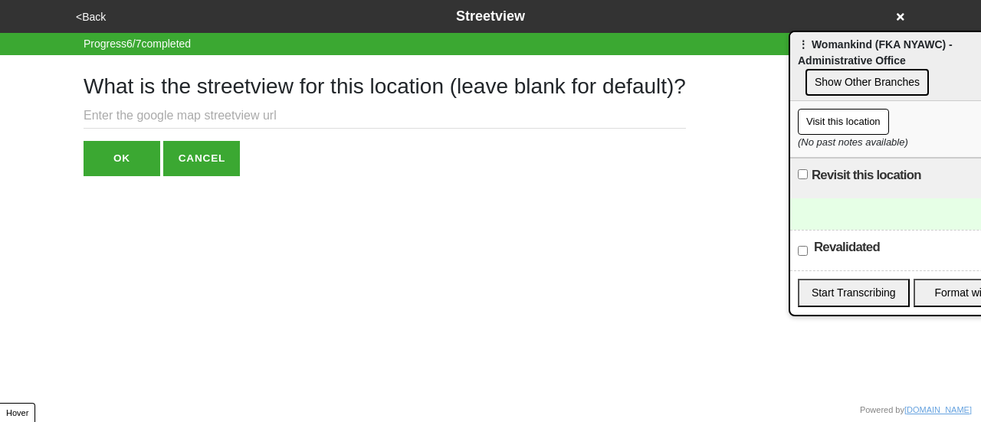
click at [152, 123] on input "text" at bounding box center [384, 115] width 602 height 25
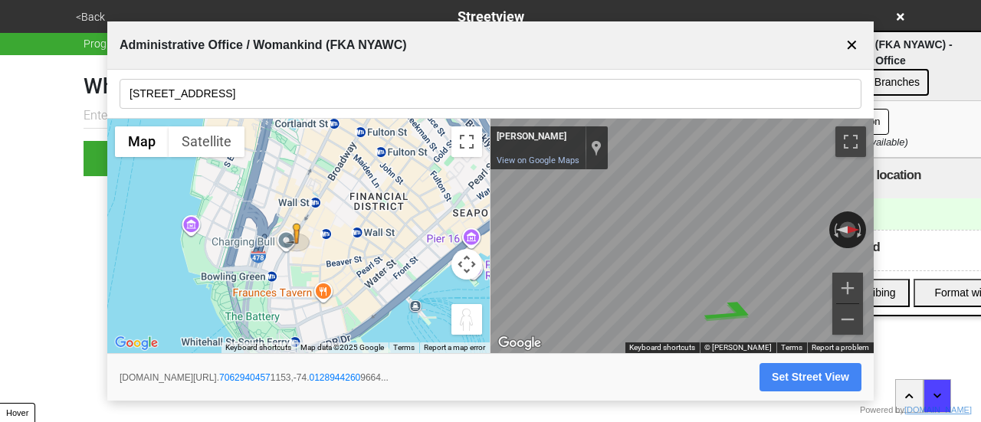
click at [198, 84] on input "[STREET_ADDRESS]" at bounding box center [491, 94] width 742 height 30
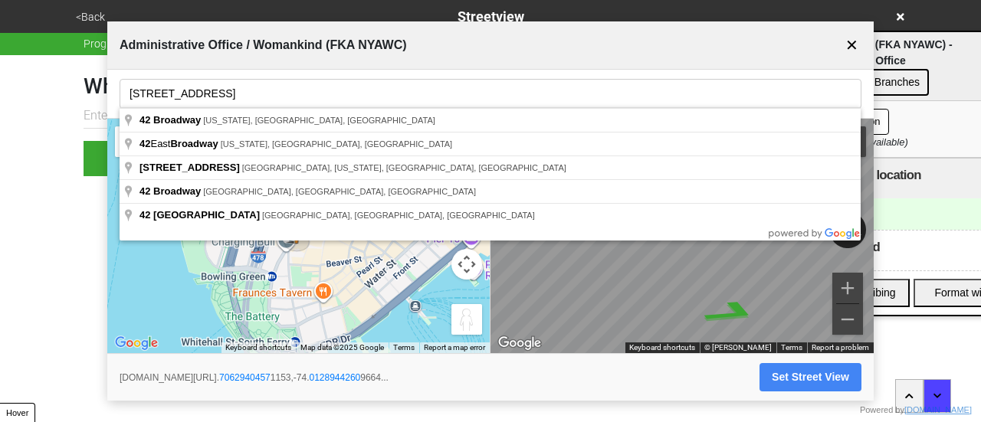
type input "[STREET_ADDRESS][US_STATE]"
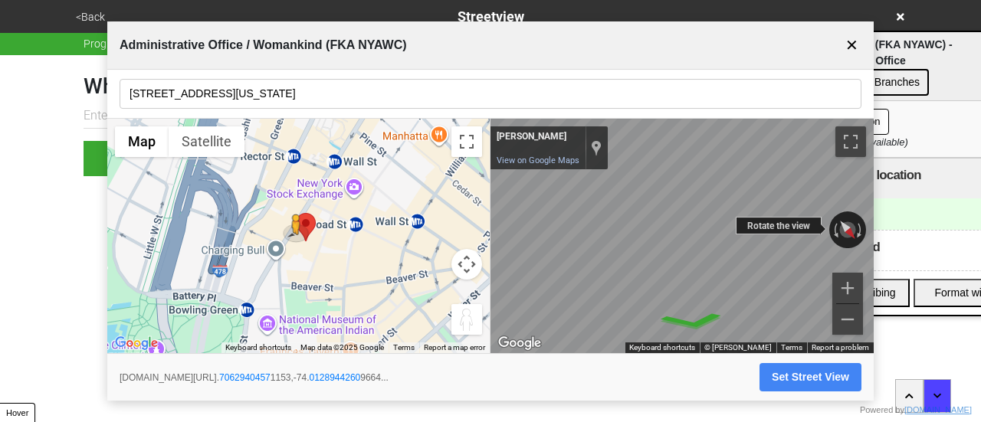
click at [754, 220] on div "← Move left → Move right ↑ Move up ↓ Move down + Zoom in - Zoom out [PERSON_NAM…" at bounding box center [681, 236] width 383 height 235
click at [781, 379] on button "Set Street View" at bounding box center [810, 377] width 102 height 28
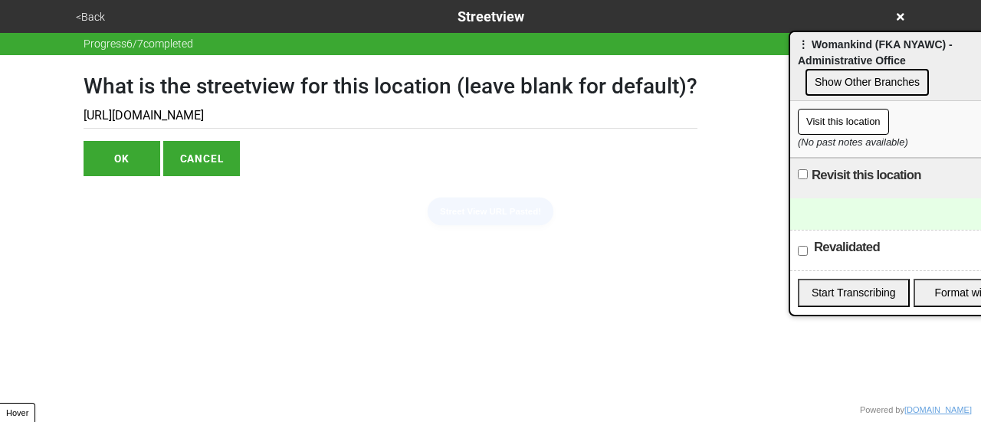
type input "[URL][DOMAIN_NAME]"
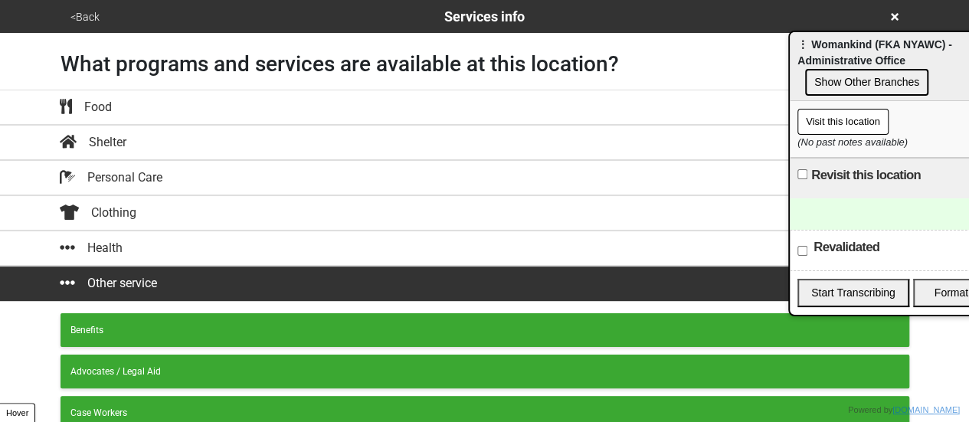
scroll to position [425, 0]
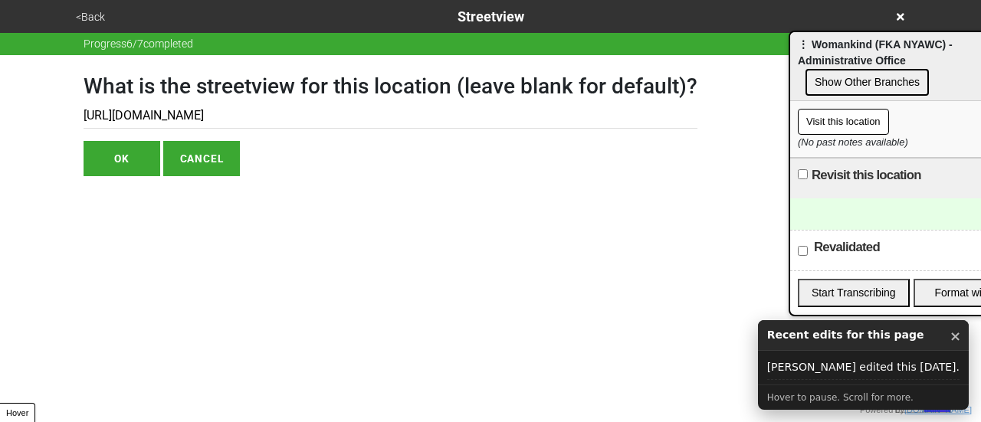
click at [101, 13] on button "<Back" at bounding box center [90, 17] width 38 height 18
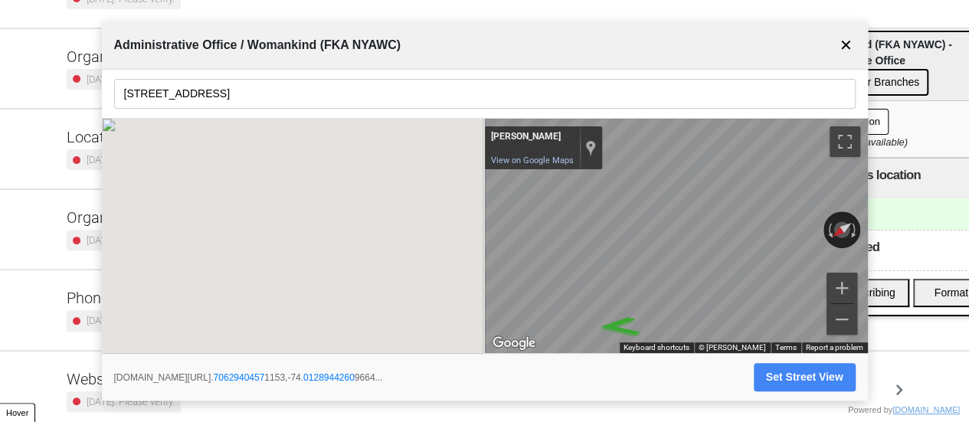
scroll to position [291, 0]
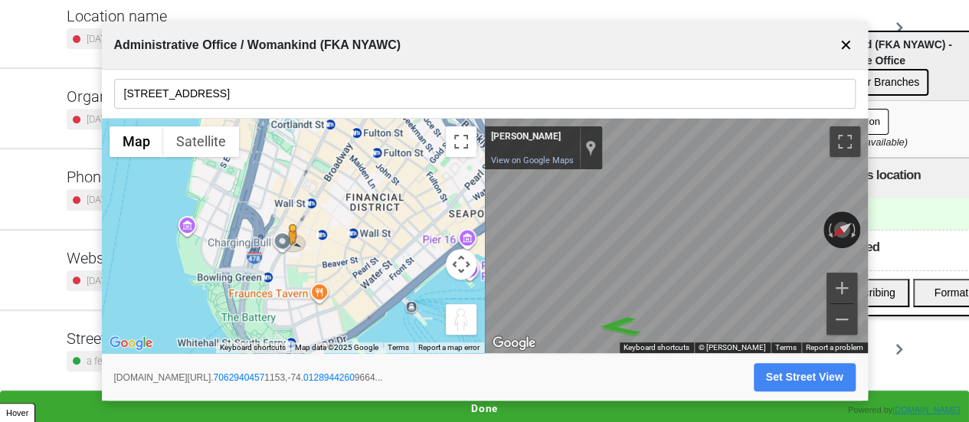
click at [846, 48] on button "✕" at bounding box center [846, 45] width 19 height 29
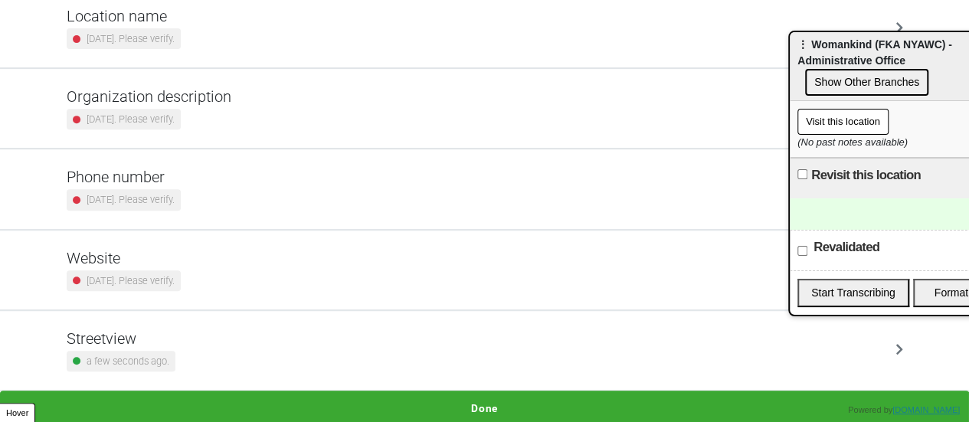
click at [181, 259] on h5 "Website" at bounding box center [124, 258] width 114 height 18
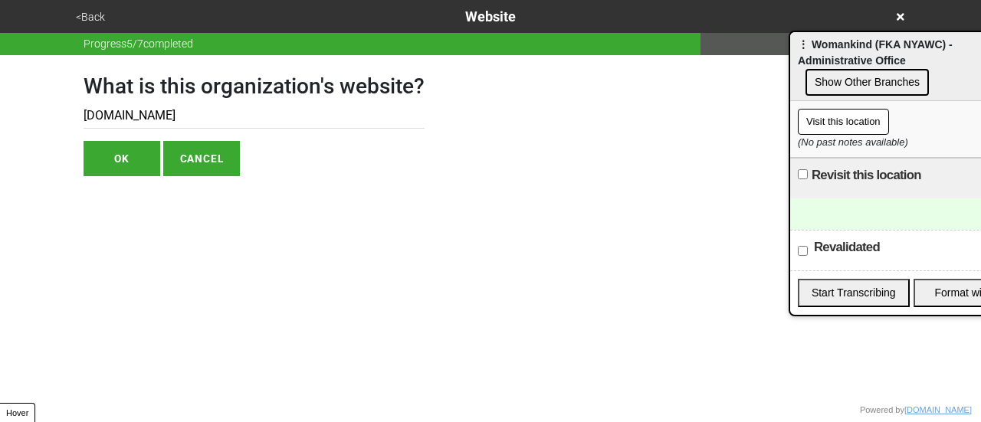
click at [150, 106] on input "[DOMAIN_NAME]" at bounding box center [253, 115] width 341 height 25
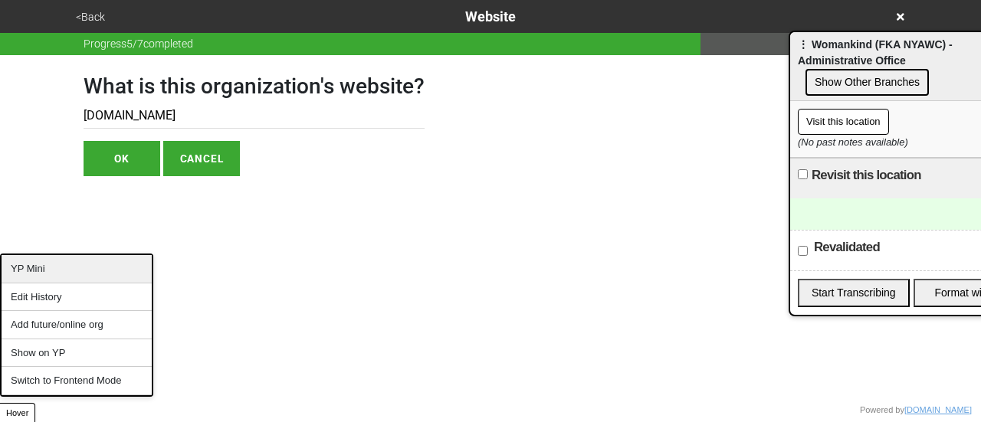
click at [31, 270] on div "YP Mini" at bounding box center [77, 269] width 150 height 28
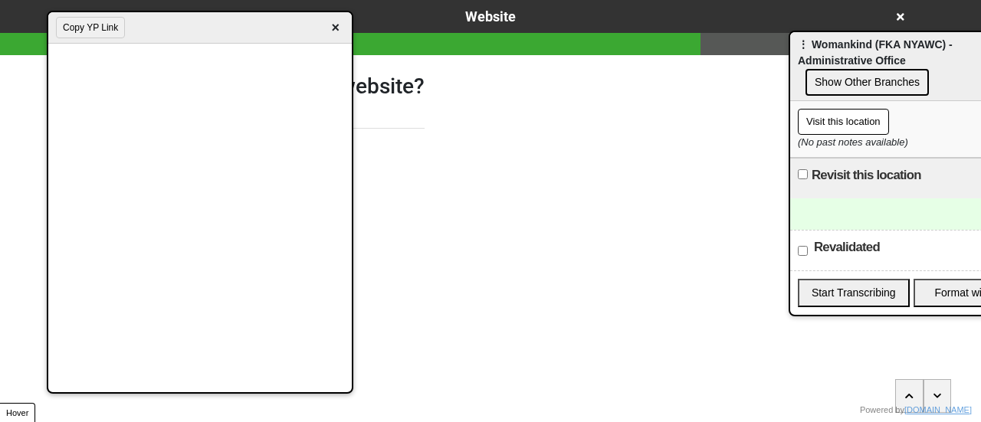
drag, startPoint x: 680, startPoint y: 42, endPoint x: 150, endPoint y: 19, distance: 530.6
click at [136, 18] on div "Copy YP Link ×" at bounding box center [199, 27] width 303 height 31
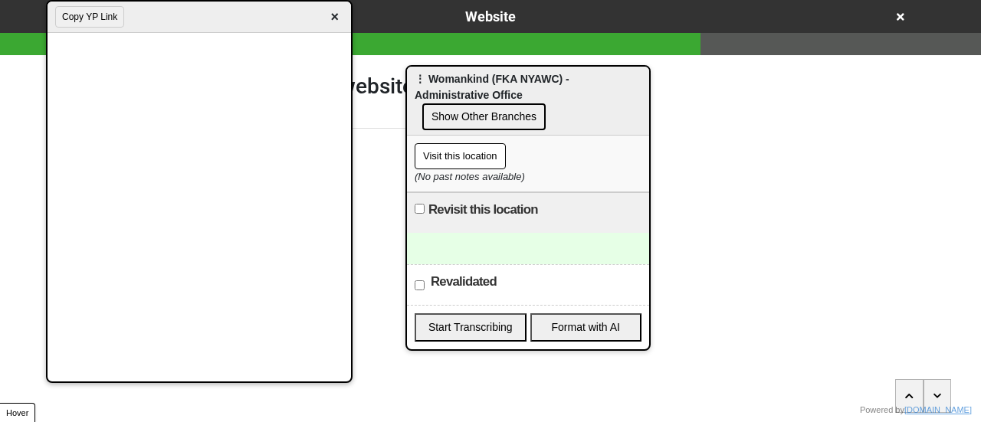
drag, startPoint x: 816, startPoint y: 51, endPoint x: 433, endPoint y: 85, distance: 384.6
click at [433, 85] on div "⋮ Womankind (FKA NYAWC) - Administrative Office Show Other Branches" at bounding box center [528, 101] width 242 height 69
click at [524, 233] on div at bounding box center [528, 248] width 242 height 31
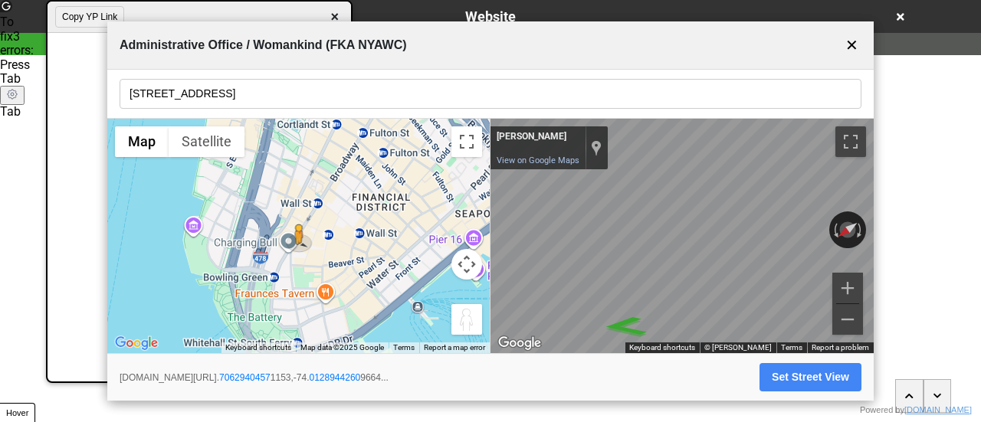
click at [853, 41] on button "✕" at bounding box center [851, 45] width 19 height 29
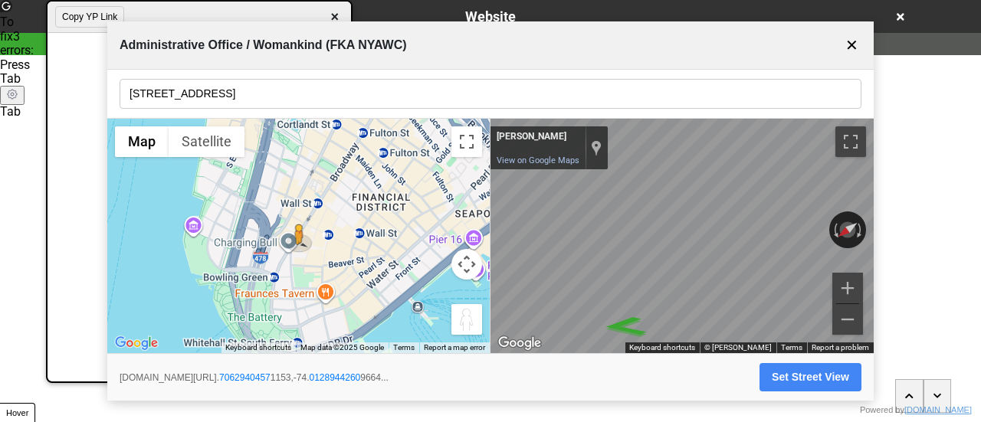
click at [849, 45] on button "✕" at bounding box center [851, 45] width 19 height 29
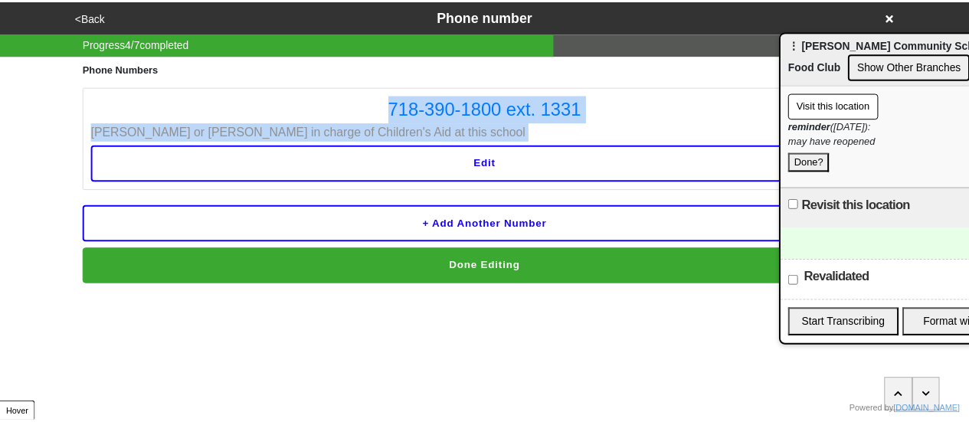
scroll to position [291, 0]
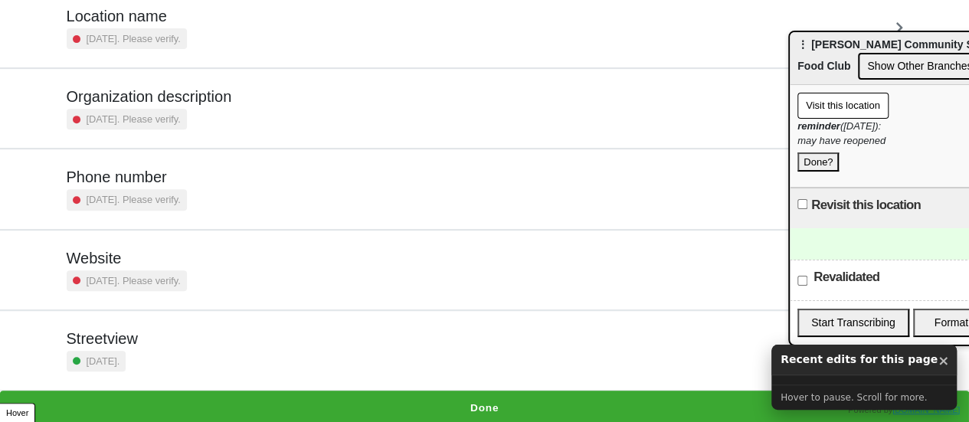
click at [842, 247] on div at bounding box center [911, 243] width 242 height 31
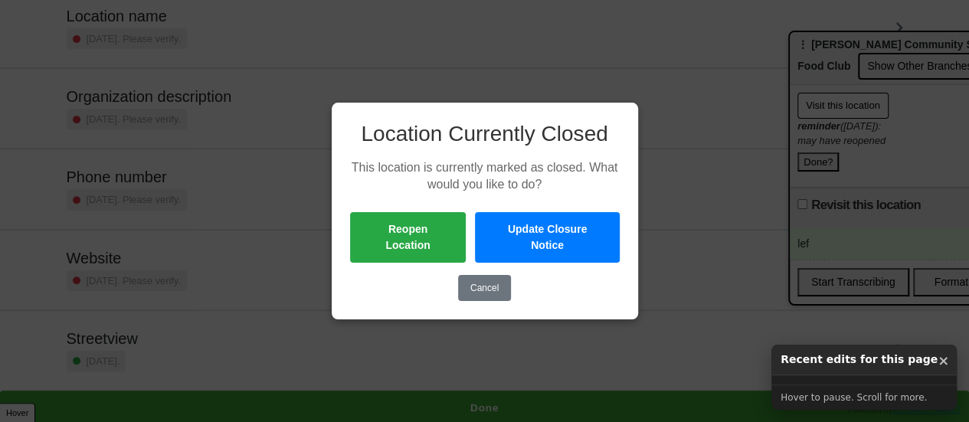
click at [487, 297] on div "Location Currently Closed This location is currently marked as closed. What wou…" at bounding box center [485, 211] width 306 height 216
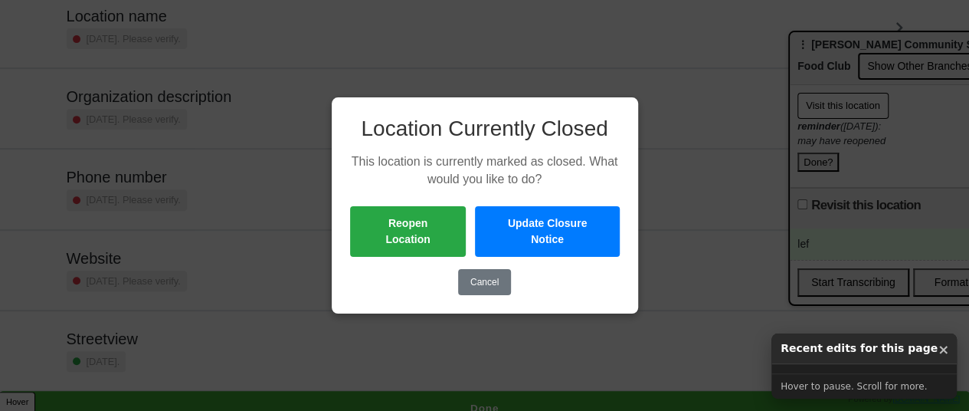
click at [486, 293] on button "Cancel" at bounding box center [484, 282] width 53 height 26
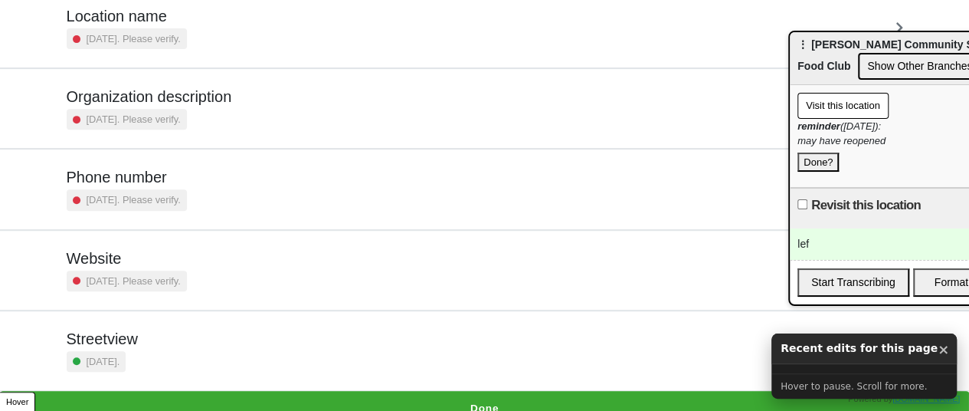
click at [886, 232] on div "lef" at bounding box center [911, 243] width 242 height 31
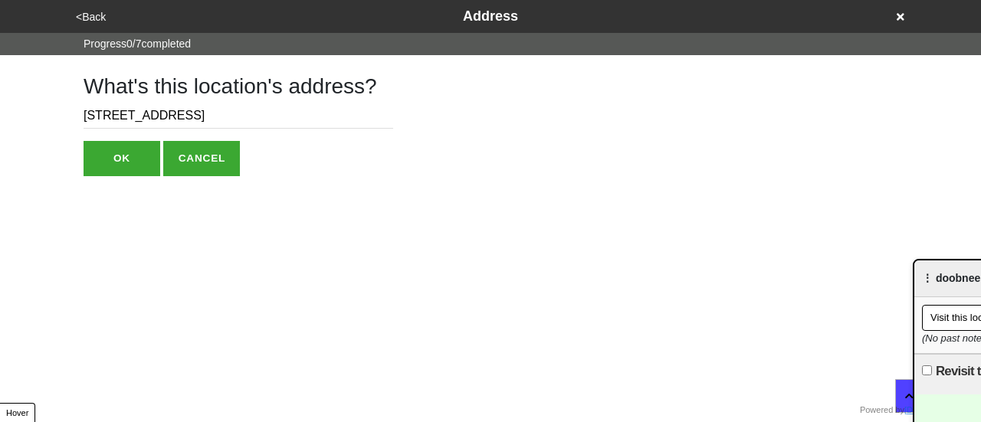
drag, startPoint x: 0, startPoint y: 0, endPoint x: 81, endPoint y: 12, distance: 82.1
click at [81, 12] on button "<Back" at bounding box center [90, 17] width 39 height 18
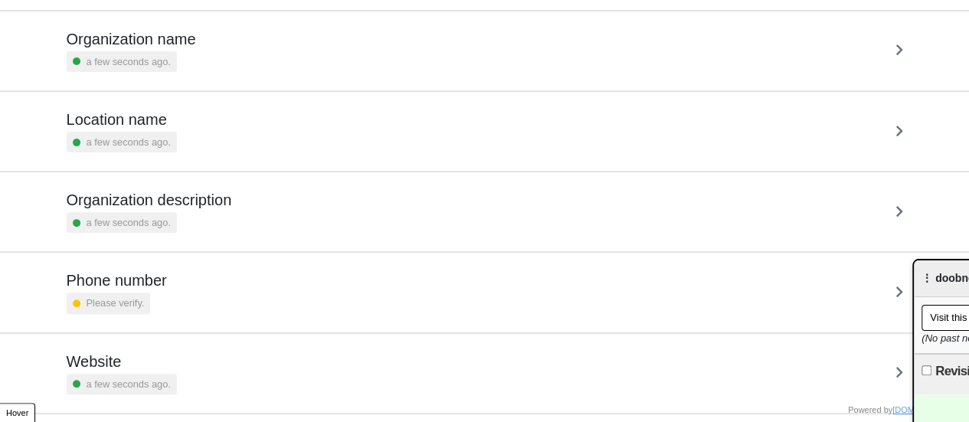
scroll to position [291, 0]
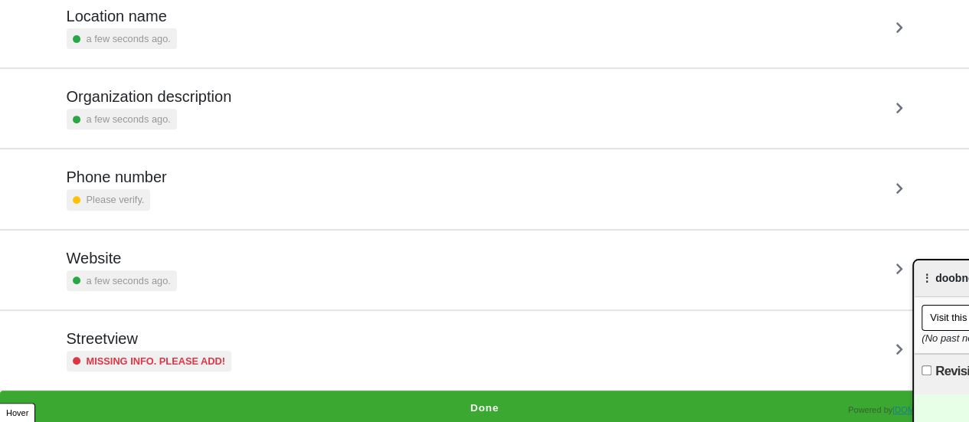
click at [134, 354] on small "Missing info. Please add!" at bounding box center [156, 361] width 139 height 15
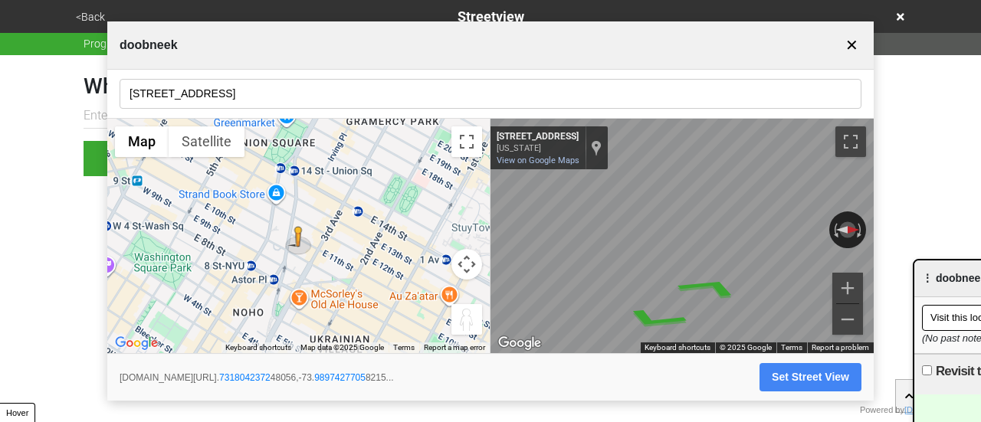
click at [847, 45] on button "✕" at bounding box center [851, 45] width 19 height 29
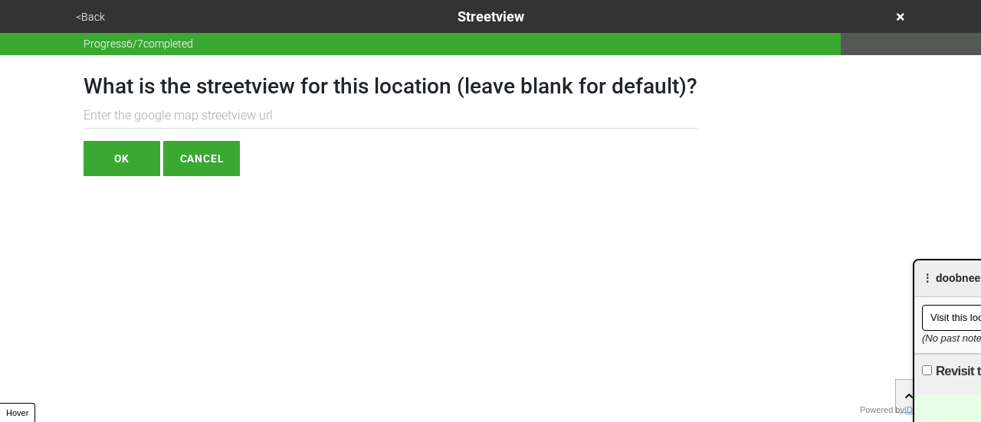
click at [233, 149] on button "CANCEL" at bounding box center [201, 158] width 77 height 35
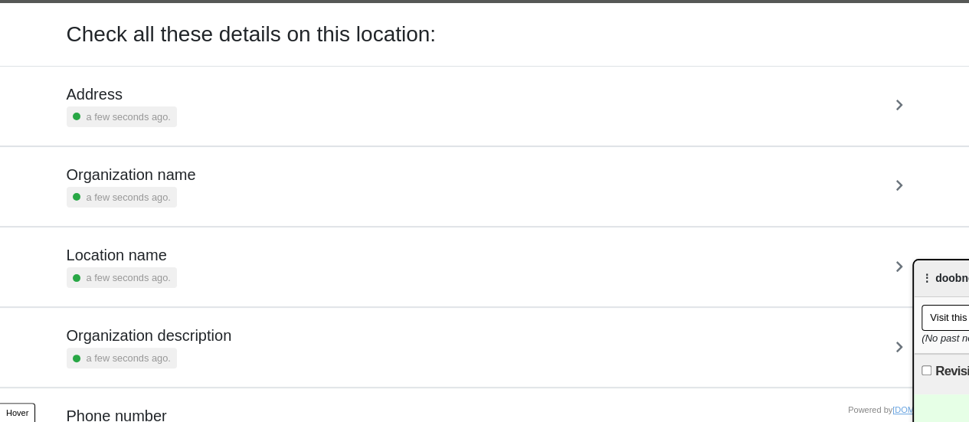
scroll to position [291, 0]
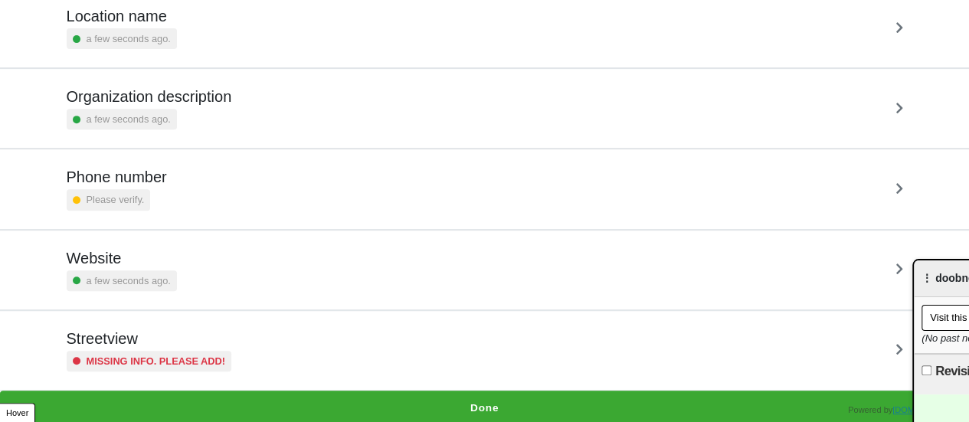
click at [109, 162] on div "Phone number Please verify." at bounding box center [484, 188] width 873 height 79
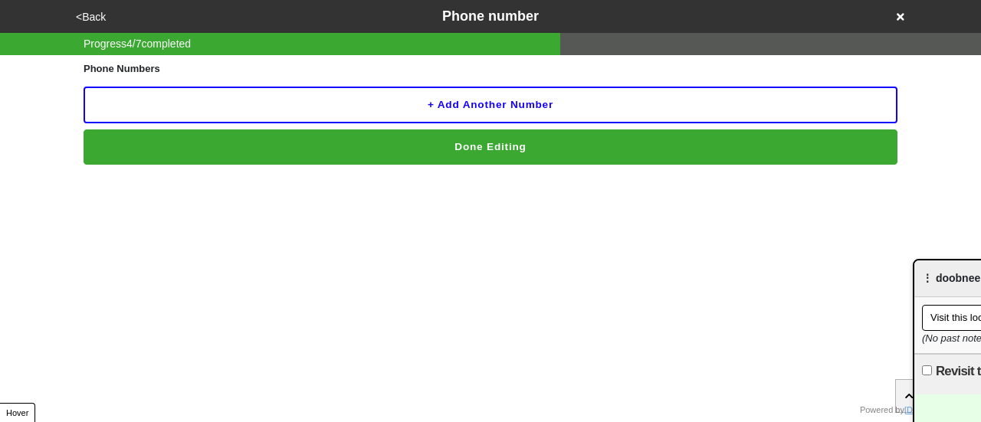
click at [95, 10] on button "<Back" at bounding box center [90, 17] width 39 height 18
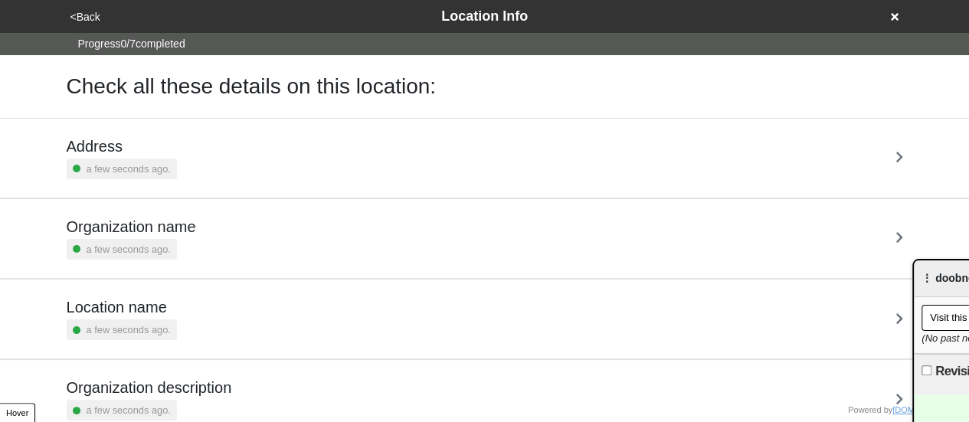
scroll to position [291, 0]
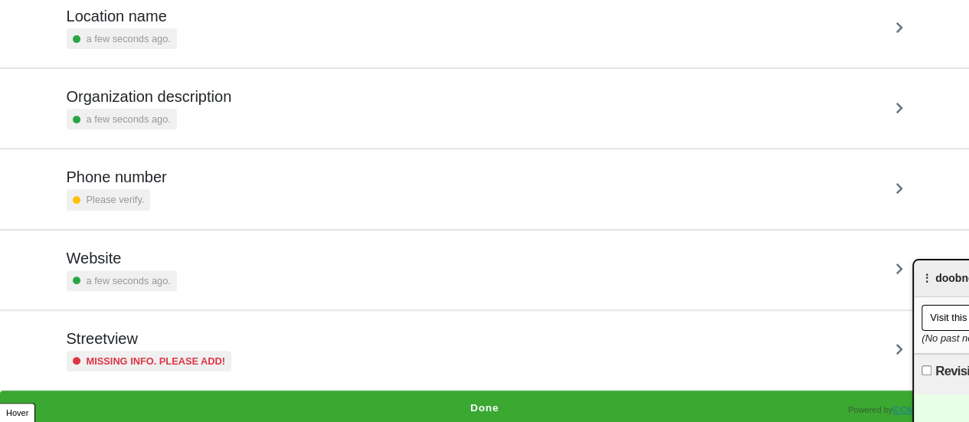
drag, startPoint x: 142, startPoint y: 254, endPoint x: 191, endPoint y: 201, distance: 72.7
click at [142, 255] on h5 "Website" at bounding box center [122, 258] width 110 height 18
